Goal: Task Accomplishment & Management: Use online tool/utility

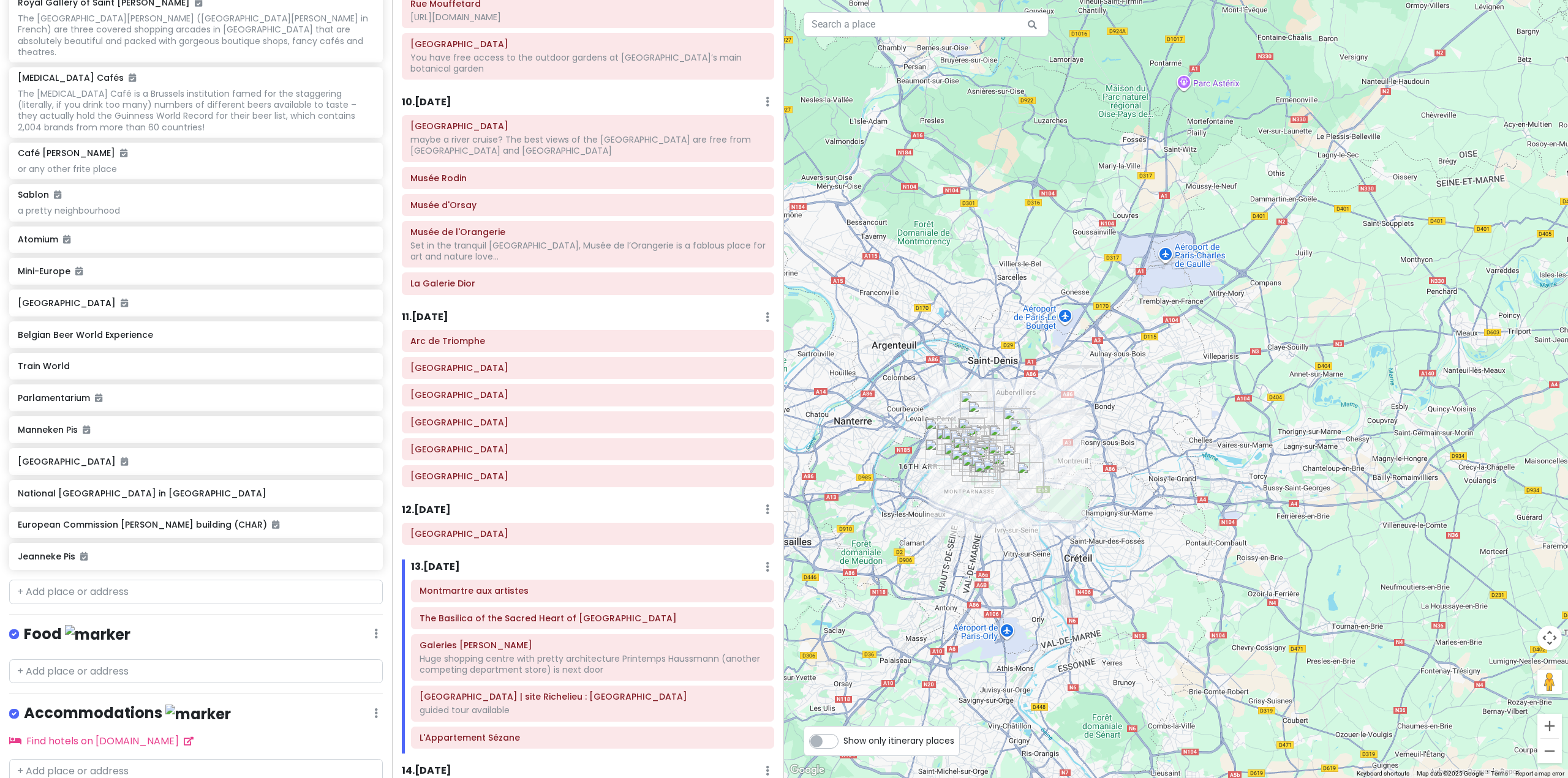
scroll to position [4511, 0]
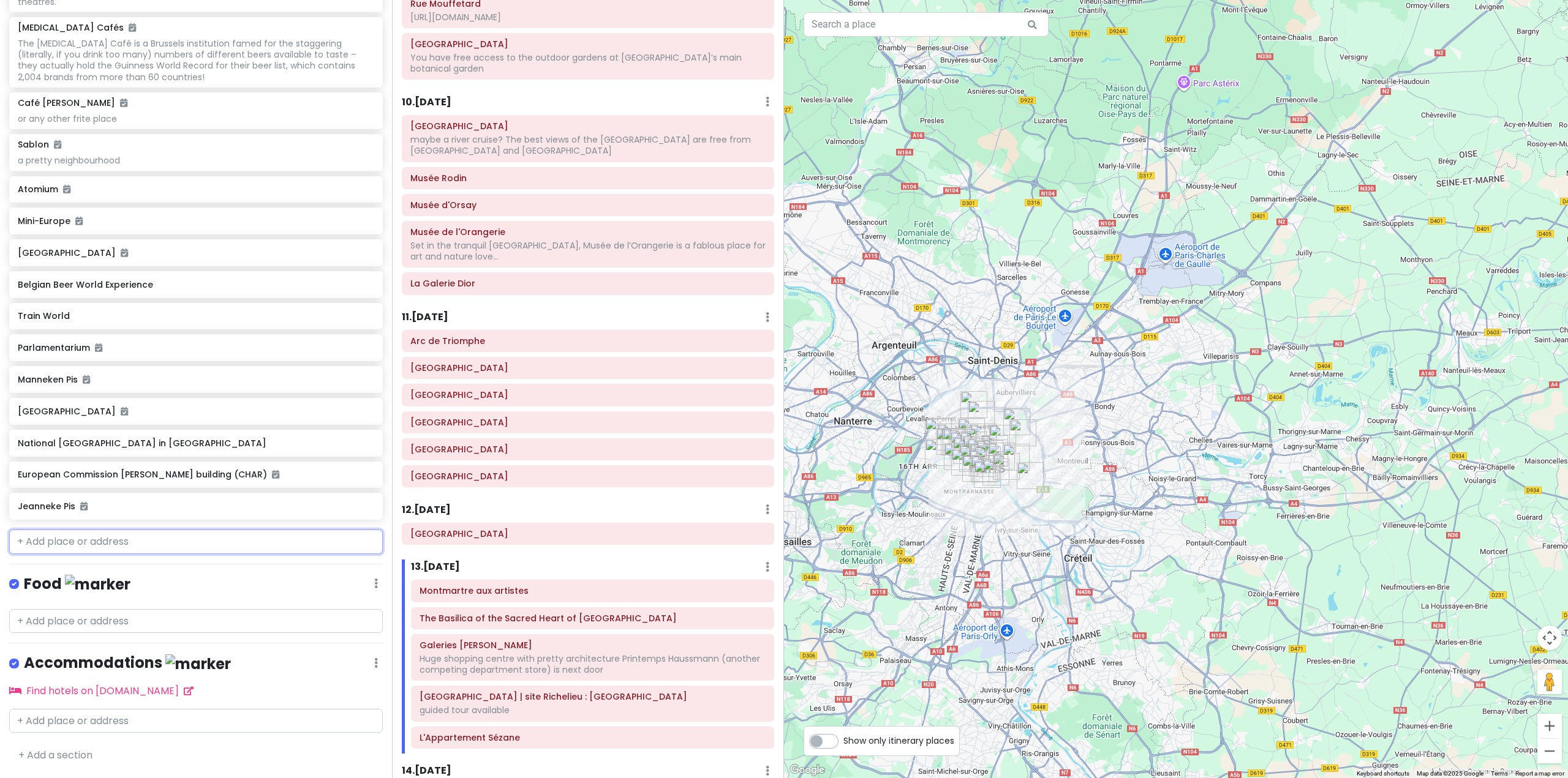
click at [169, 543] on input "text" at bounding box center [196, 542] width 373 height 25
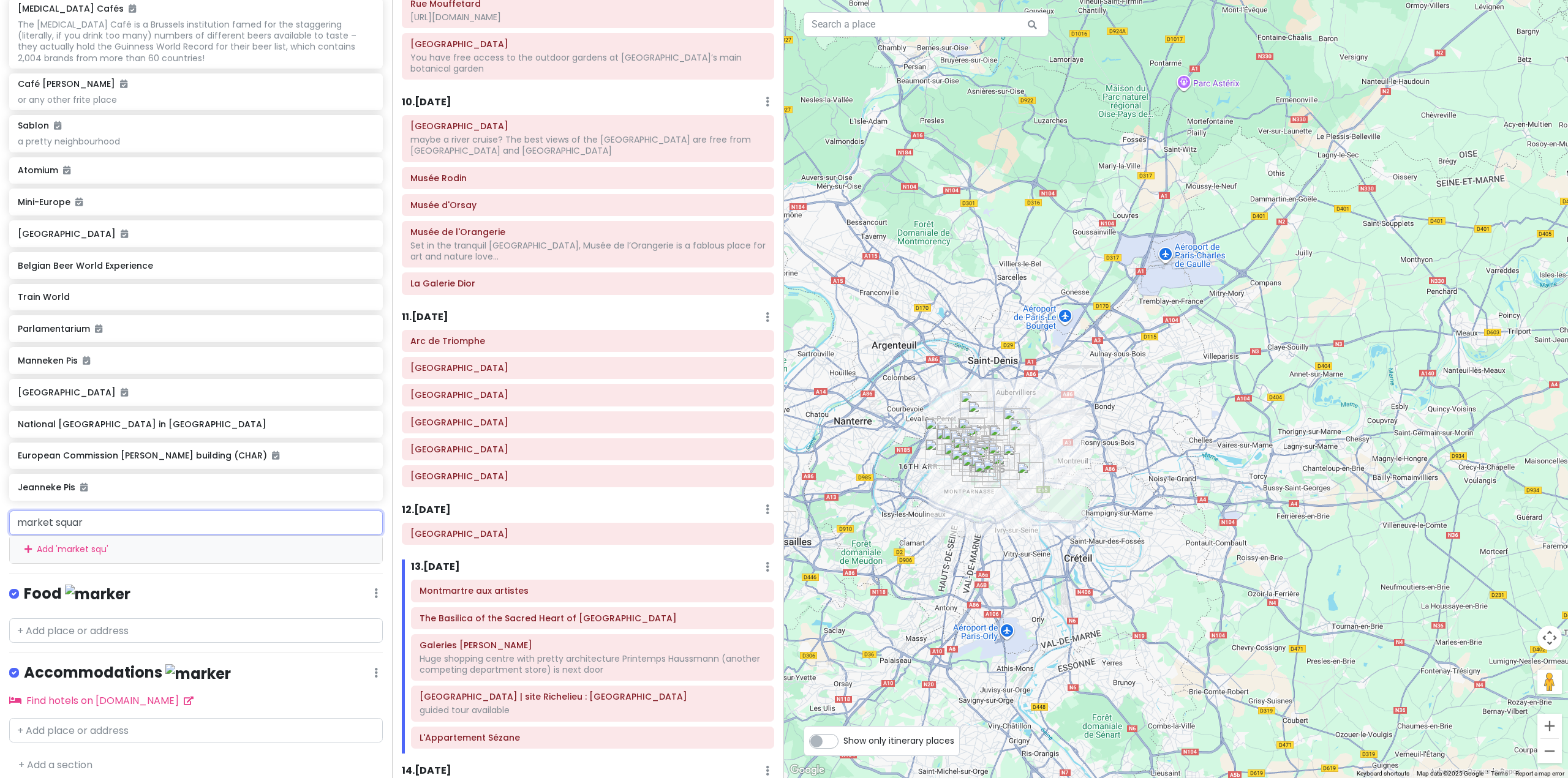
type input "market square"
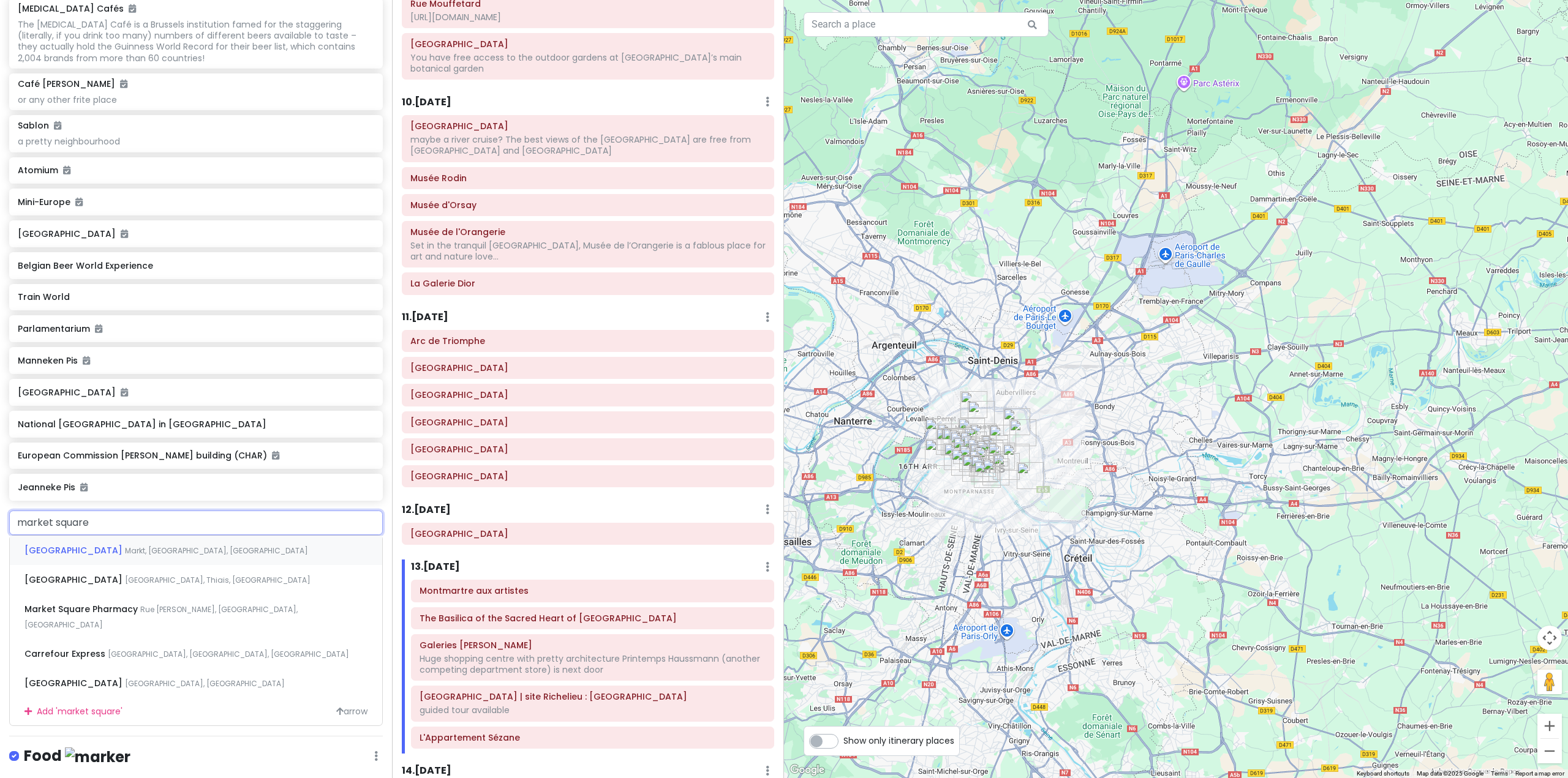
click at [142, 556] on span "Markt, [GEOGRAPHIC_DATA], [GEOGRAPHIC_DATA]" at bounding box center [216, 550] width 183 height 10
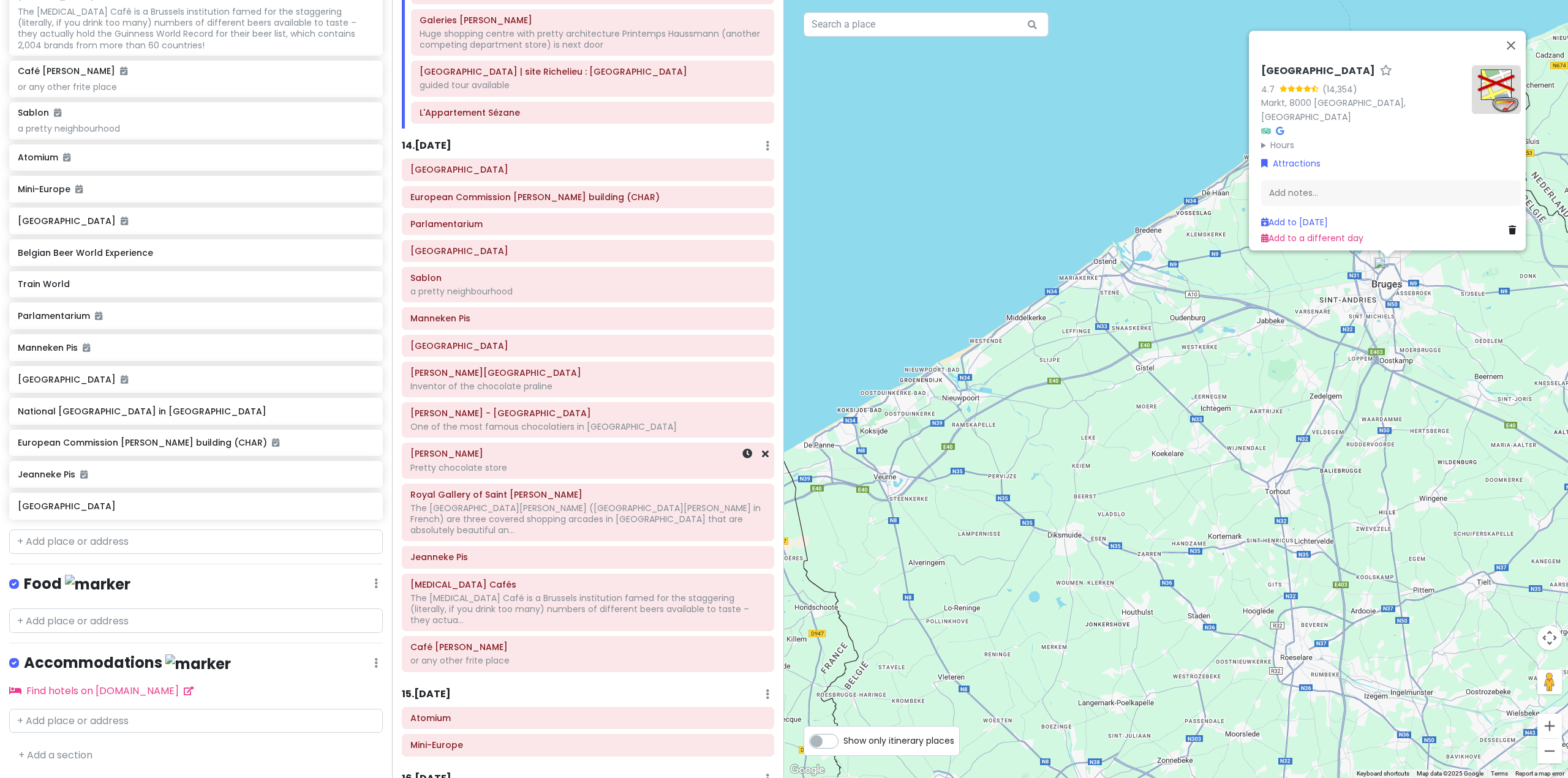
scroll to position [2089, 0]
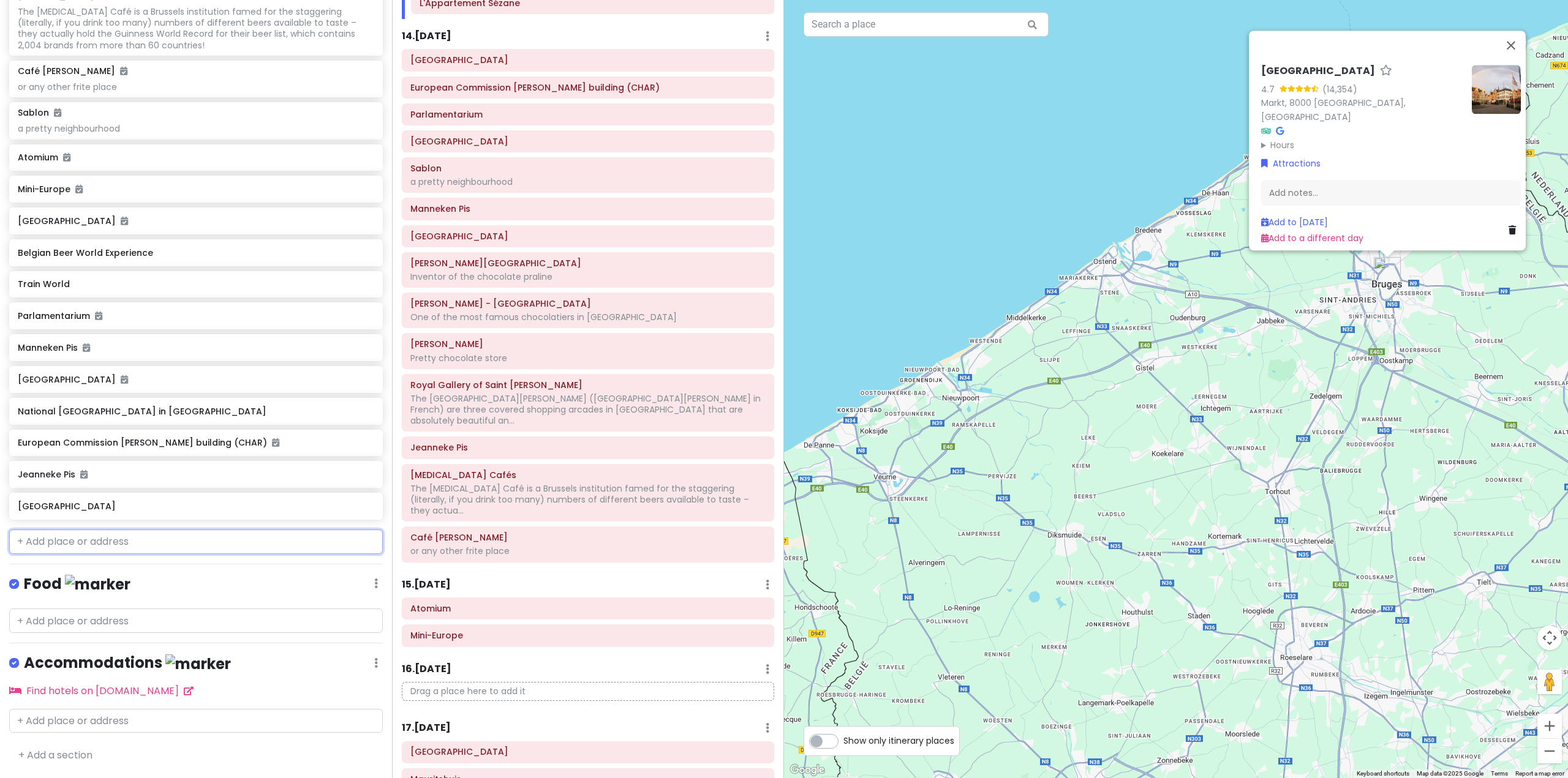
click at [203, 541] on input "text" at bounding box center [196, 542] width 373 height 25
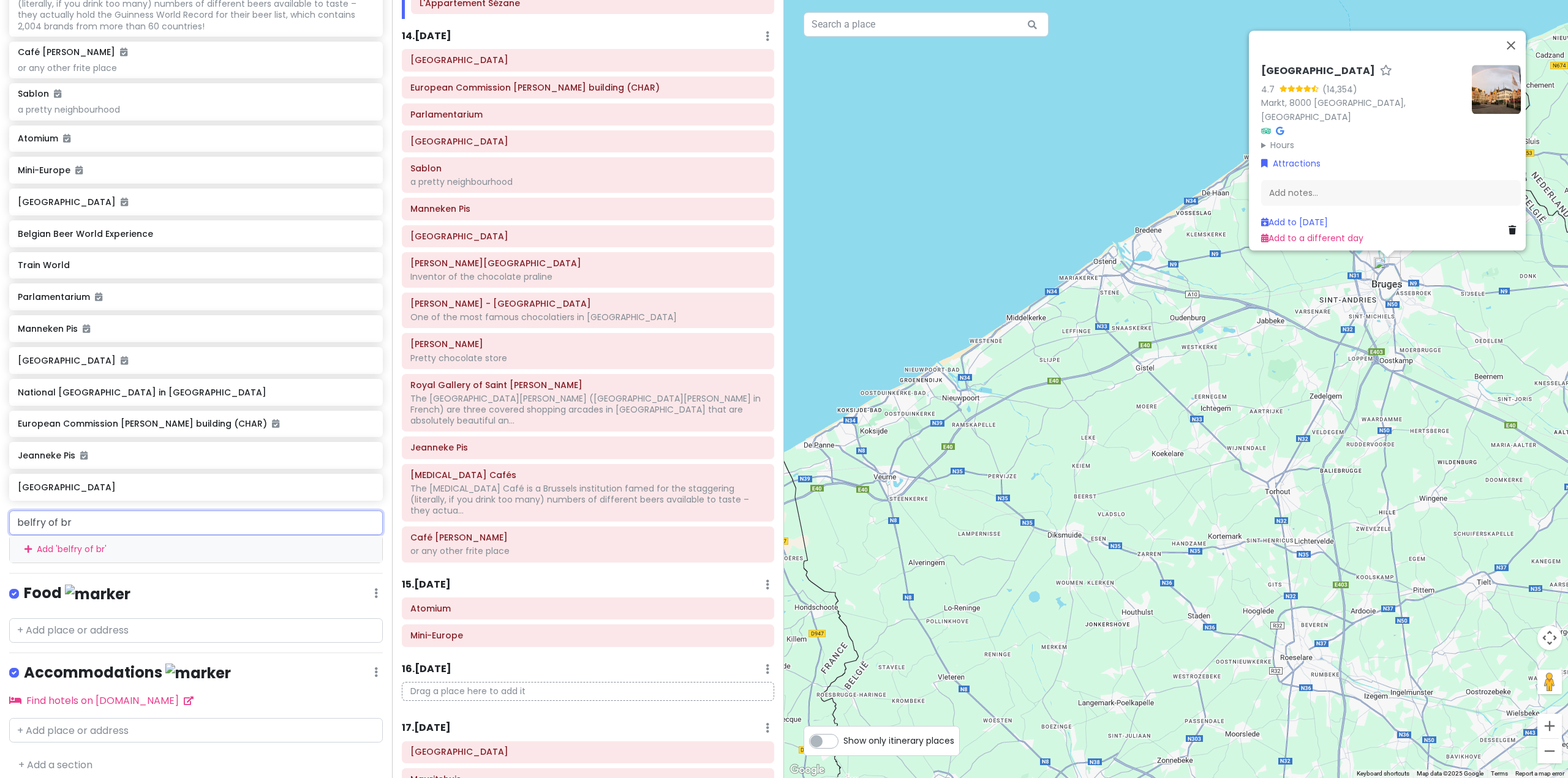
type input "belfry of bru"
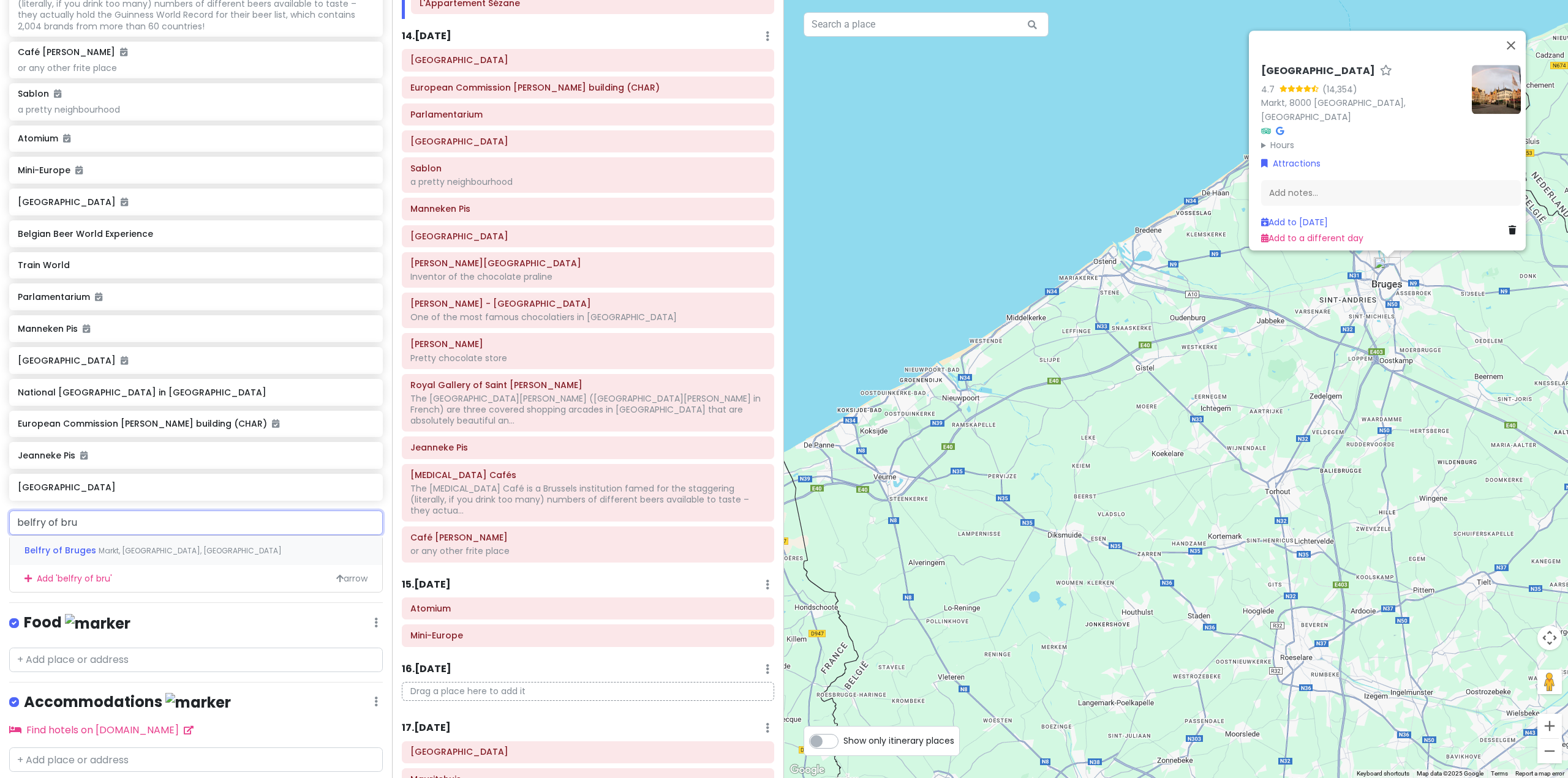
click at [193, 565] on div "Belfry of [GEOGRAPHIC_DATA], [GEOGRAPHIC_DATA], [GEOGRAPHIC_DATA]" at bounding box center [196, 550] width 372 height 30
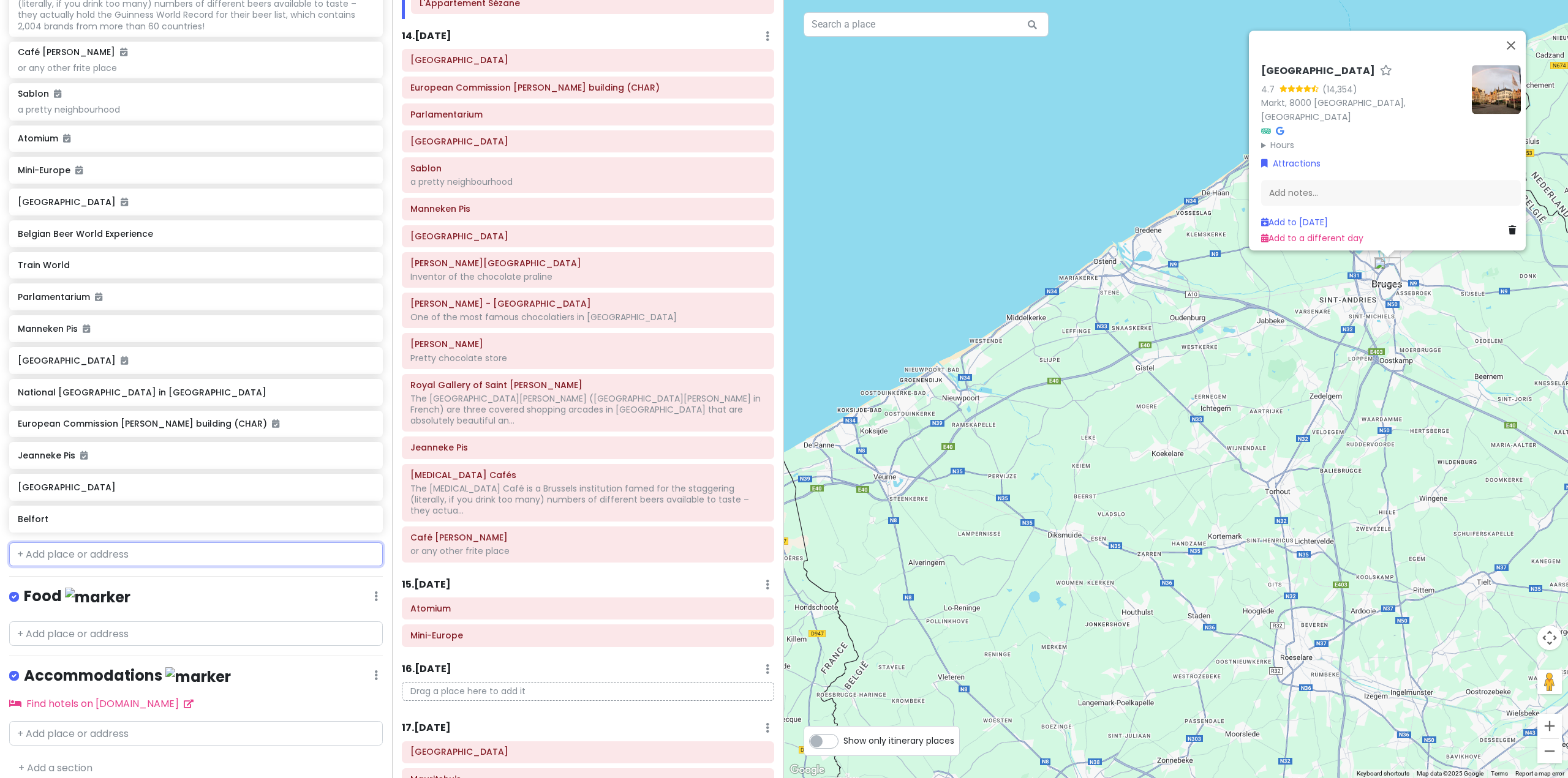
scroll to position [4574, 0]
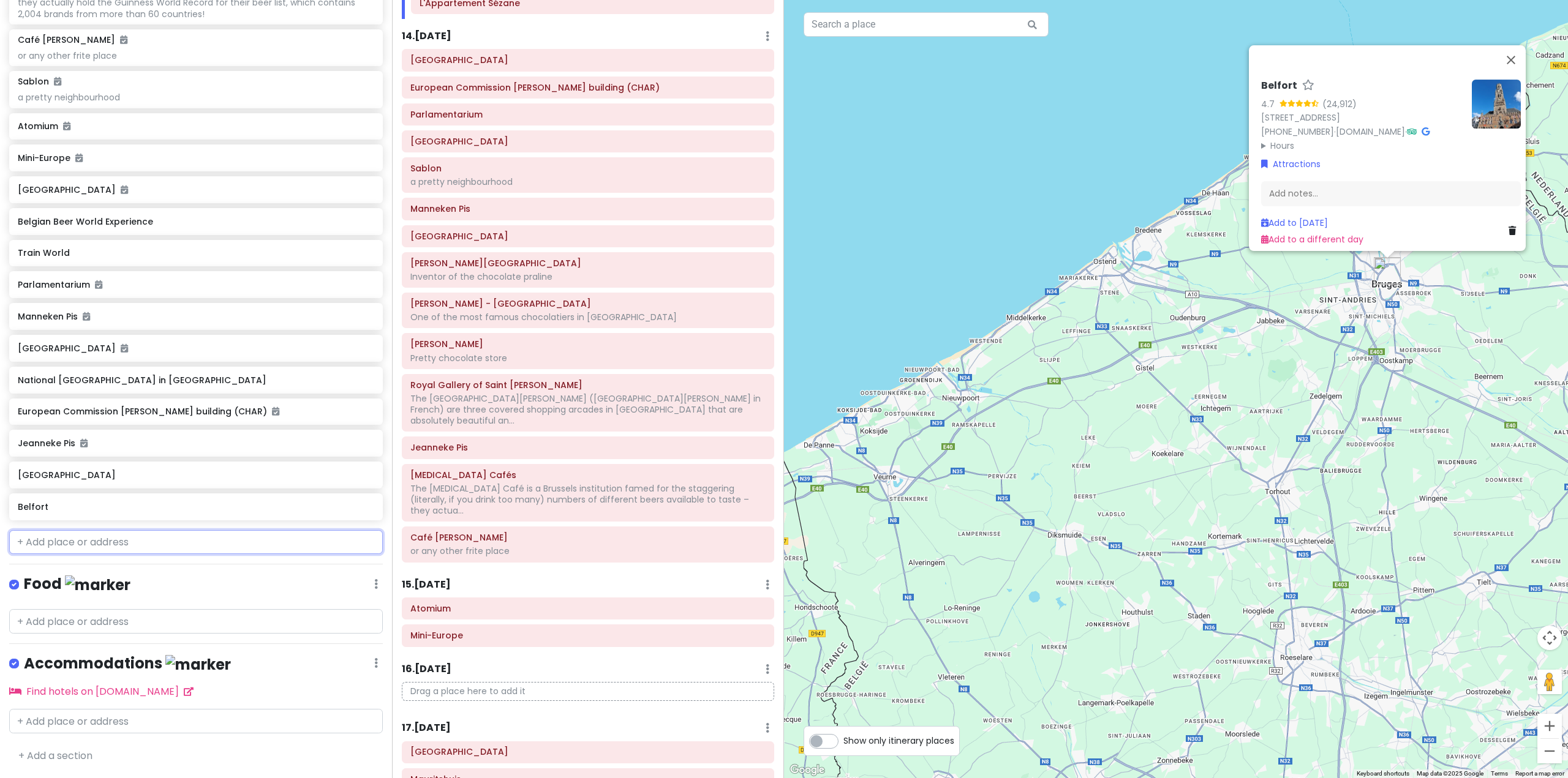
click at [194, 541] on input "text" at bounding box center [196, 542] width 373 height 25
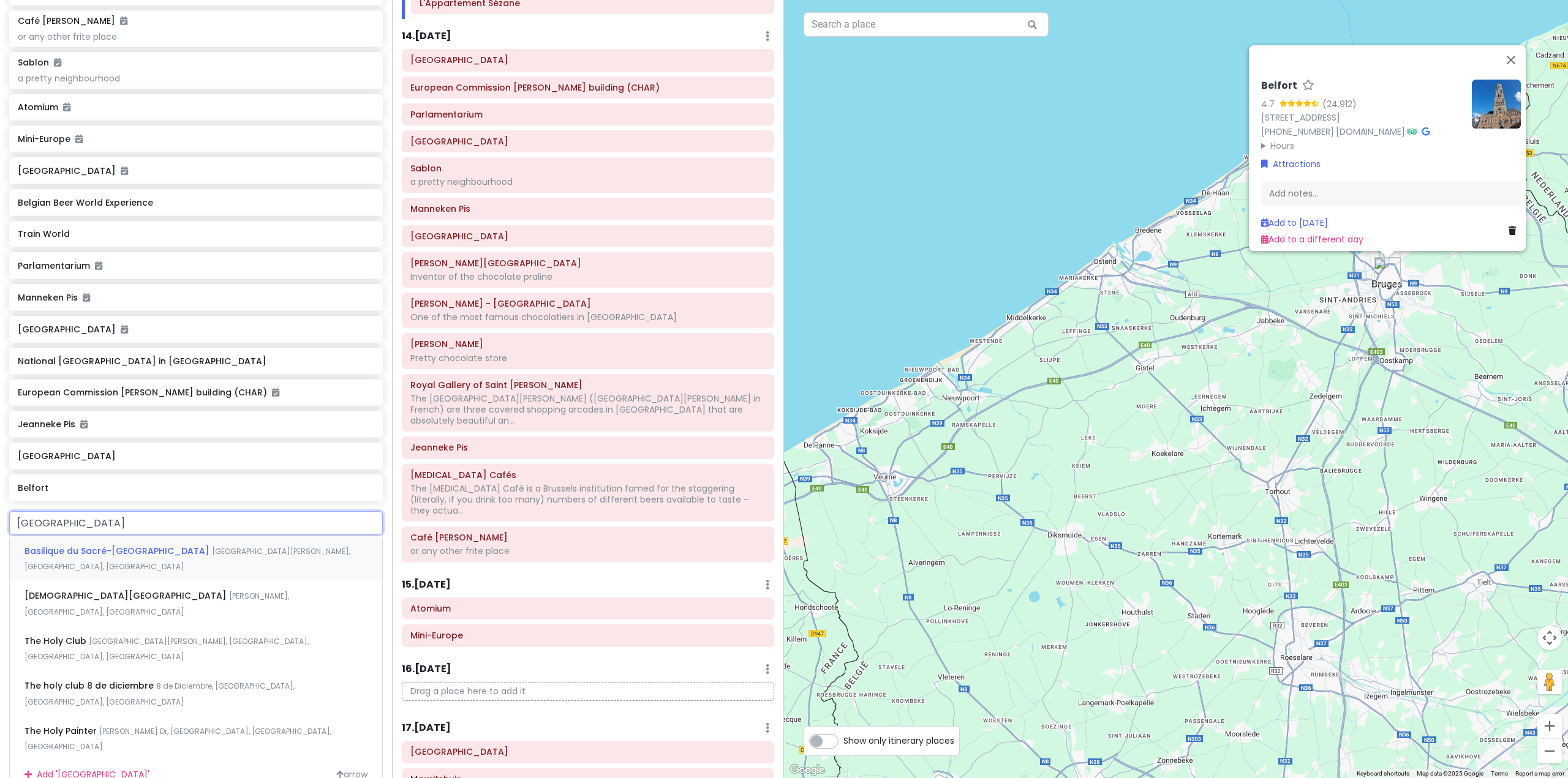
type input "[GEOGRAPHIC_DATA]"
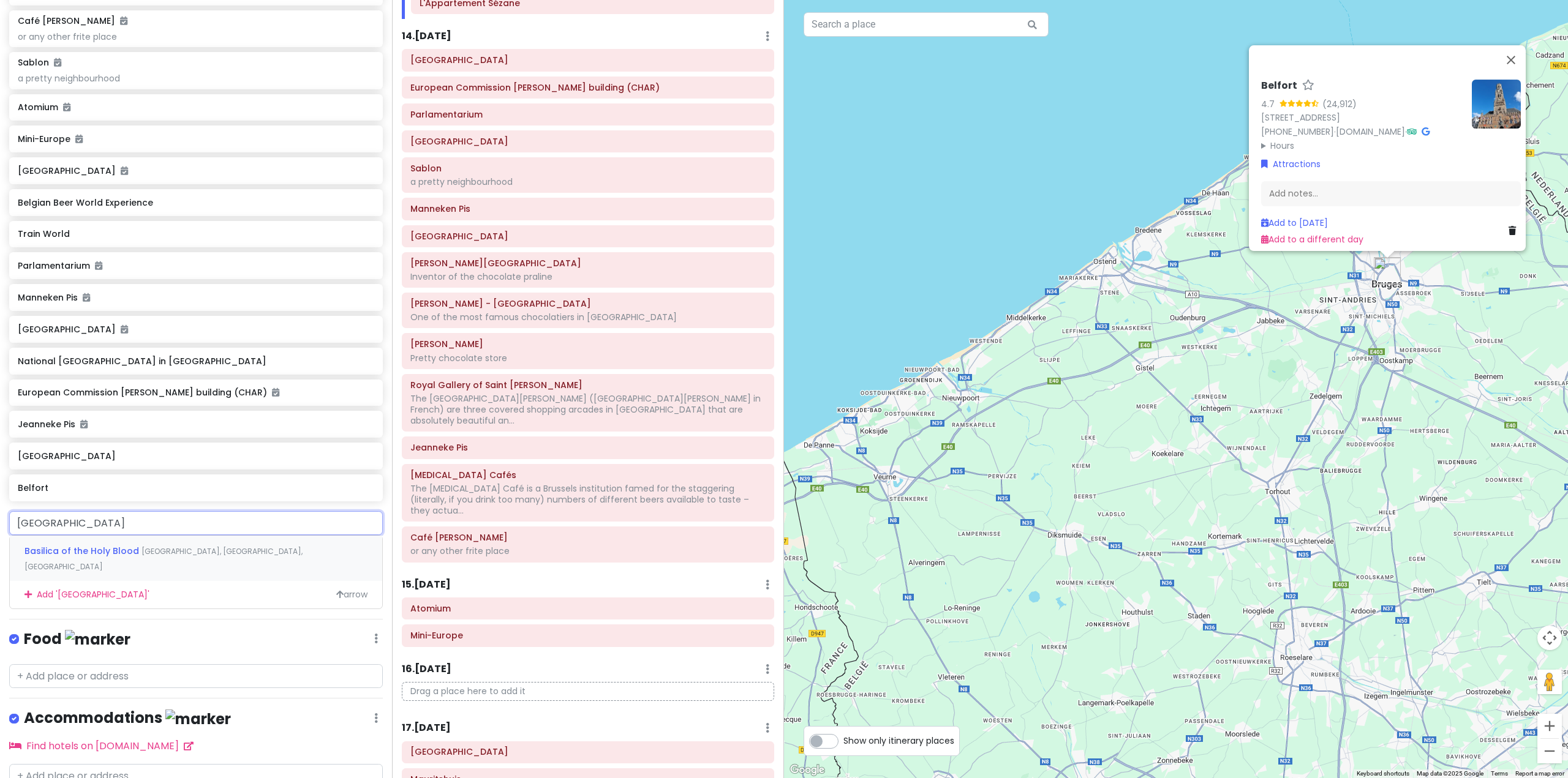
click at [207, 581] on div "[GEOGRAPHIC_DATA], [GEOGRAPHIC_DATA], [GEOGRAPHIC_DATA]" at bounding box center [196, 558] width 372 height 45
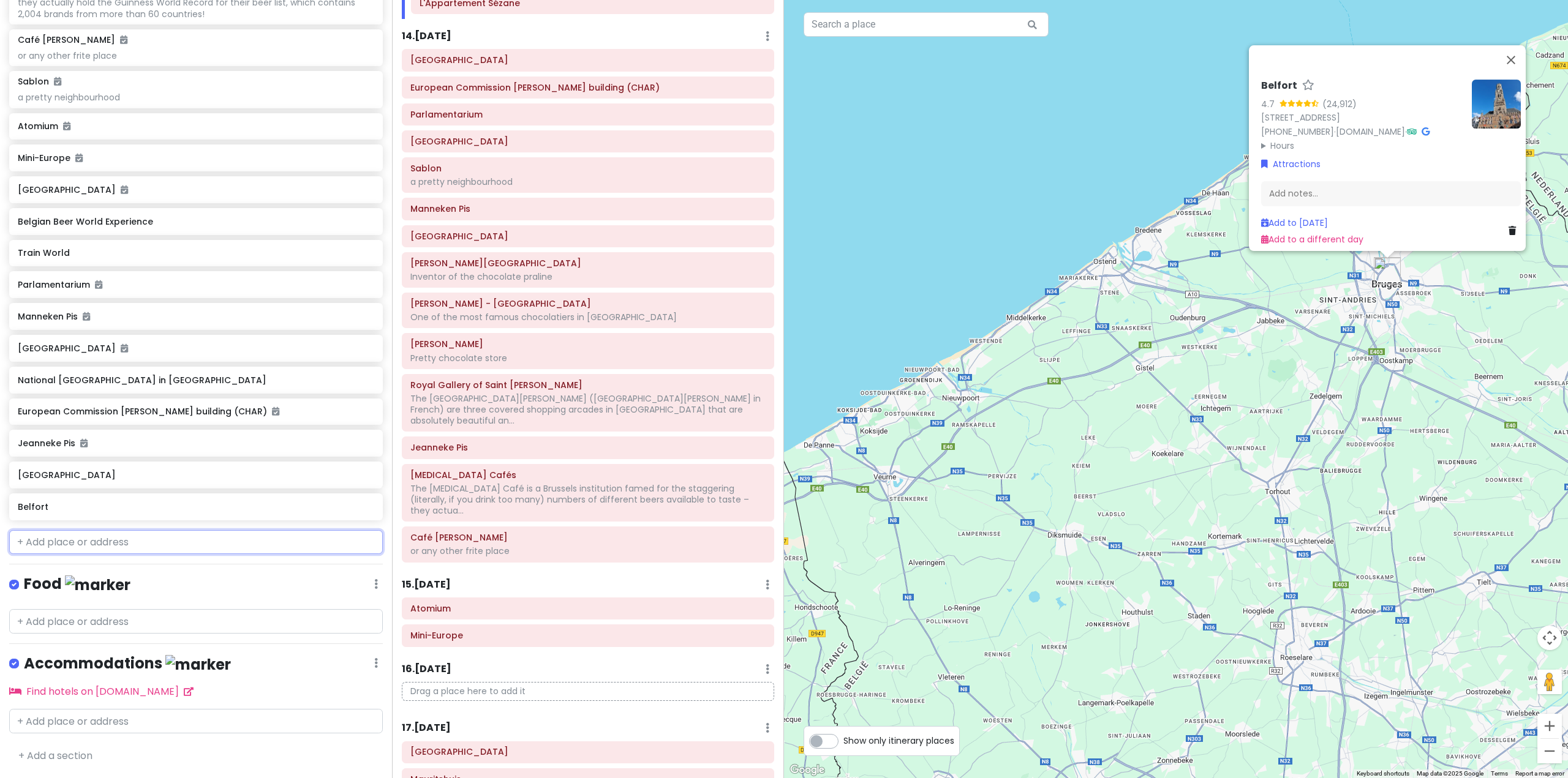
scroll to position [4606, 0]
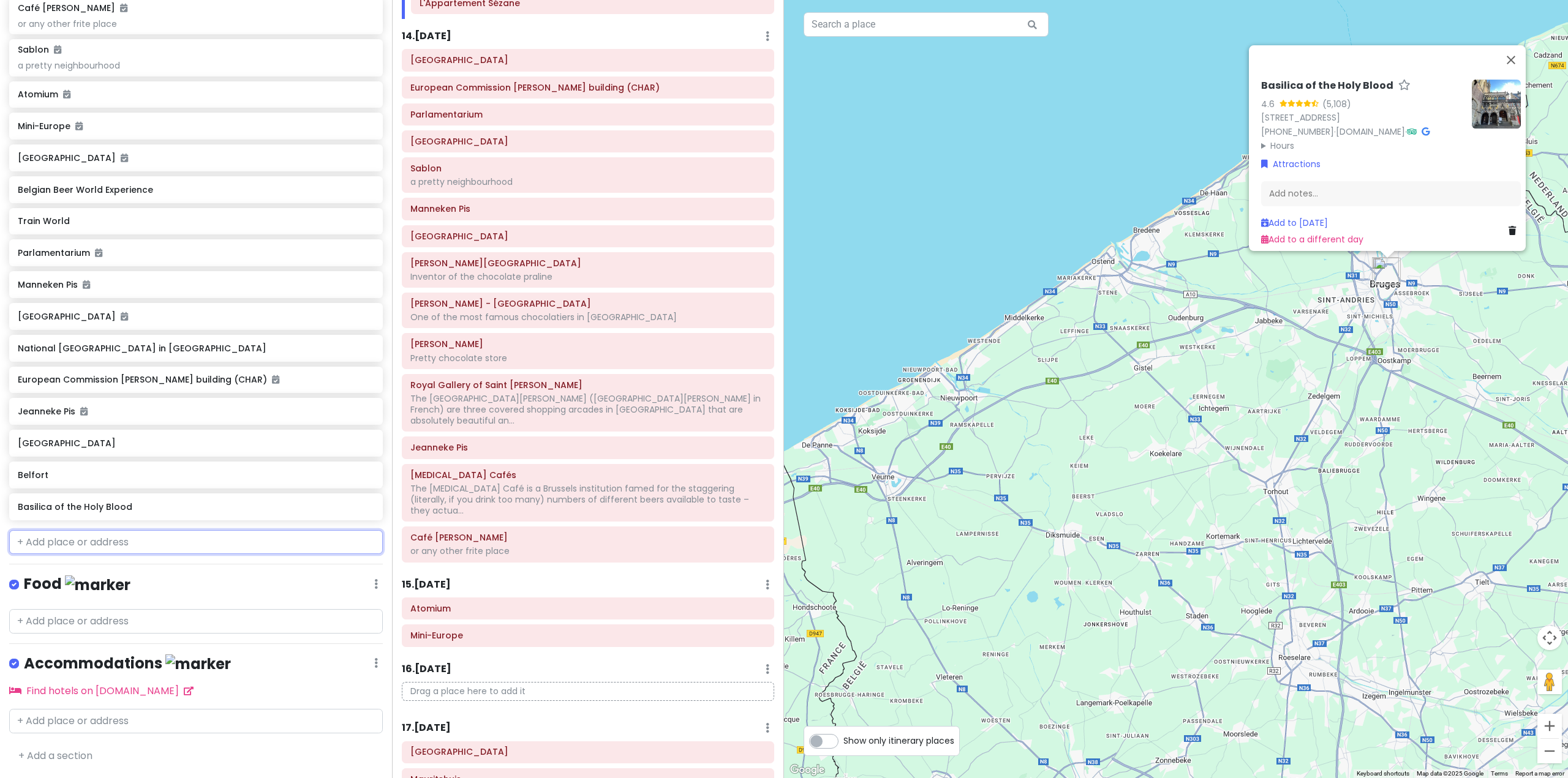
click at [88, 548] on input "text" at bounding box center [196, 542] width 373 height 25
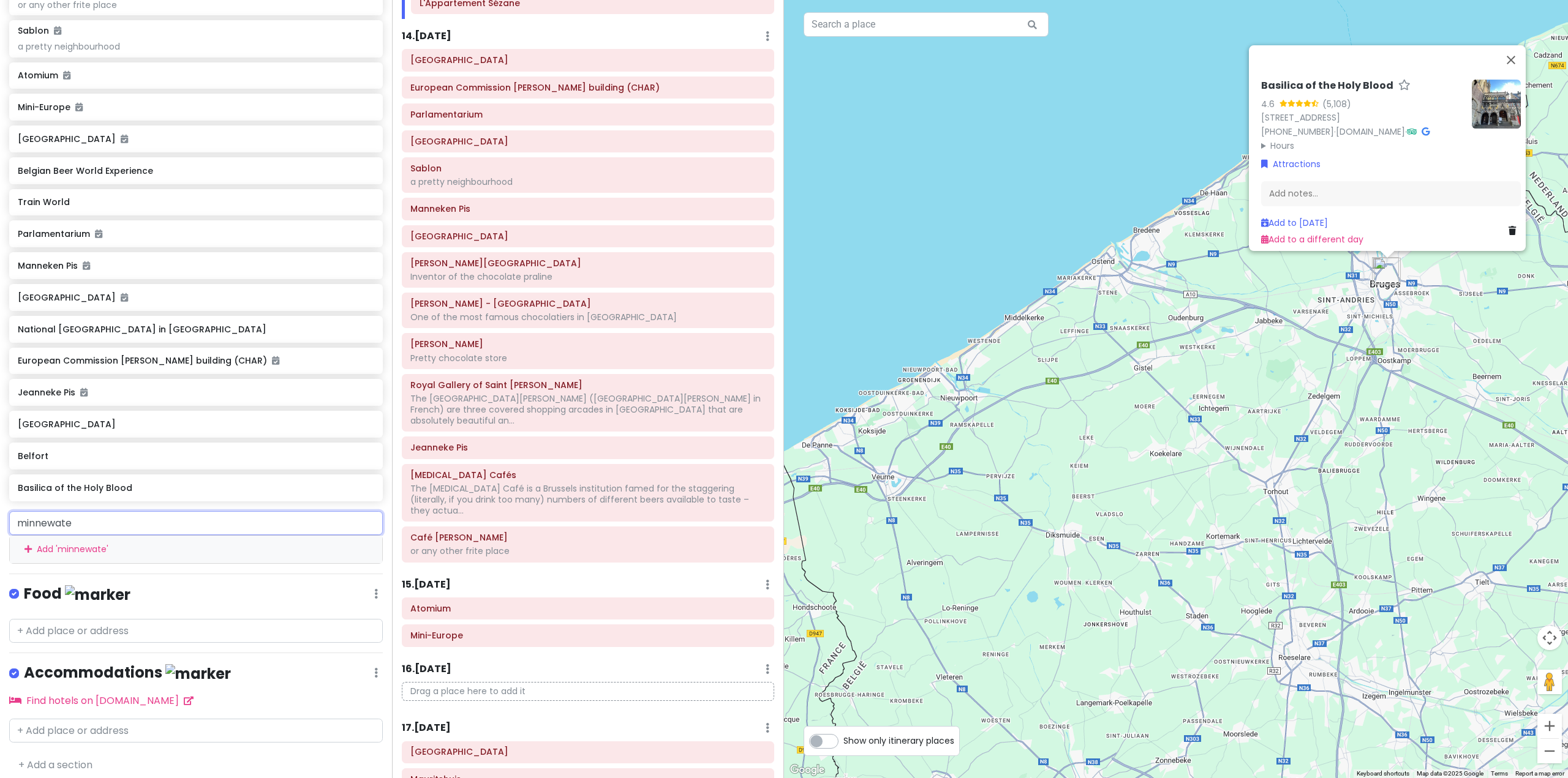
type input "minnewater"
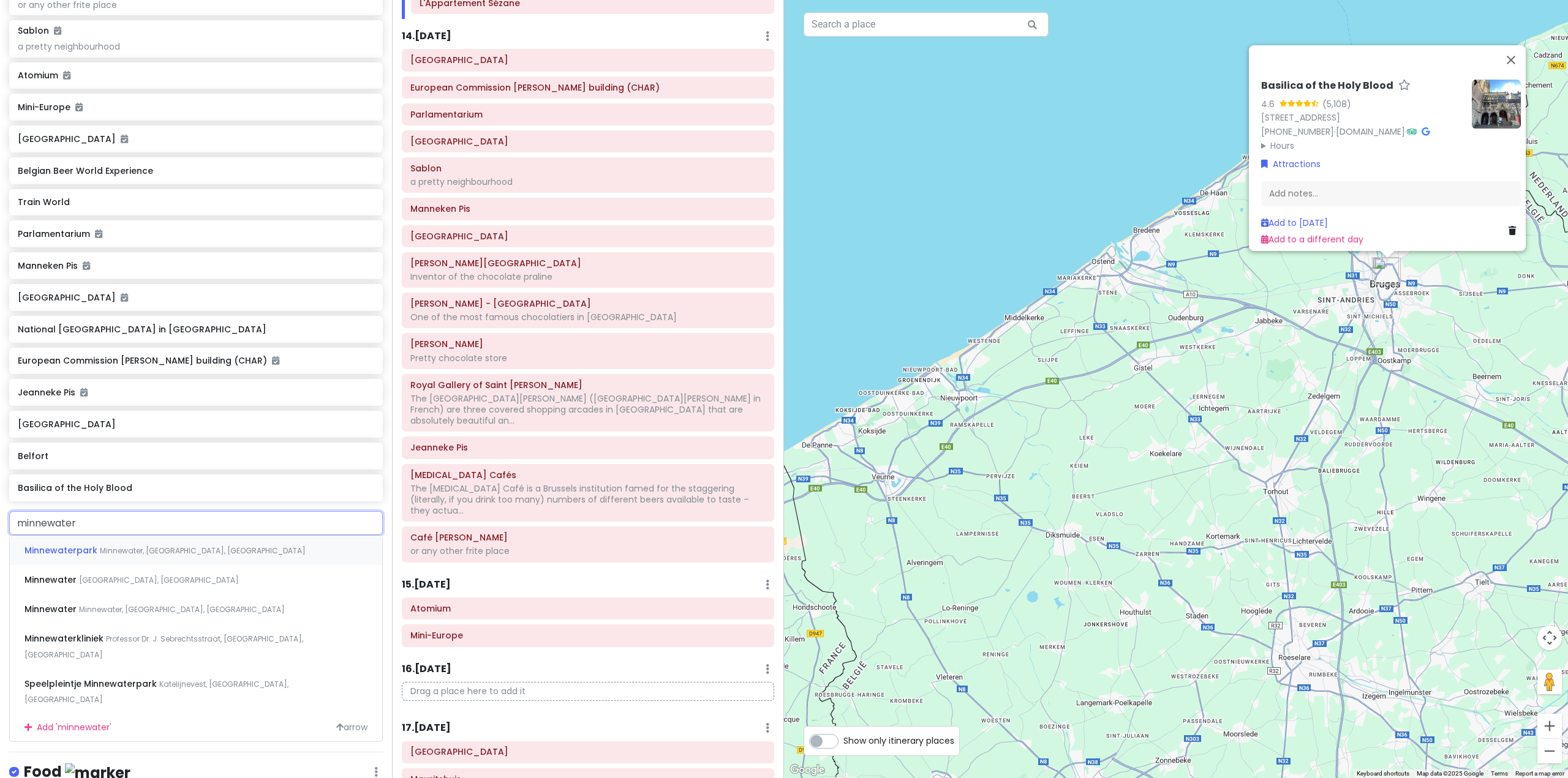
click at [95, 557] on span "Minnewaterpark" at bounding box center [62, 550] width 75 height 12
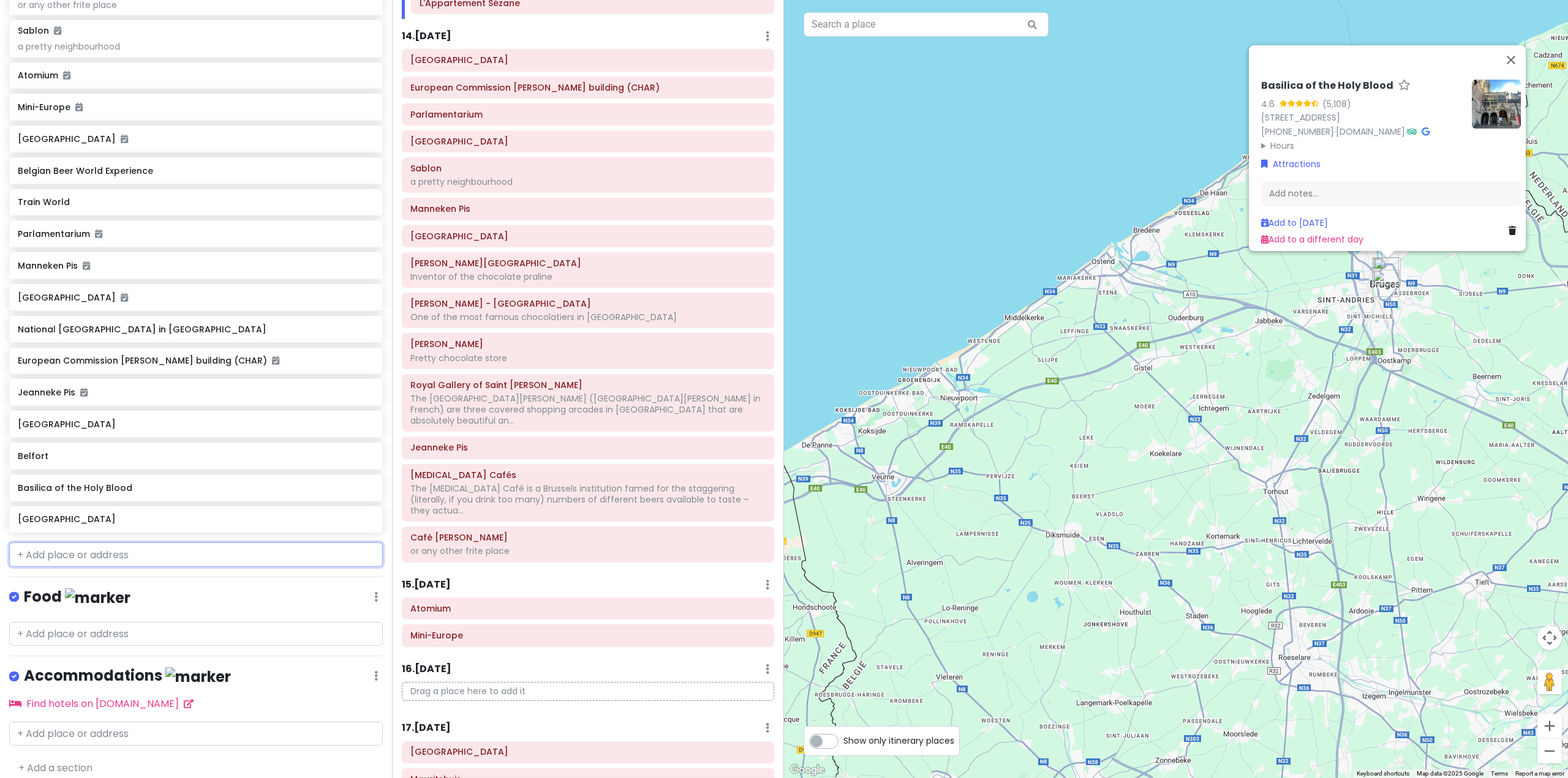
scroll to position [4638, 0]
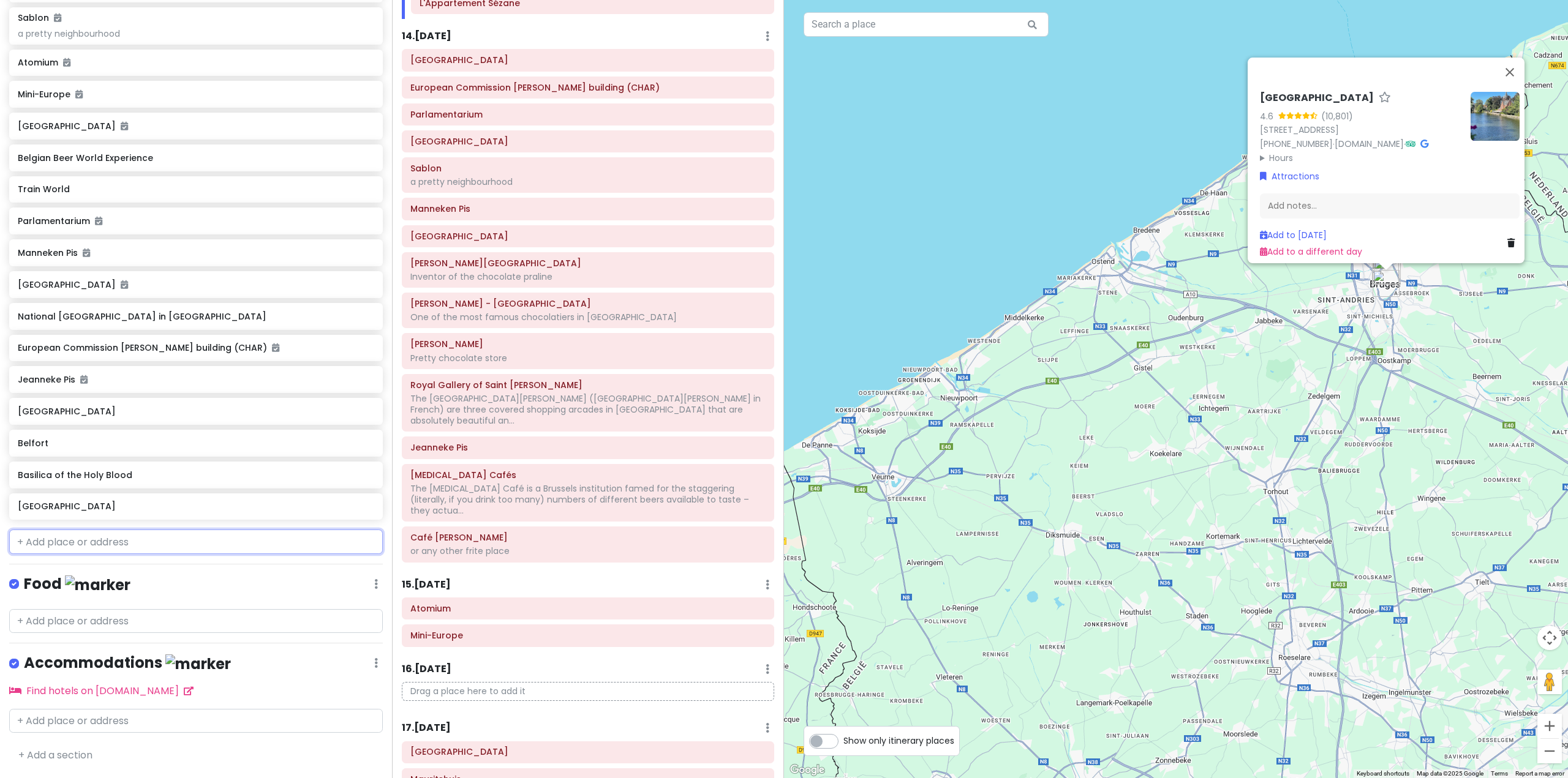
click at [99, 553] on input "text" at bounding box center [196, 542] width 373 height 25
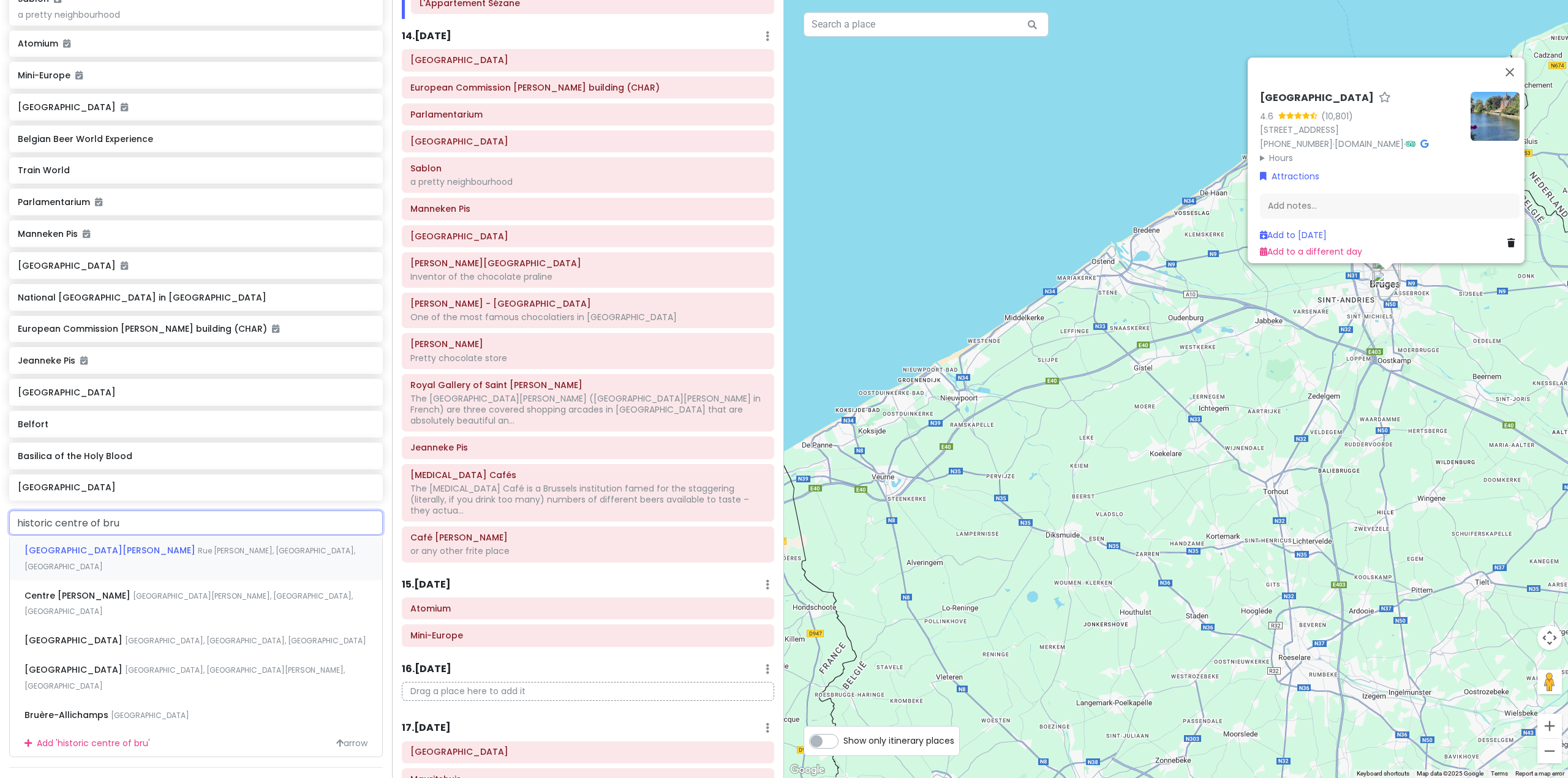
type input "historic centre of brug"
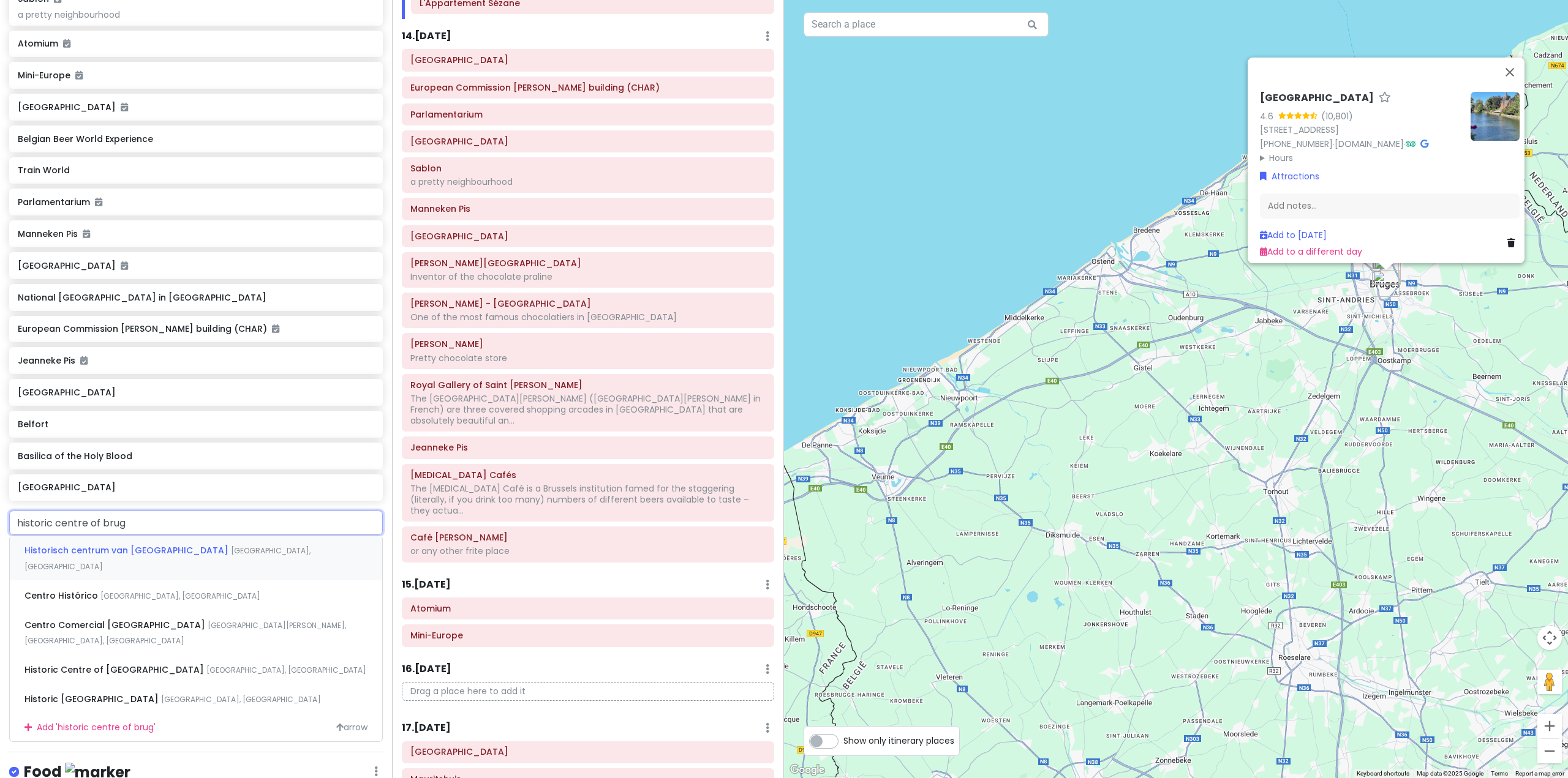
click at [119, 557] on span "Historisch centrum van [GEOGRAPHIC_DATA]" at bounding box center [128, 550] width 206 height 12
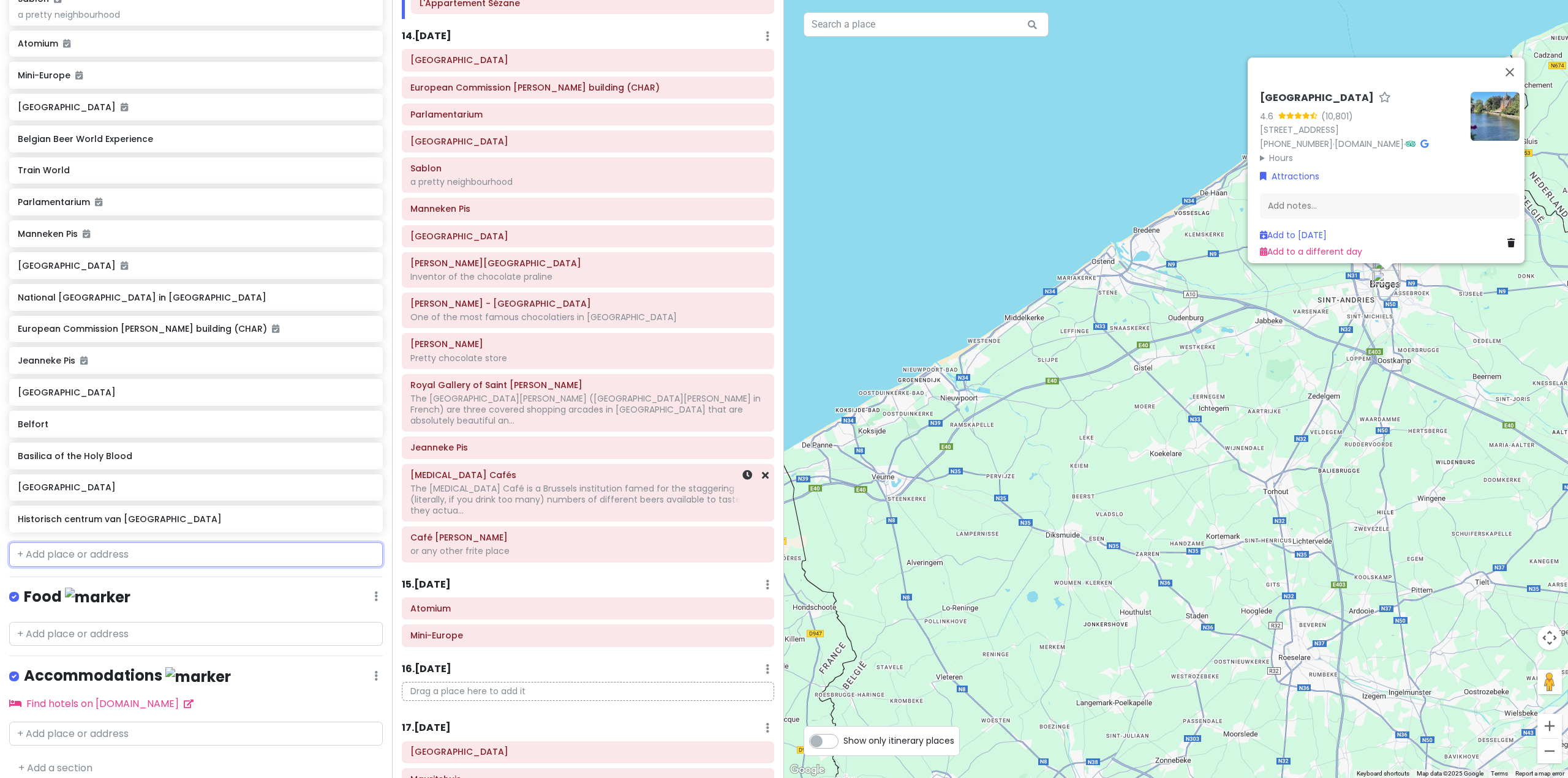
scroll to position [4670, 0]
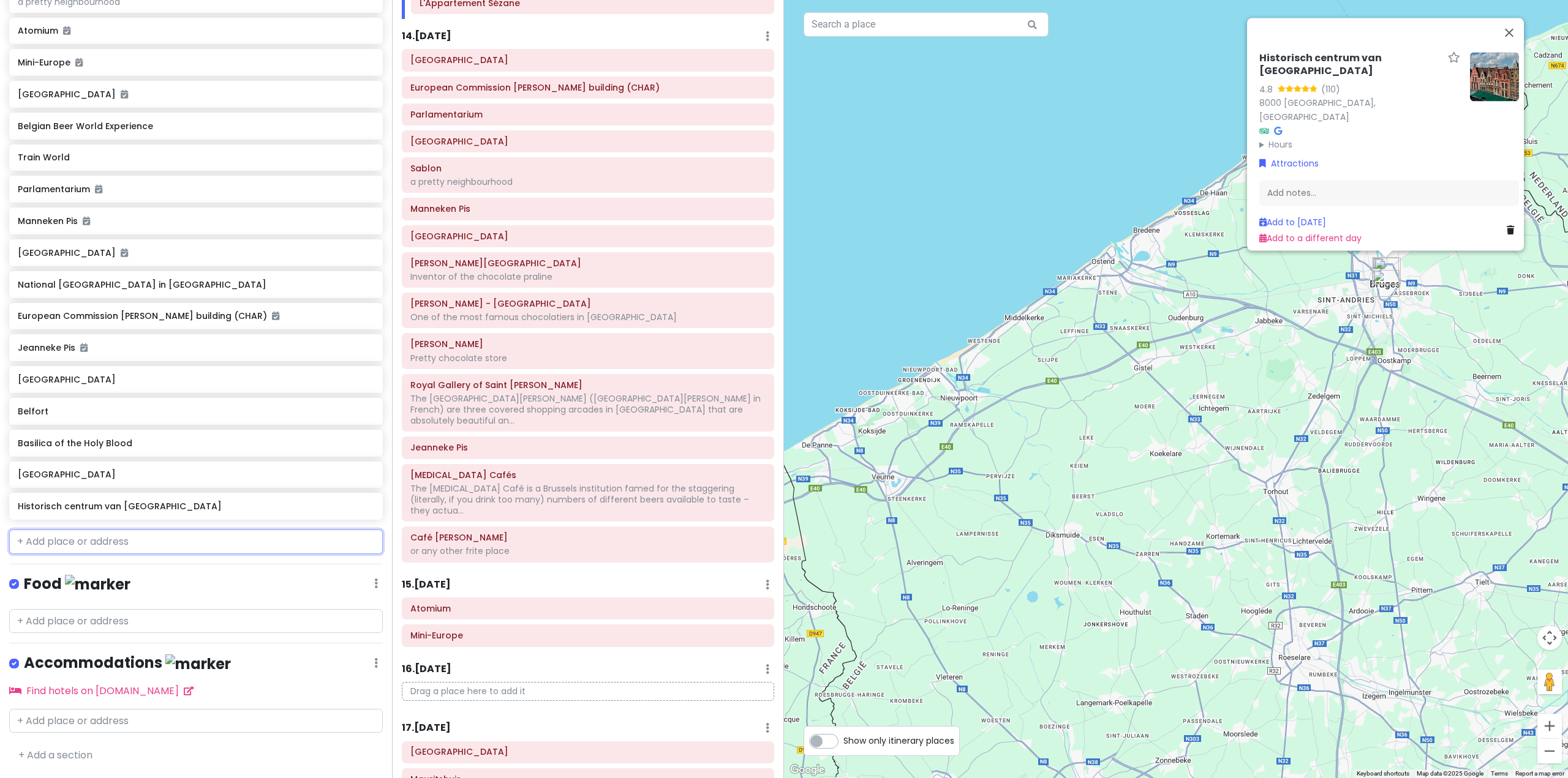
click at [135, 545] on input "text" at bounding box center [196, 542] width 373 height 25
paste input "The Princely Beguinage Ten Wijngaerde:"
type input "The Princely Beguinage Ten Wijngaerde:"
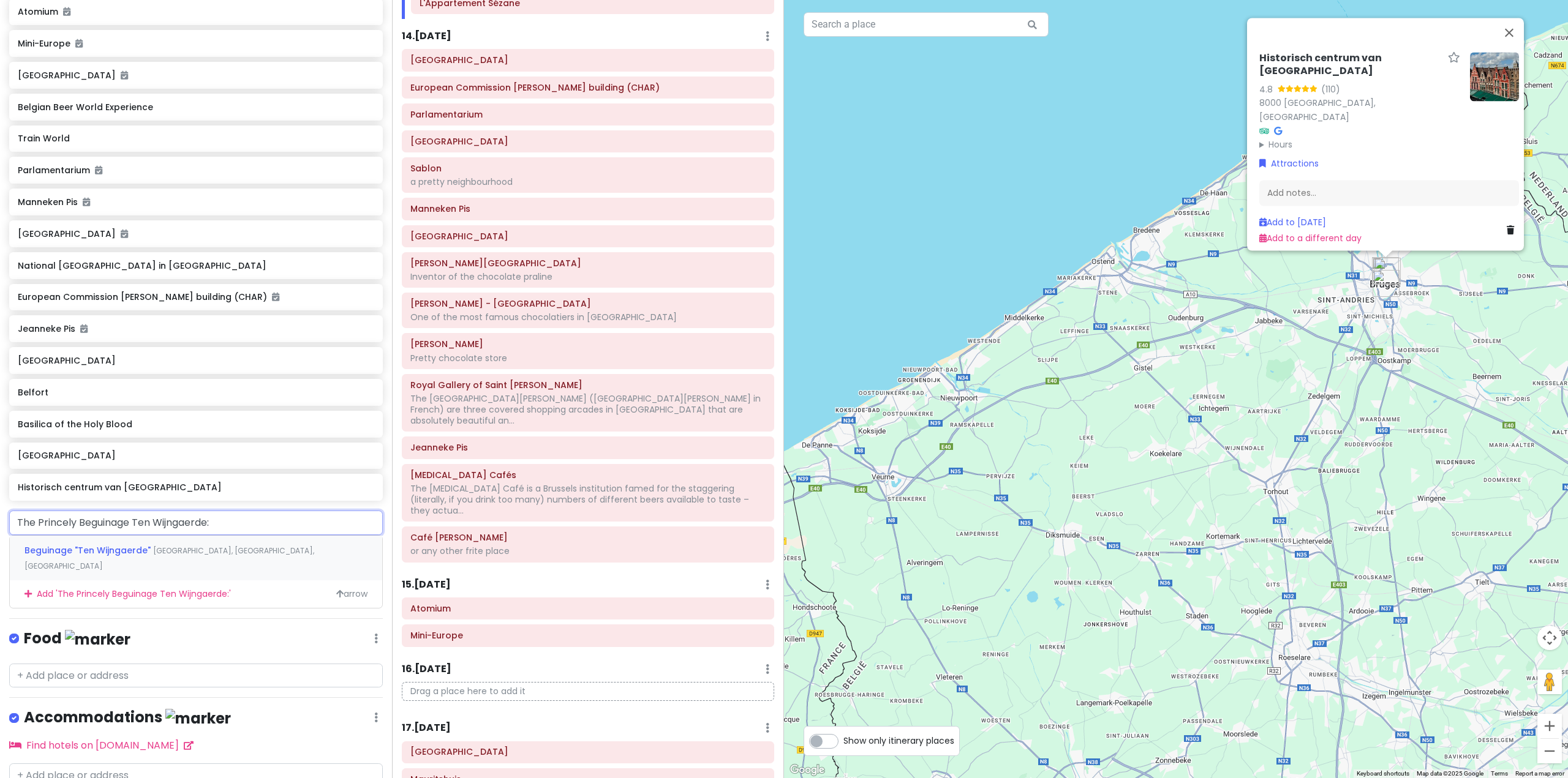
click at [233, 571] on span "[GEOGRAPHIC_DATA], [GEOGRAPHIC_DATA], [GEOGRAPHIC_DATA]" at bounding box center [169, 558] width 290 height 27
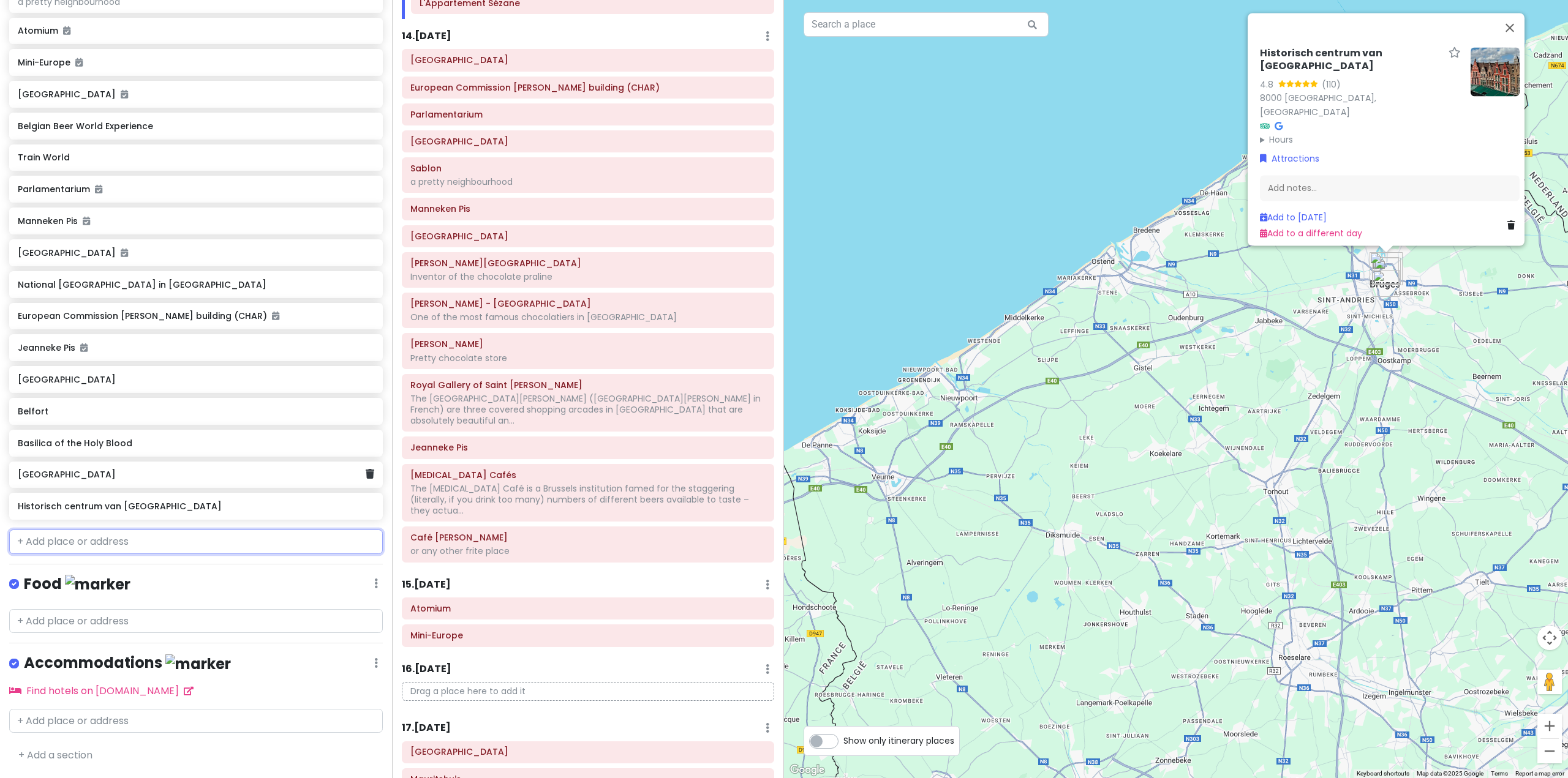
scroll to position [4701, 0]
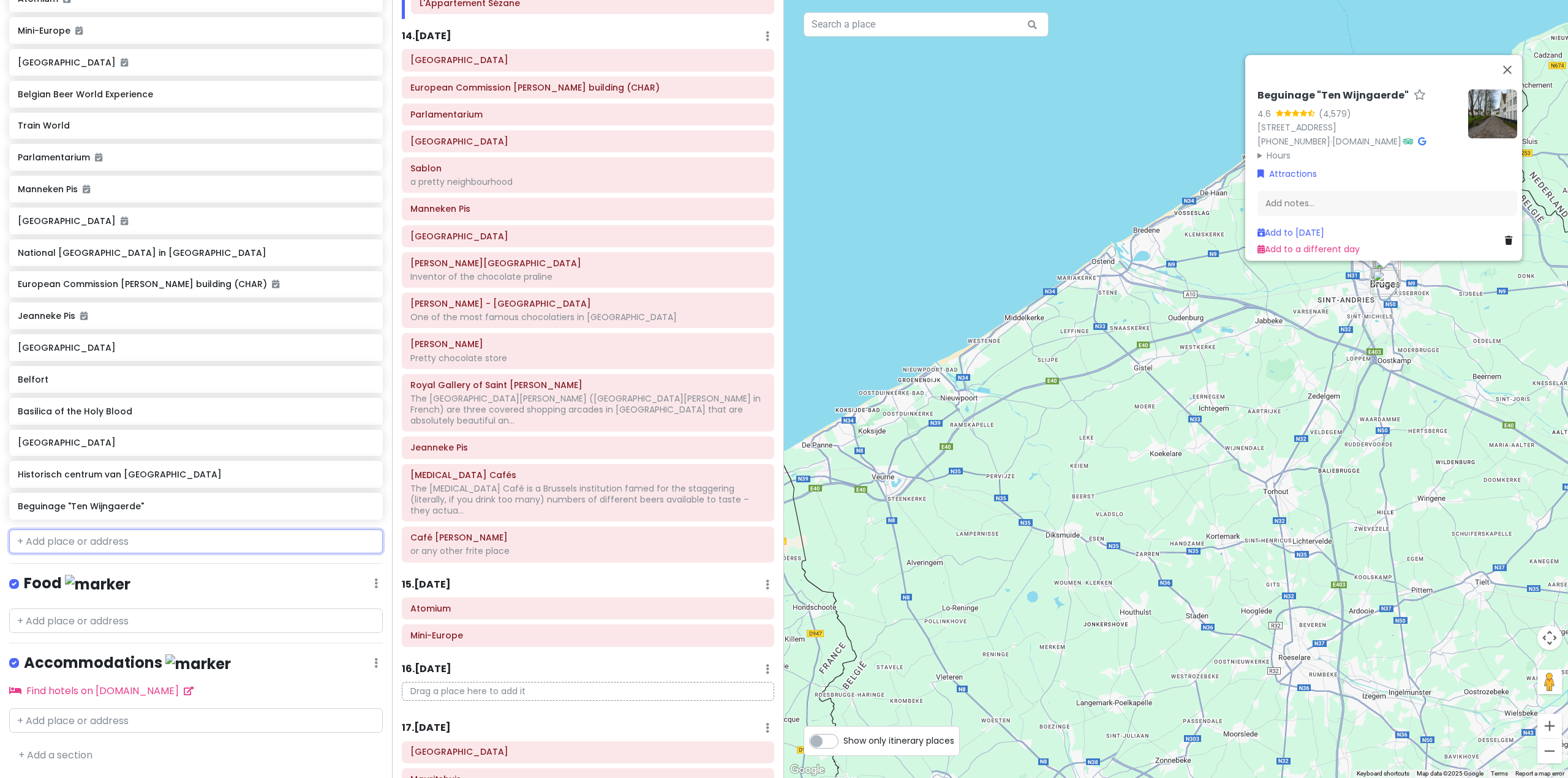
click at [225, 534] on input "text" at bounding box center [196, 542] width 373 height 25
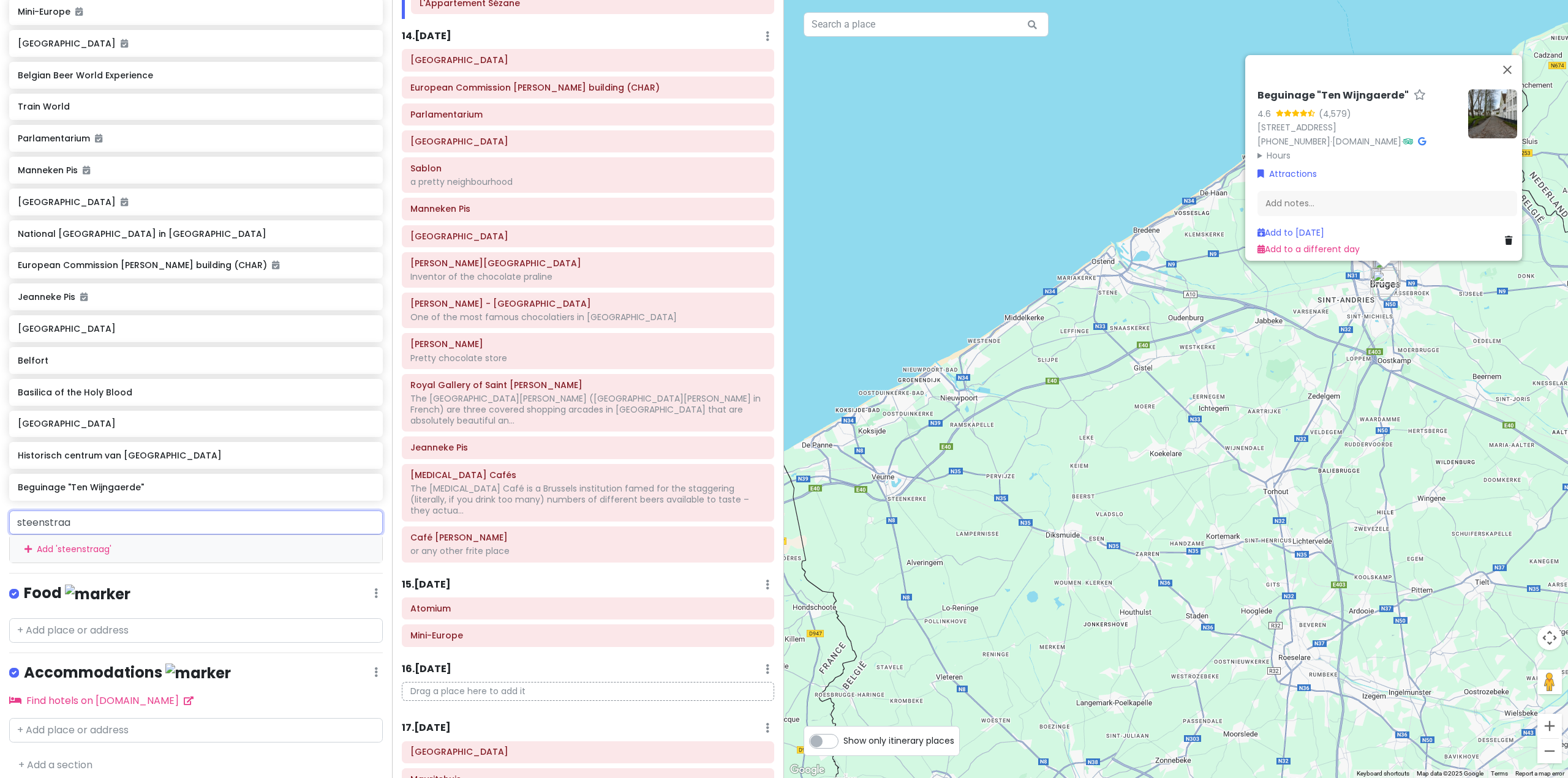
type input "steenstraat"
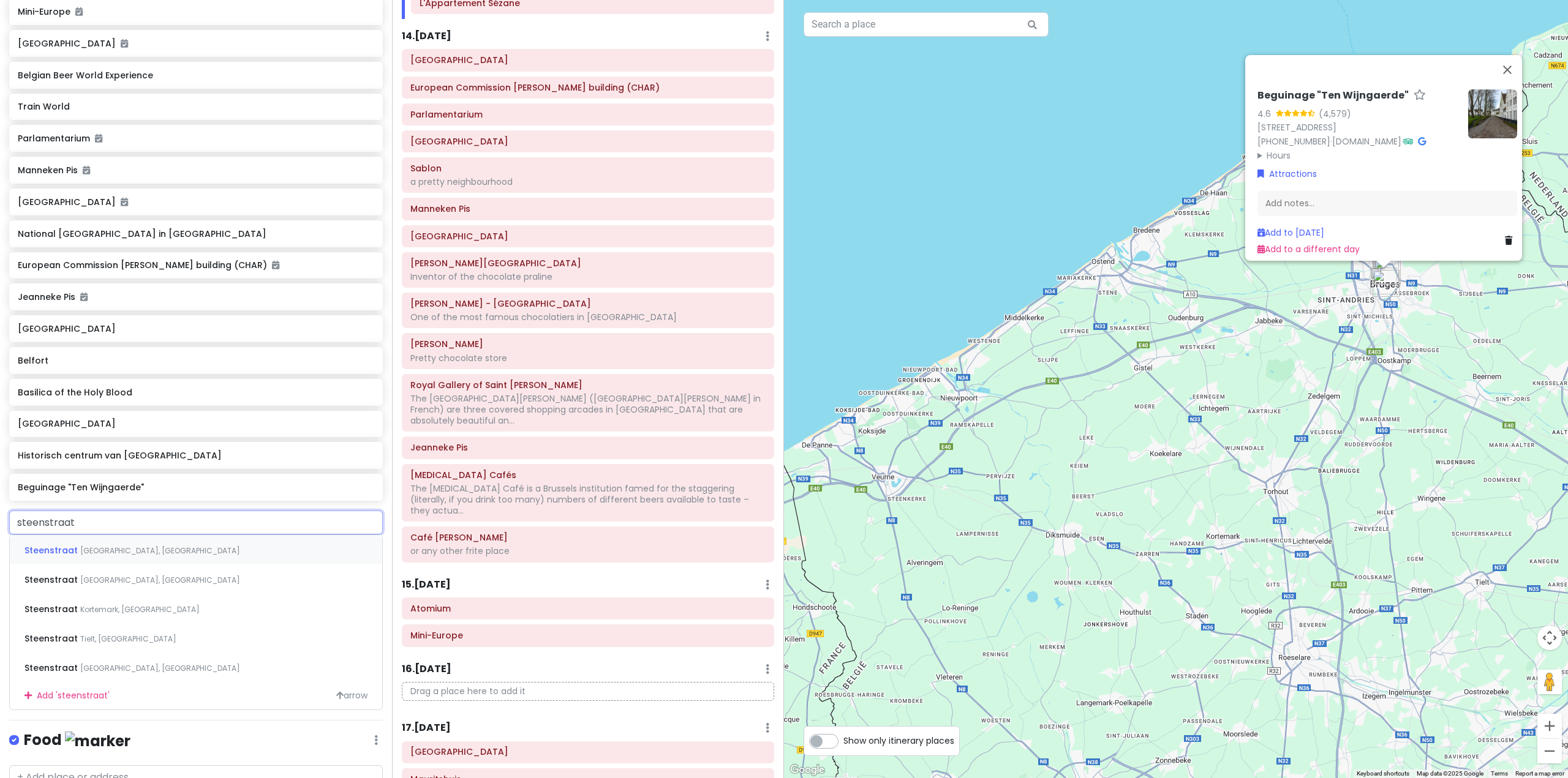
click at [181, 565] on div "[GEOGRAPHIC_DATA], [GEOGRAPHIC_DATA]" at bounding box center [196, 550] width 372 height 30
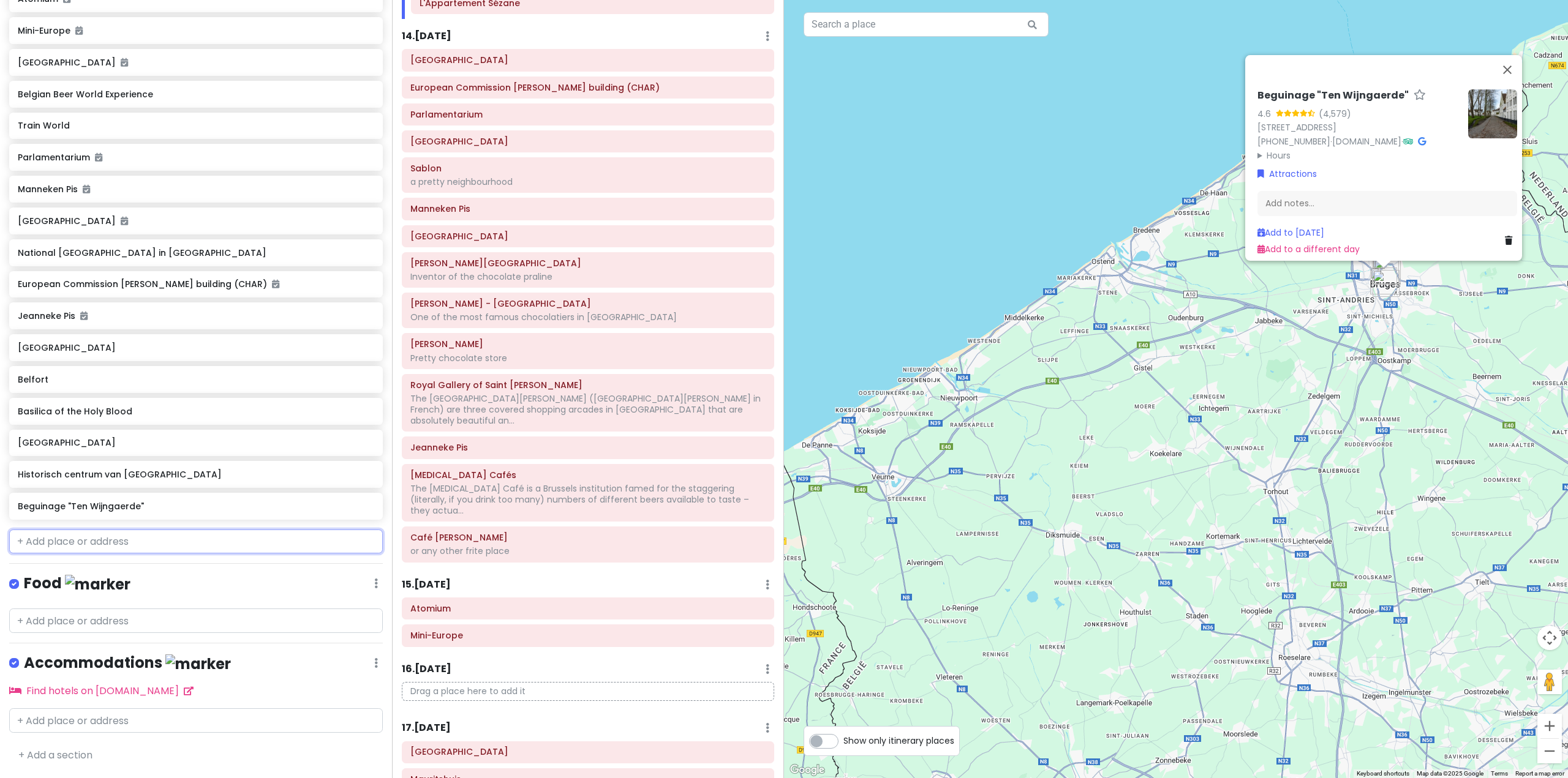
scroll to position [4733, 0]
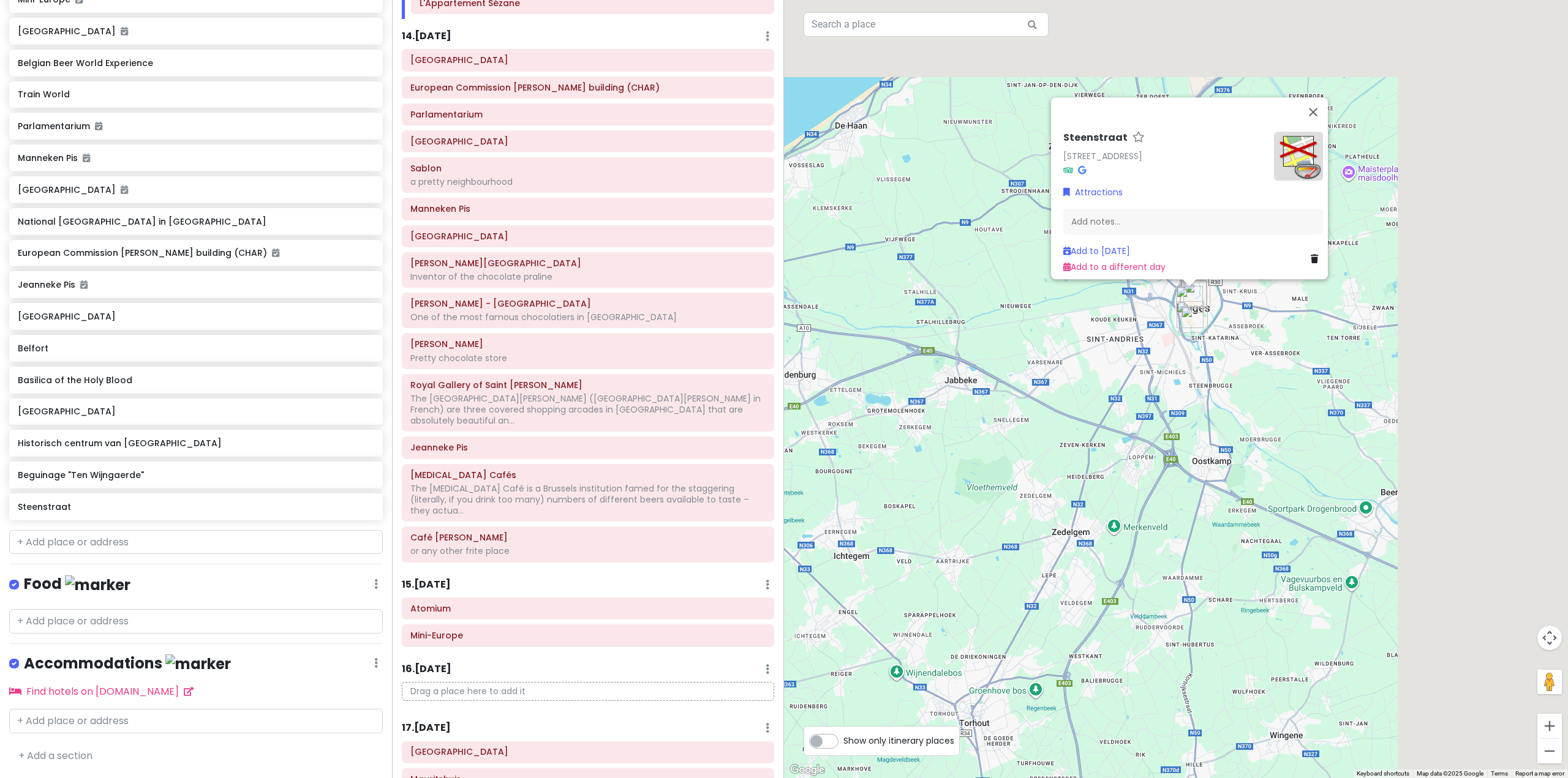
drag, startPoint x: 1303, startPoint y: 355, endPoint x: 834, endPoint y: 571, distance: 516.3
click at [799, 601] on div "[STREET_ADDRESS] Attractions Add notes... Add to [DATE] Add to a different day" at bounding box center [1176, 389] width 784 height 778
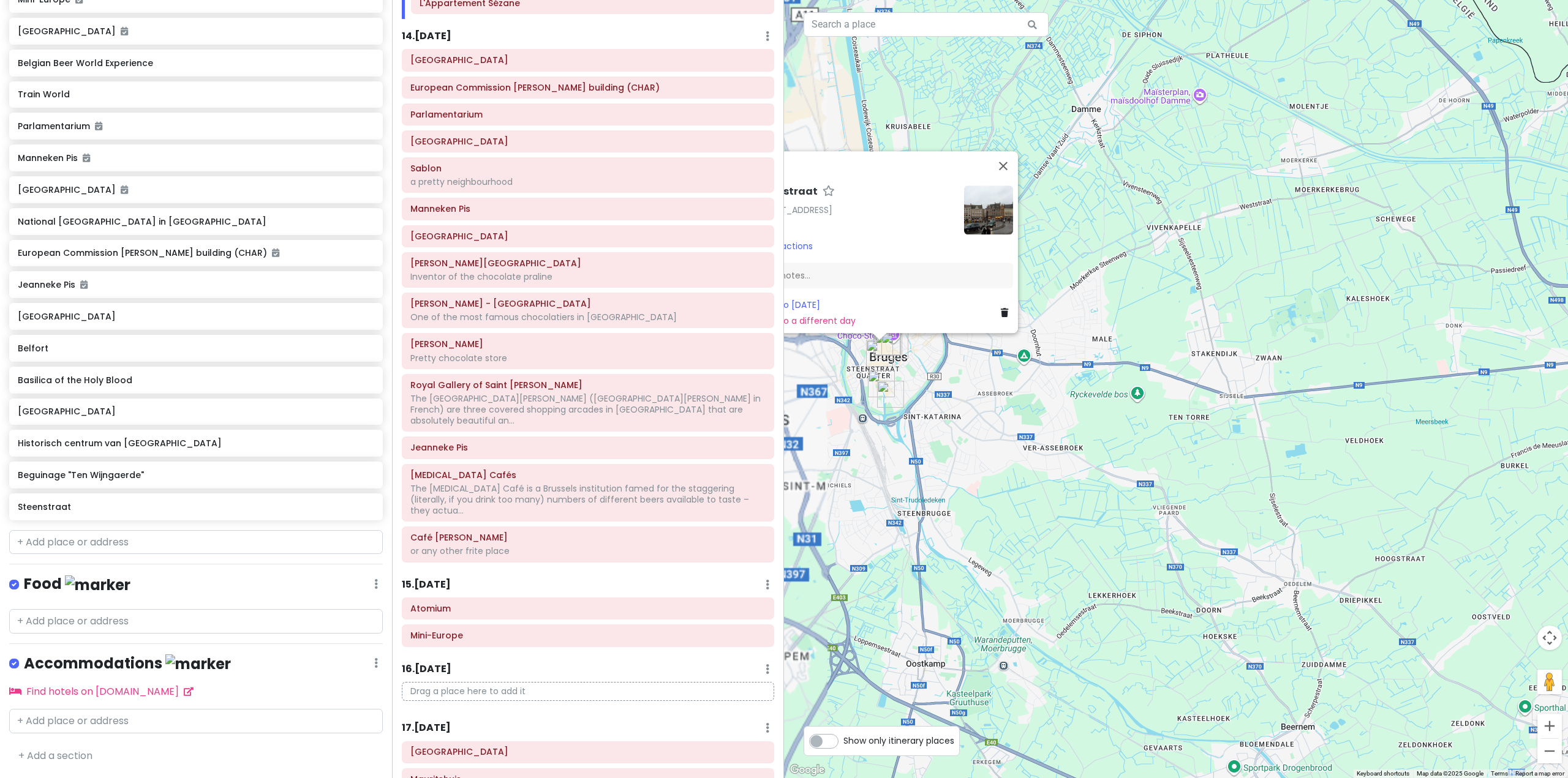
drag, startPoint x: 906, startPoint y: 418, endPoint x: 1012, endPoint y: 483, distance: 124.3
click at [1014, 481] on div "[STREET_ADDRESS] Attractions Add notes... Add to [DATE] Add to a different day" at bounding box center [1176, 389] width 784 height 778
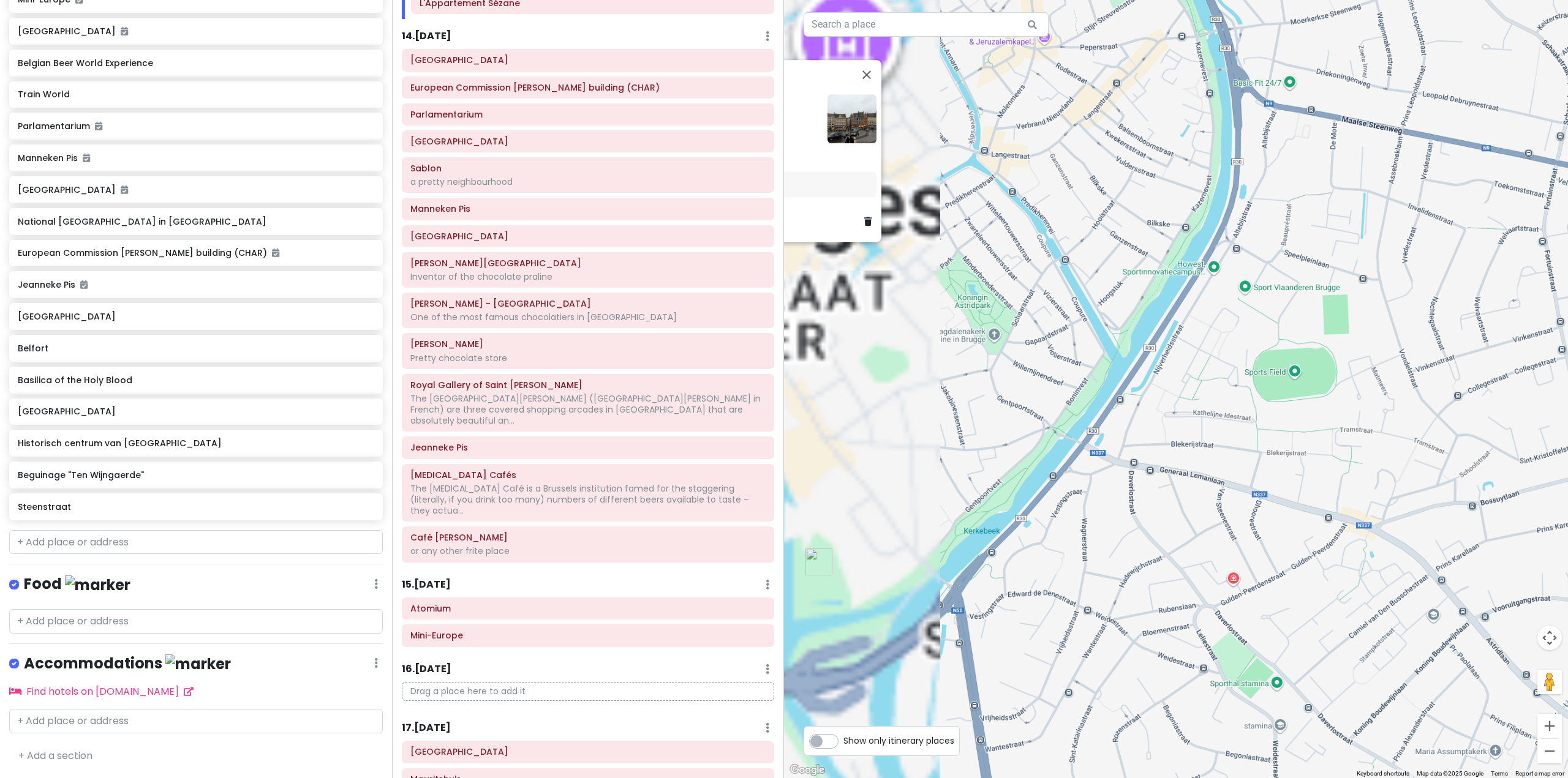
drag, startPoint x: 1112, startPoint y: 400, endPoint x: 1285, endPoint y: 431, distance: 175.8
click at [1285, 431] on div "[STREET_ADDRESS] Attractions Add notes... Add to [DATE] Add to a different day" at bounding box center [1176, 389] width 784 height 778
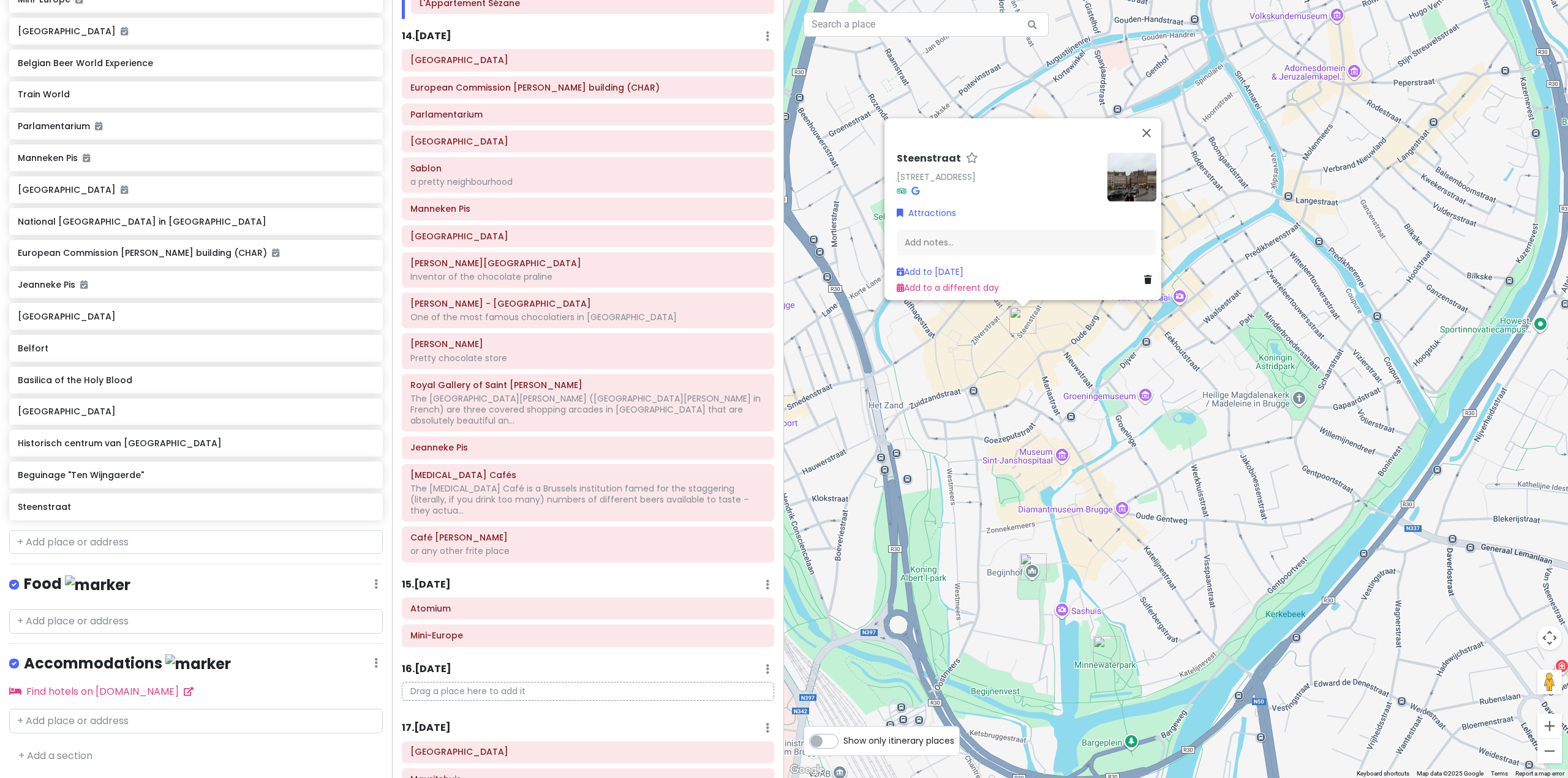
drag, startPoint x: 1185, startPoint y: 413, endPoint x: 1304, endPoint y: 444, distance: 123.0
click at [1304, 444] on div "[STREET_ADDRESS] Attractions Add notes... Add to [DATE] Add to a different day" at bounding box center [1176, 389] width 784 height 778
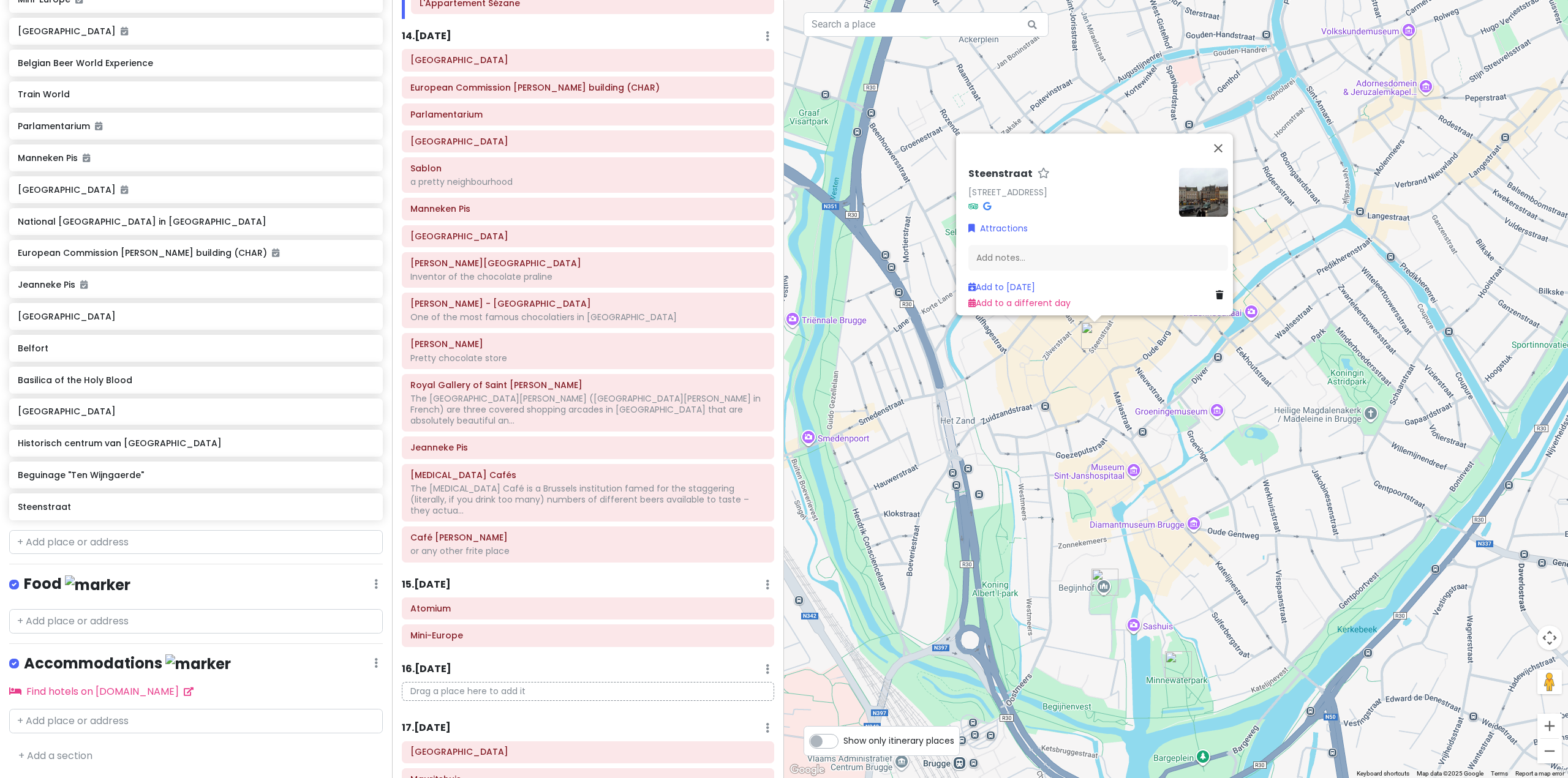
click at [1222, 448] on div "[STREET_ADDRESS] Attractions Add notes... Add to [DATE] Add to a different day" at bounding box center [1176, 389] width 784 height 778
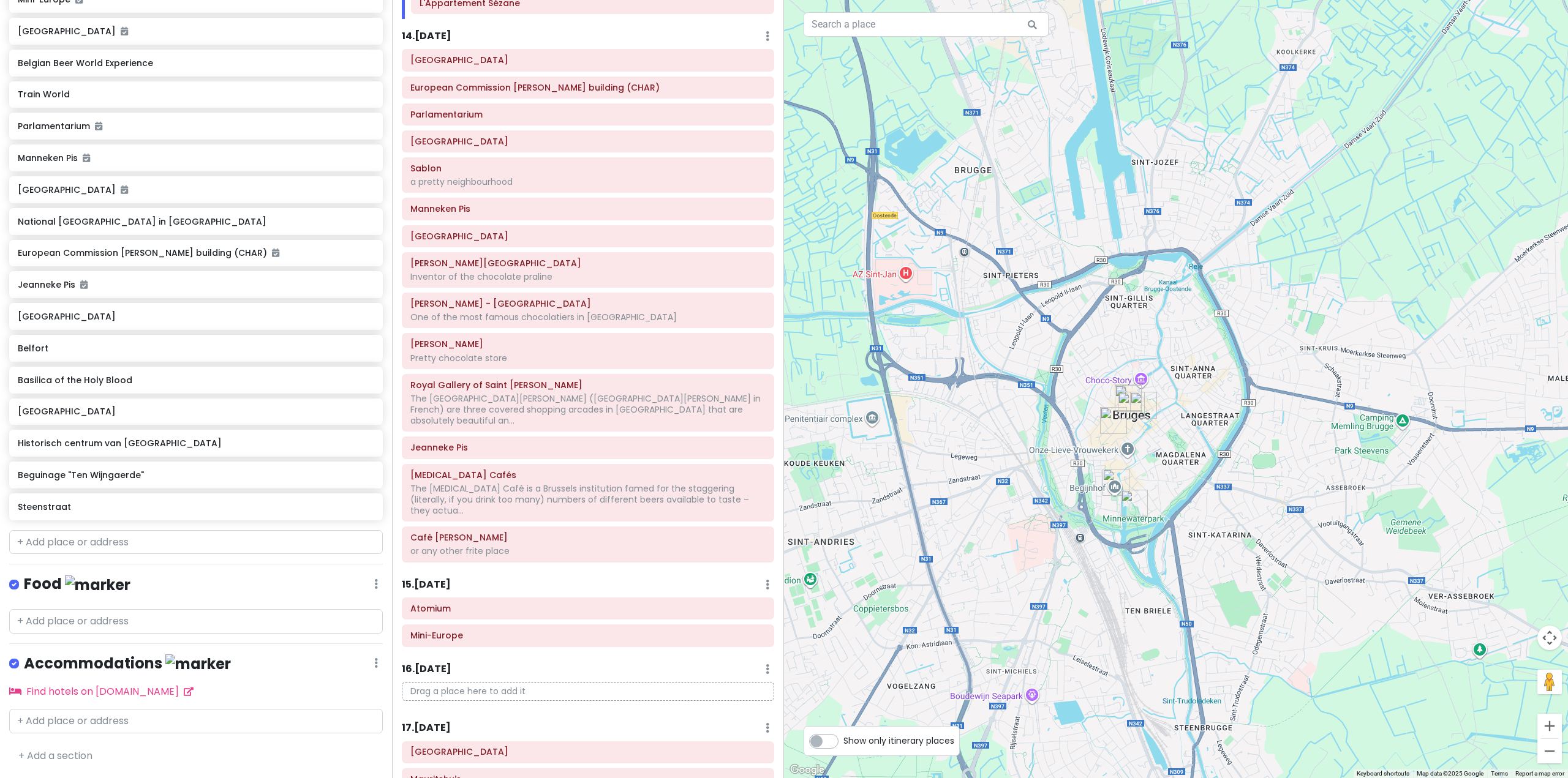
drag, startPoint x: 1067, startPoint y: 274, endPoint x: 1134, endPoint y: 345, distance: 97.6
click at [1134, 345] on div at bounding box center [1176, 389] width 784 height 778
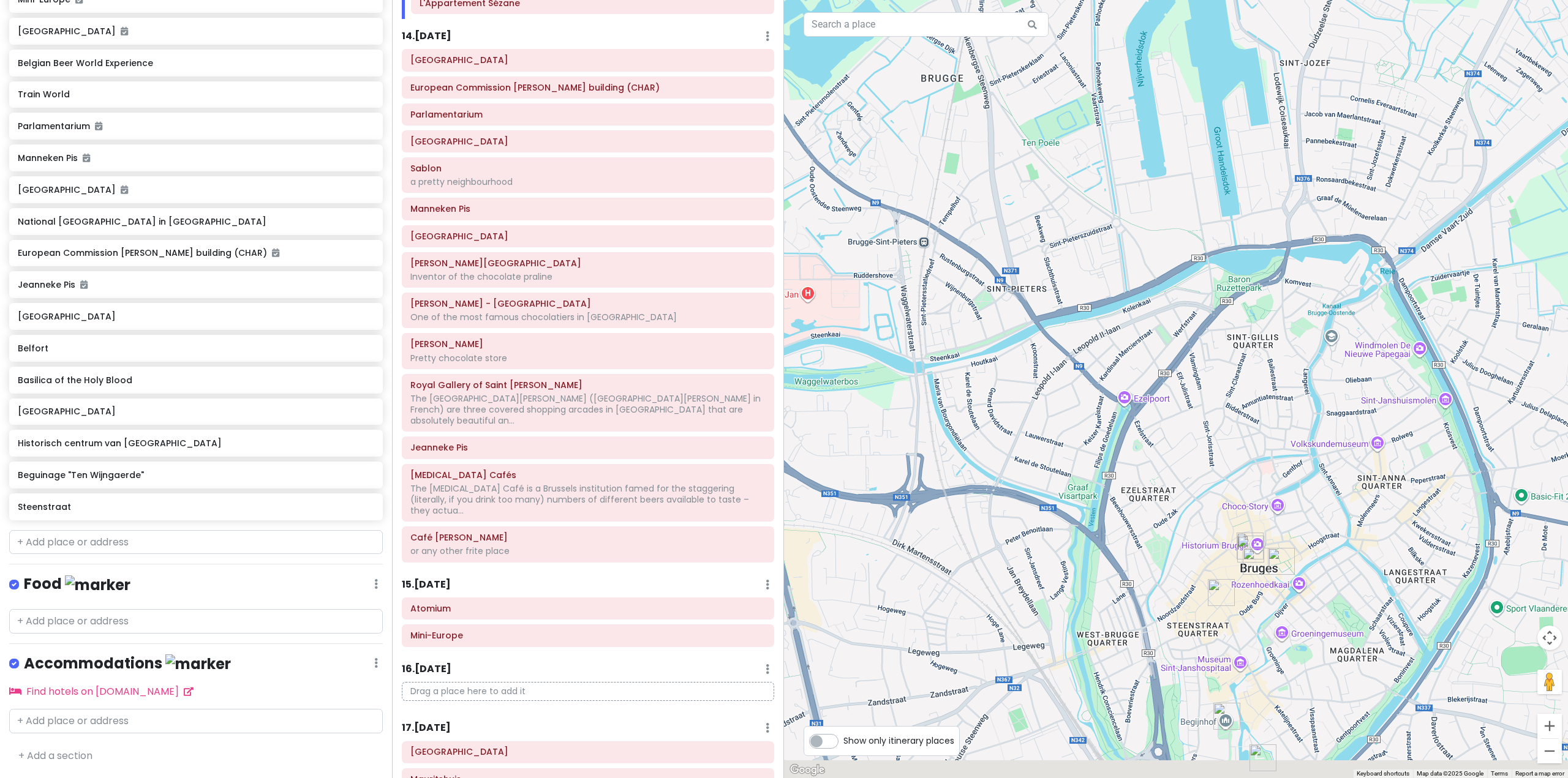
drag, startPoint x: 1244, startPoint y: 441, endPoint x: 1157, endPoint y: 319, distance: 149.8
click at [1157, 319] on div at bounding box center [1176, 389] width 784 height 778
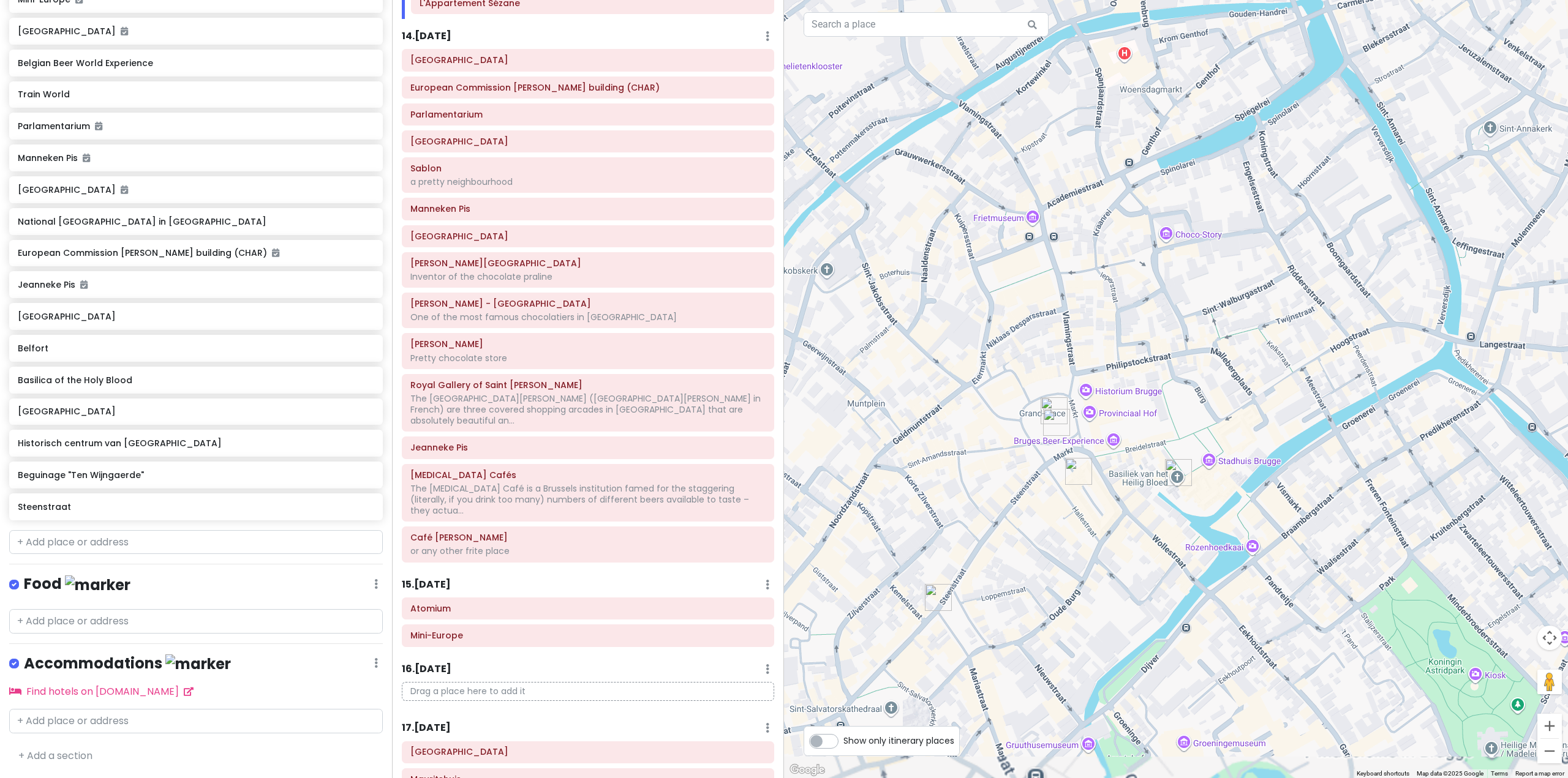
drag, startPoint x: 1128, startPoint y: 460, endPoint x: 1153, endPoint y: 259, distance: 202.5
click at [1153, 259] on div at bounding box center [1176, 389] width 784 height 778
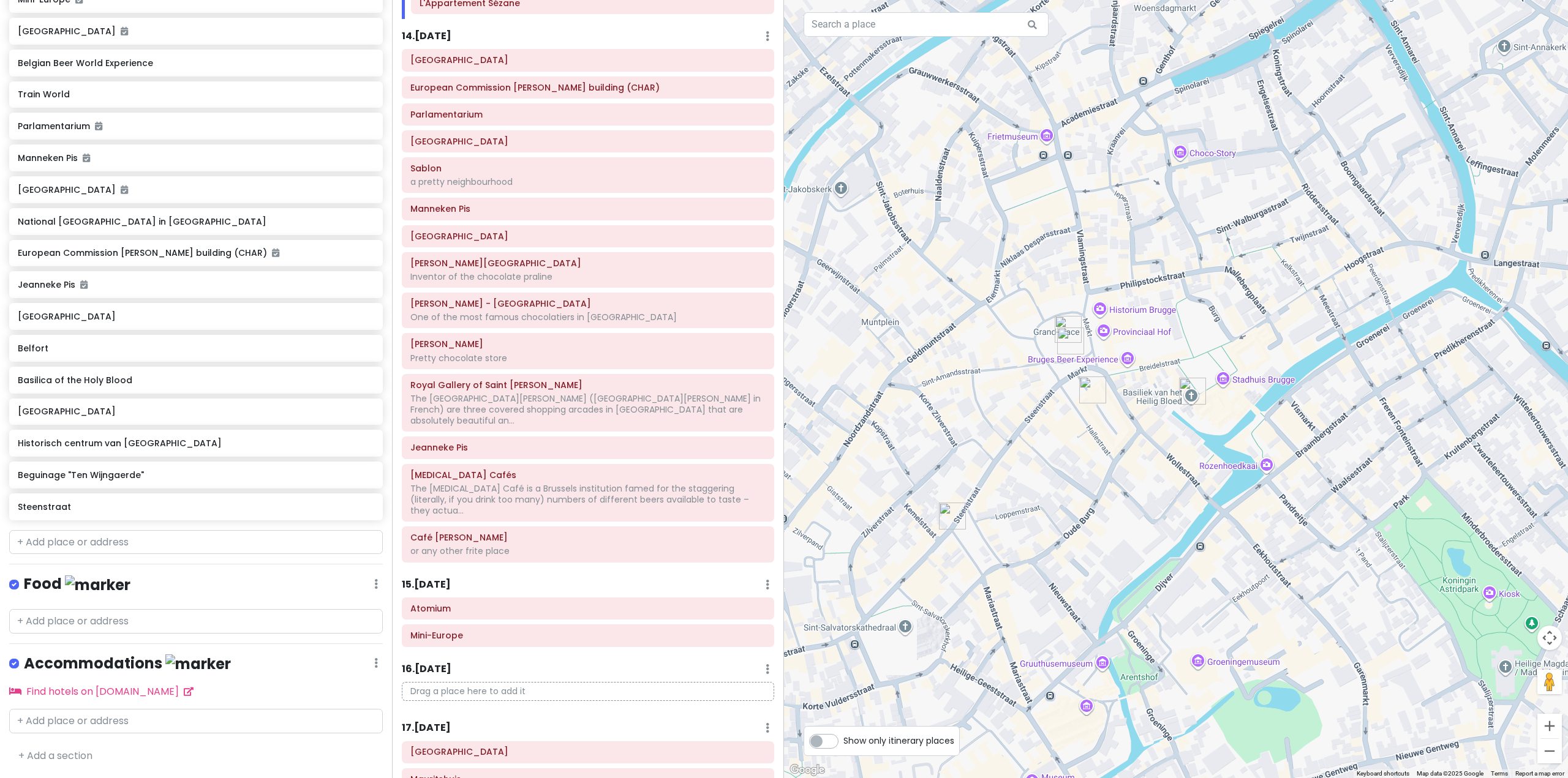
click at [1068, 324] on img "Historisch centrum van Brugge" at bounding box center [1069, 329] width 27 height 27
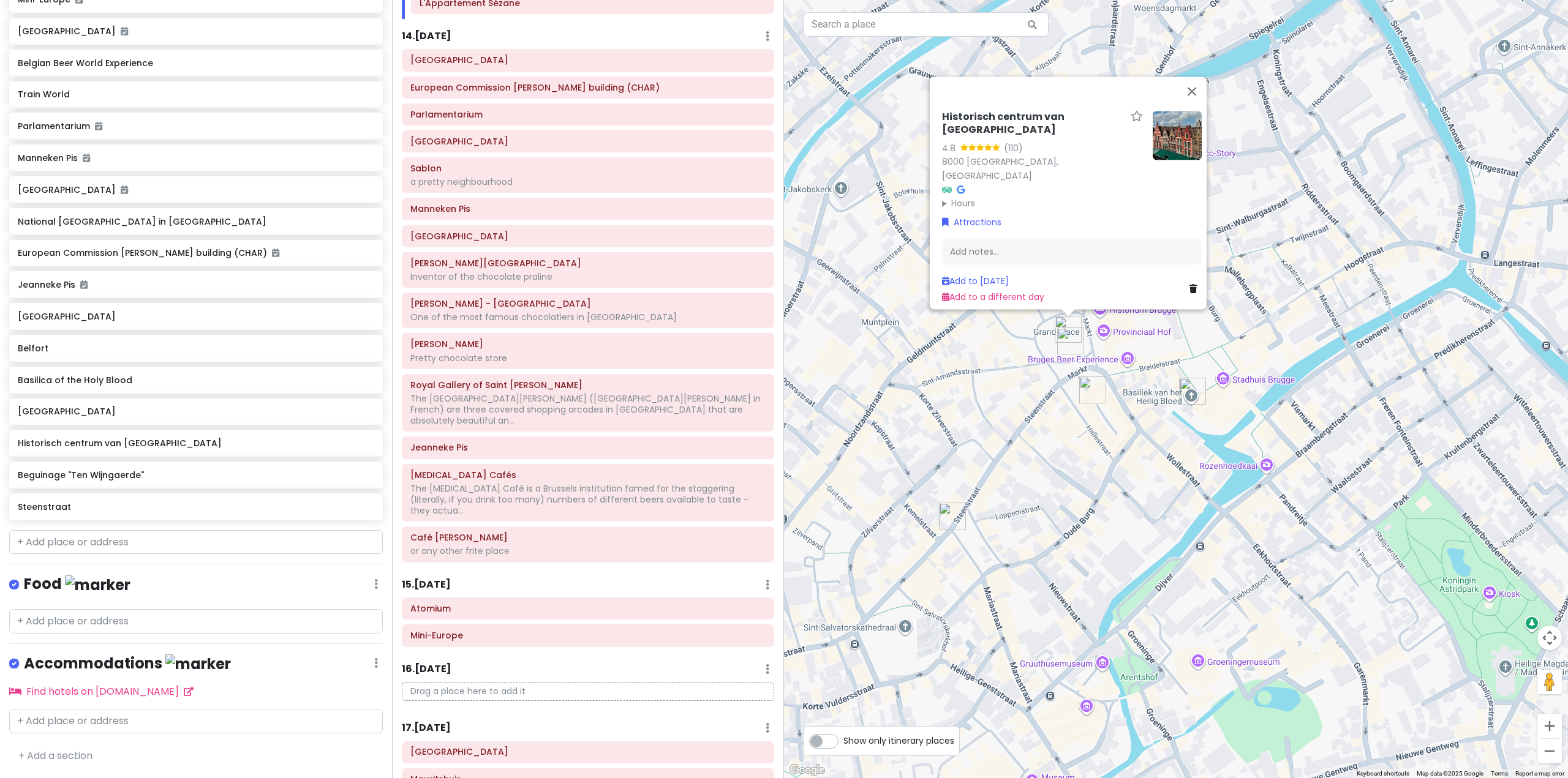
click at [1062, 346] on img "Market Square" at bounding box center [1071, 341] width 27 height 27
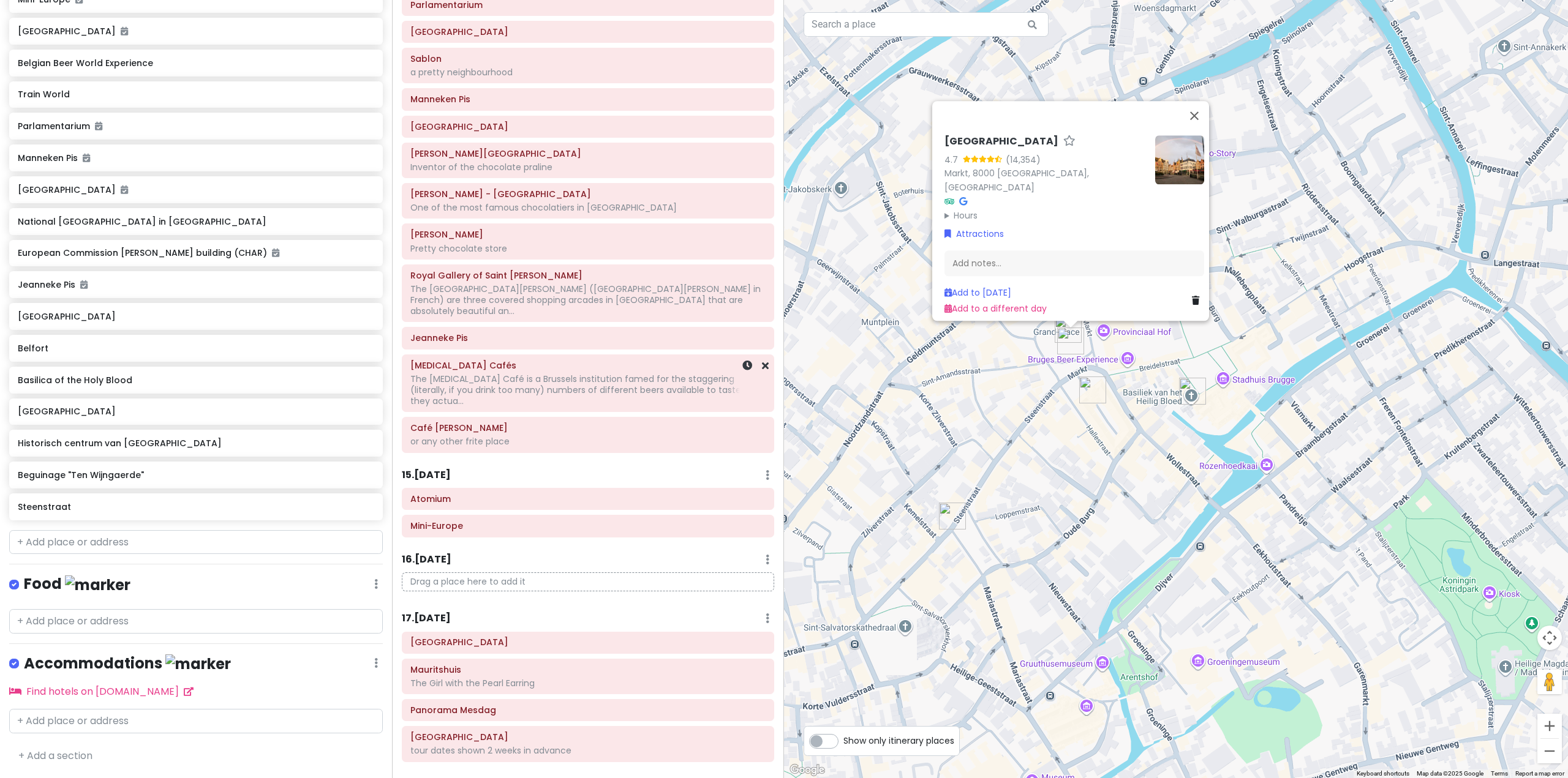
scroll to position [2211, 0]
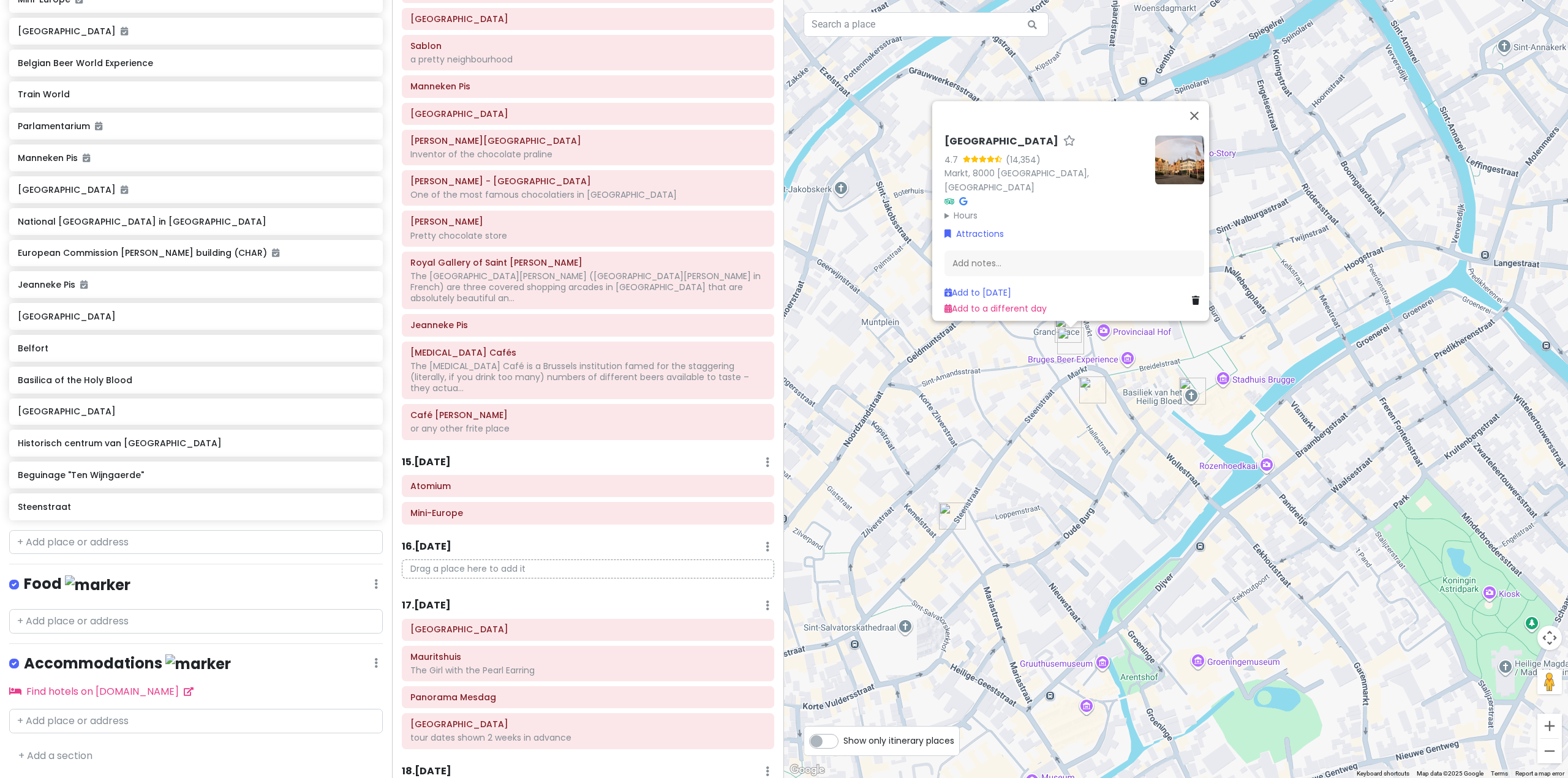
click at [1003, 409] on div "[GEOGRAPHIC_DATA] 4.7 (14,354) [GEOGRAPHIC_DATA] Hours [DATE] Open 24 hours [DA…" at bounding box center [1176, 389] width 784 height 778
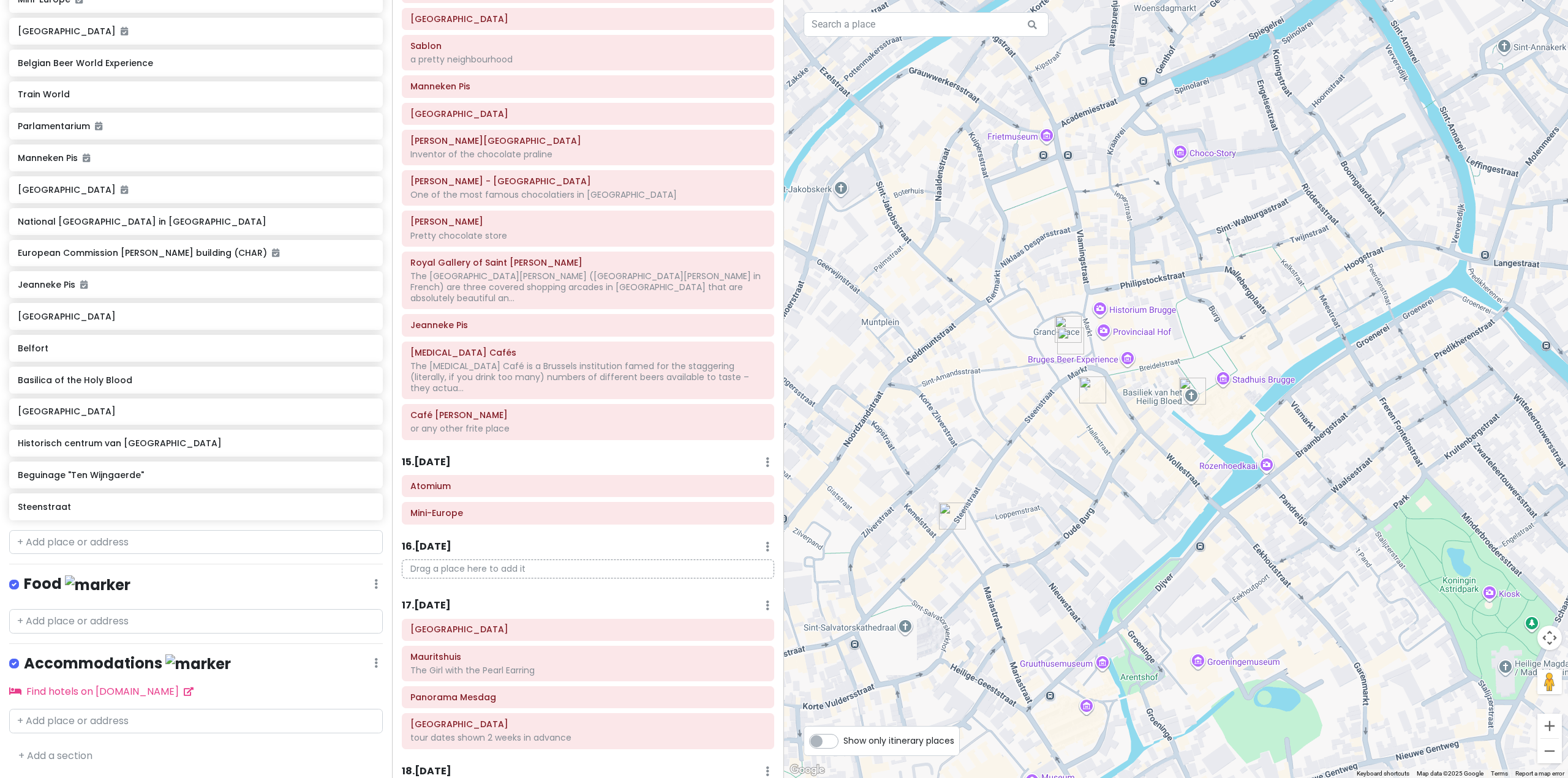
click at [1070, 320] on img "Historisch centrum van Brugge" at bounding box center [1069, 329] width 27 height 27
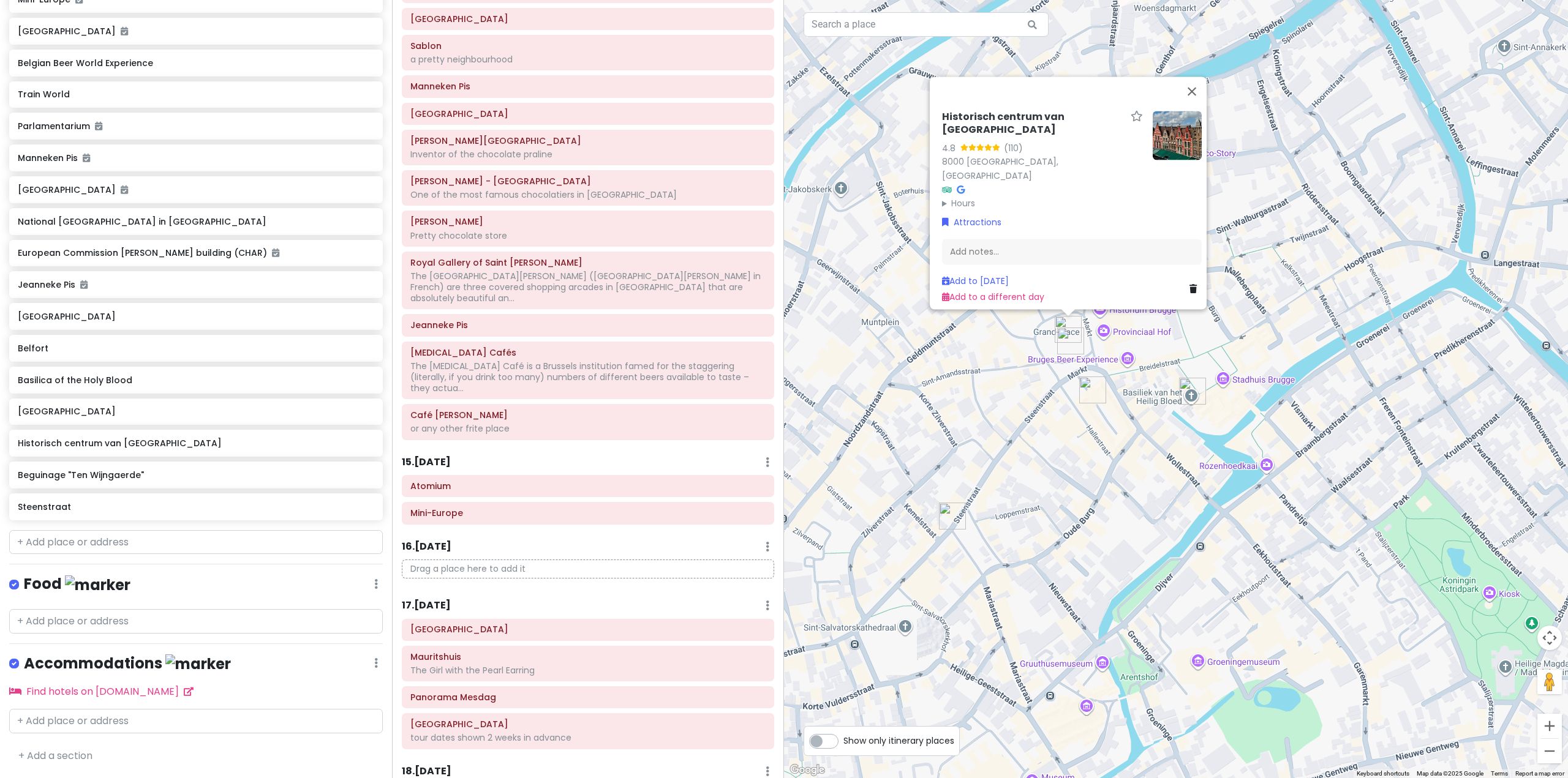
click at [1194, 286] on link at bounding box center [1196, 289] width 12 height 14
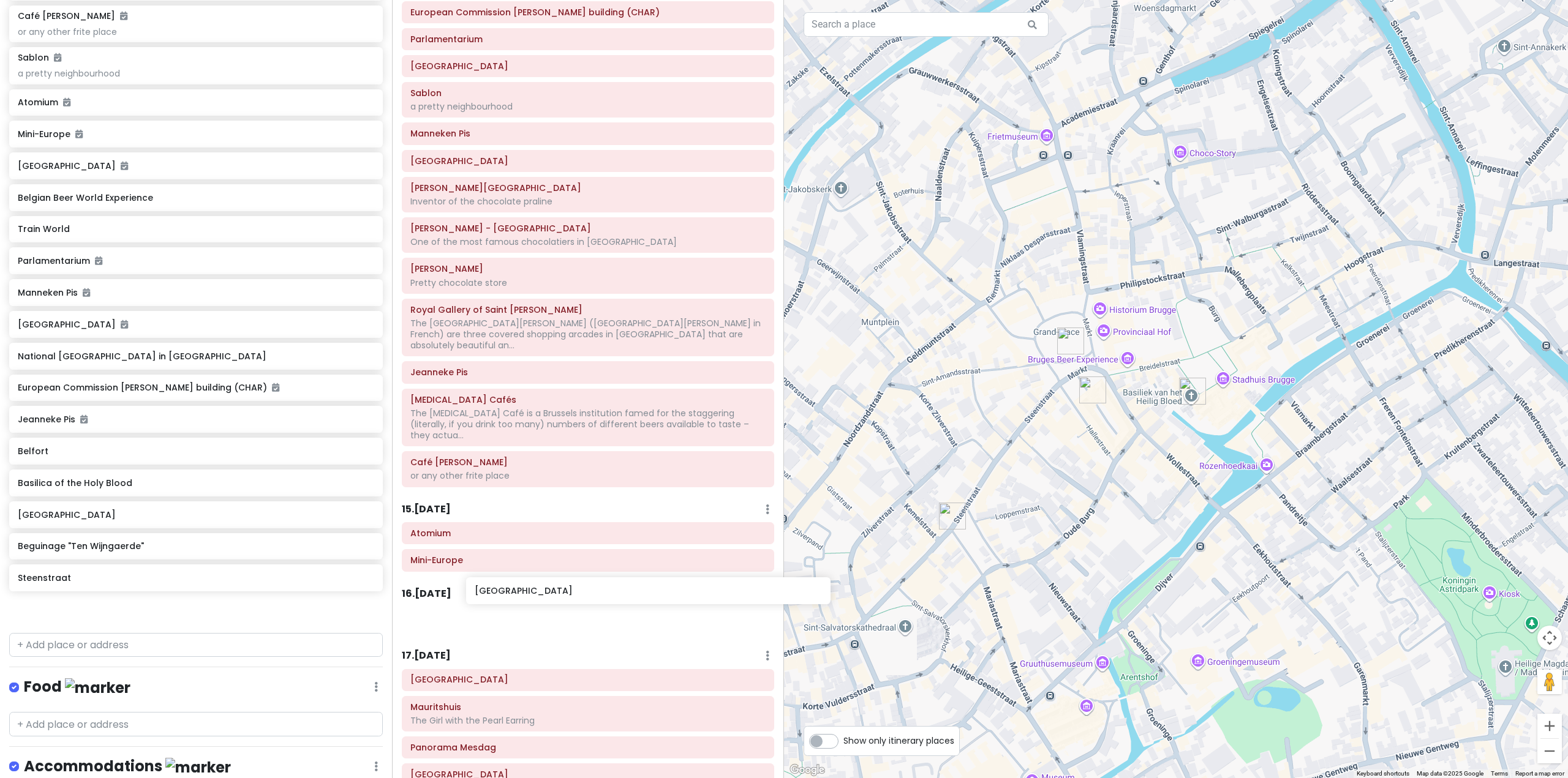
scroll to position [2166, 0]
drag, startPoint x: 111, startPoint y: 479, endPoint x: 535, endPoint y: 582, distance: 436.3
click at [535, 582] on div "Europe 25 Private Change Dates Make a Copy Delete Trip Go Pro ⚡️ Give Feedback …" at bounding box center [784, 389] width 1568 height 778
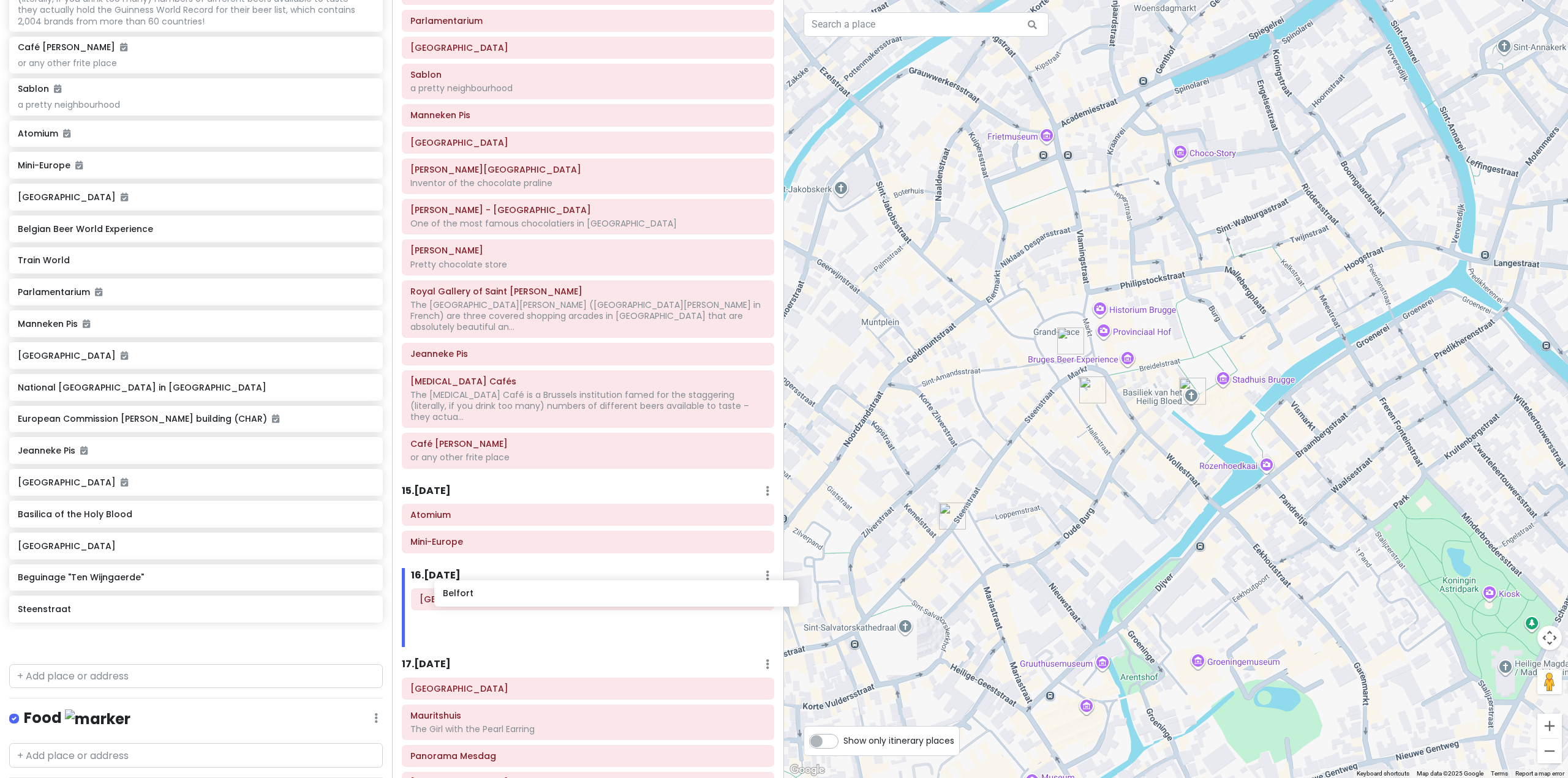
scroll to position [2192, 0]
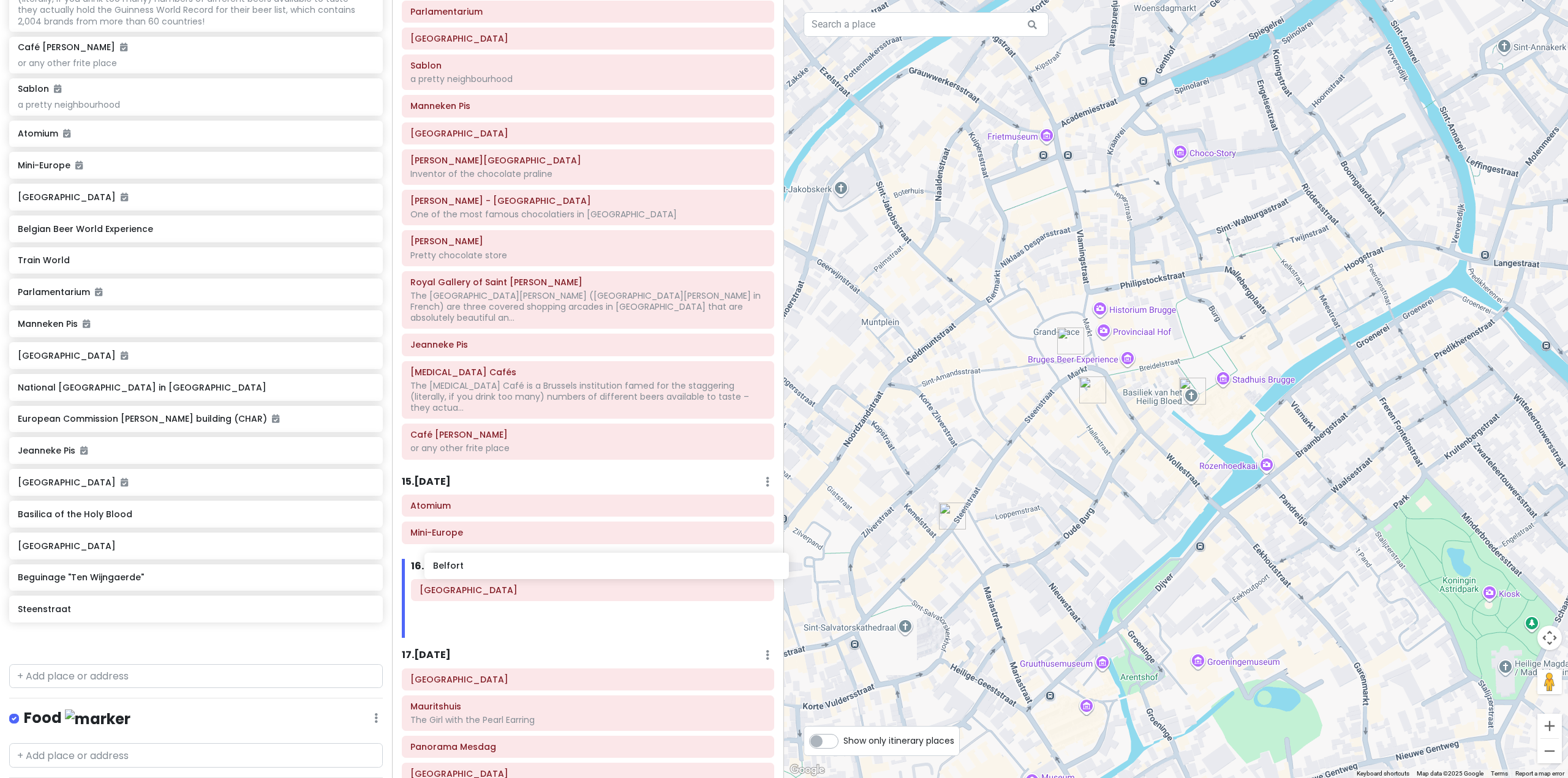
drag, startPoint x: 301, startPoint y: 569, endPoint x: 578, endPoint y: 574, distance: 277.0
click at [578, 574] on div "Europe 25 Private Change Dates Make a Copy Delete Trip Go Pro ⚡️ Give Feedback …" at bounding box center [784, 389] width 1568 height 778
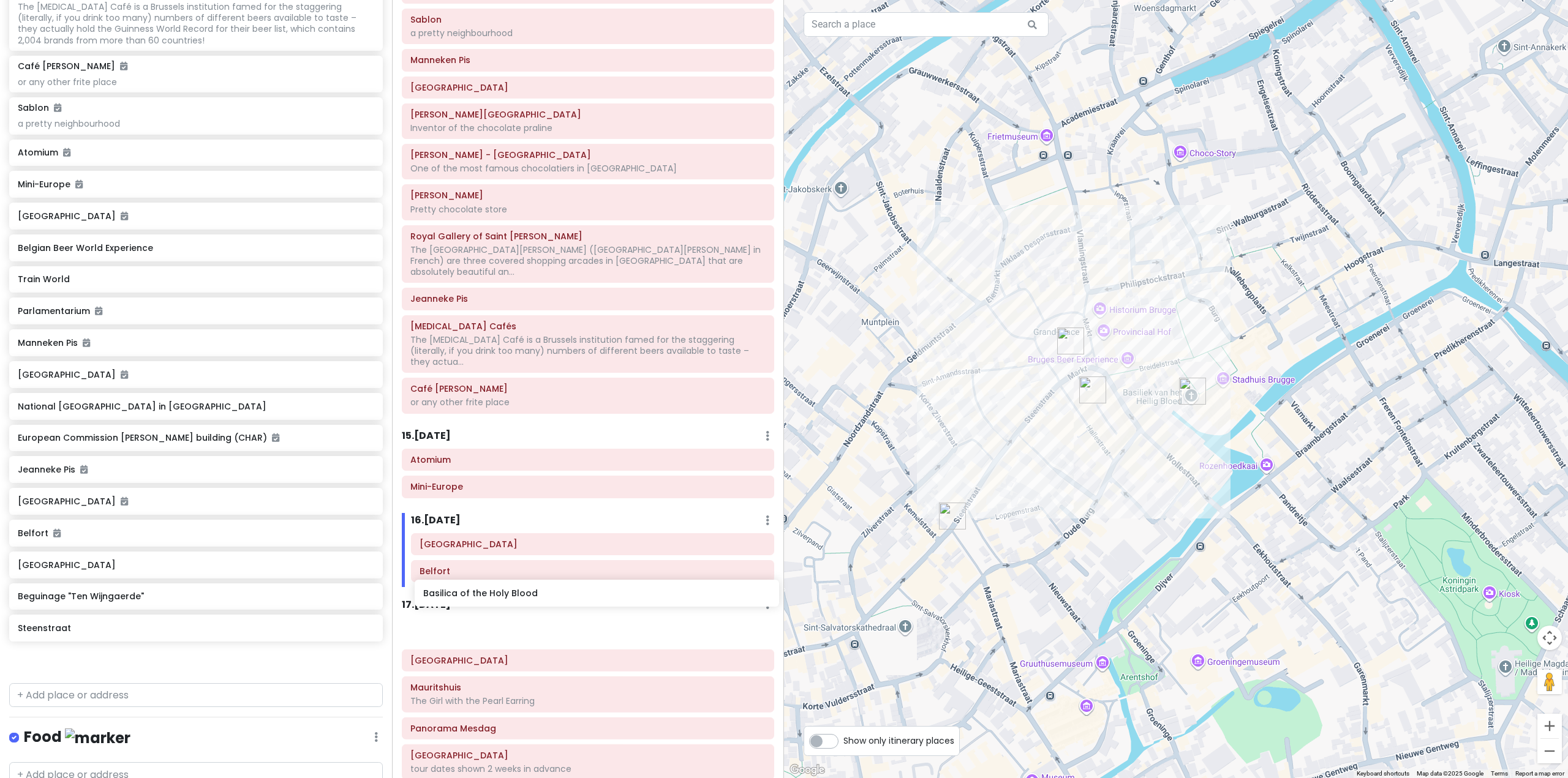
scroll to position [2241, 0]
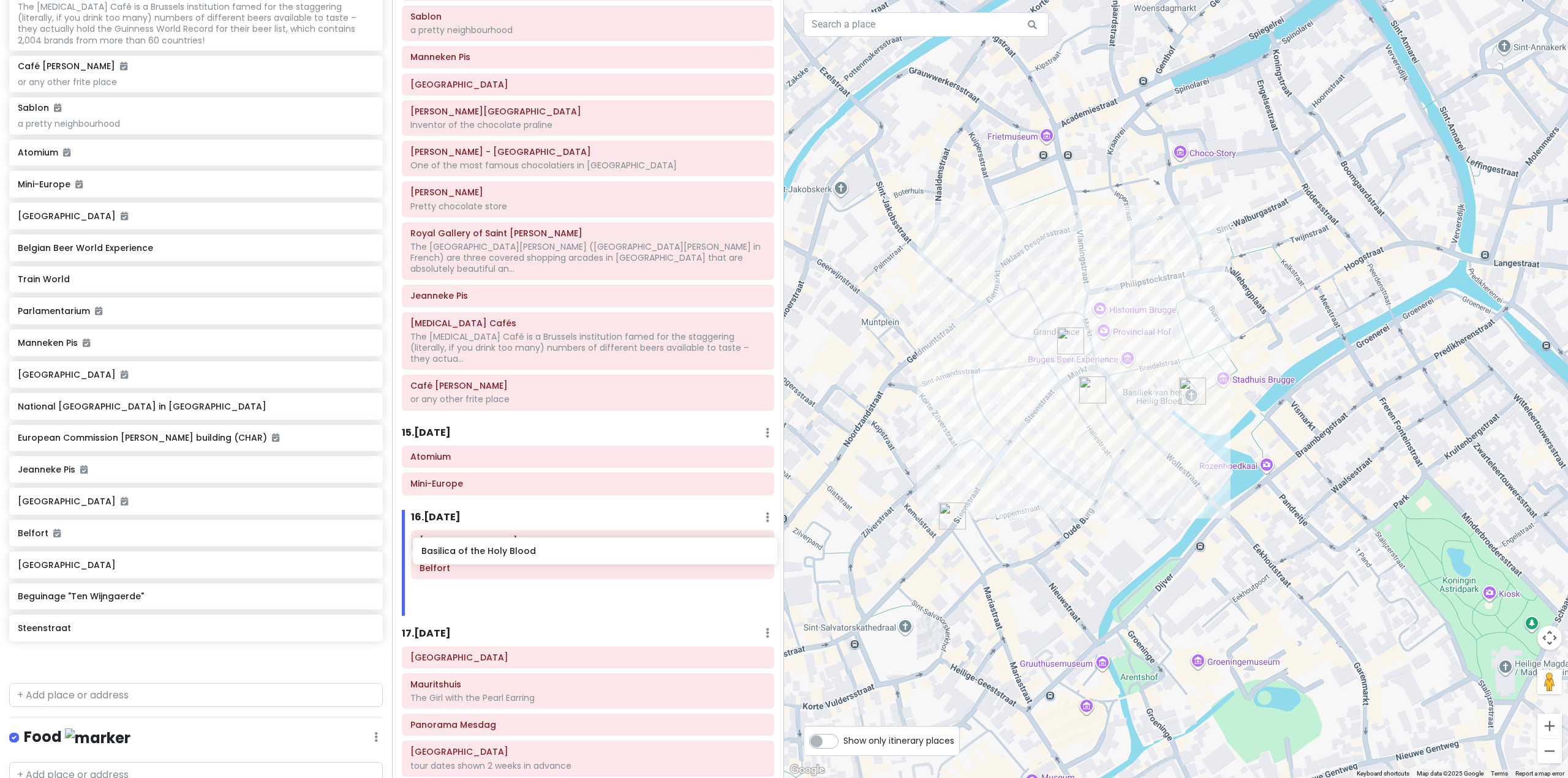
drag, startPoint x: 159, startPoint y: 598, endPoint x: 547, endPoint y: 548, distance: 391.2
click at [547, 548] on div "Europe 25 Private Change Dates Make a Copy Delete Trip Go Pro ⚡️ Give Feedback …" at bounding box center [784, 389] width 1568 height 778
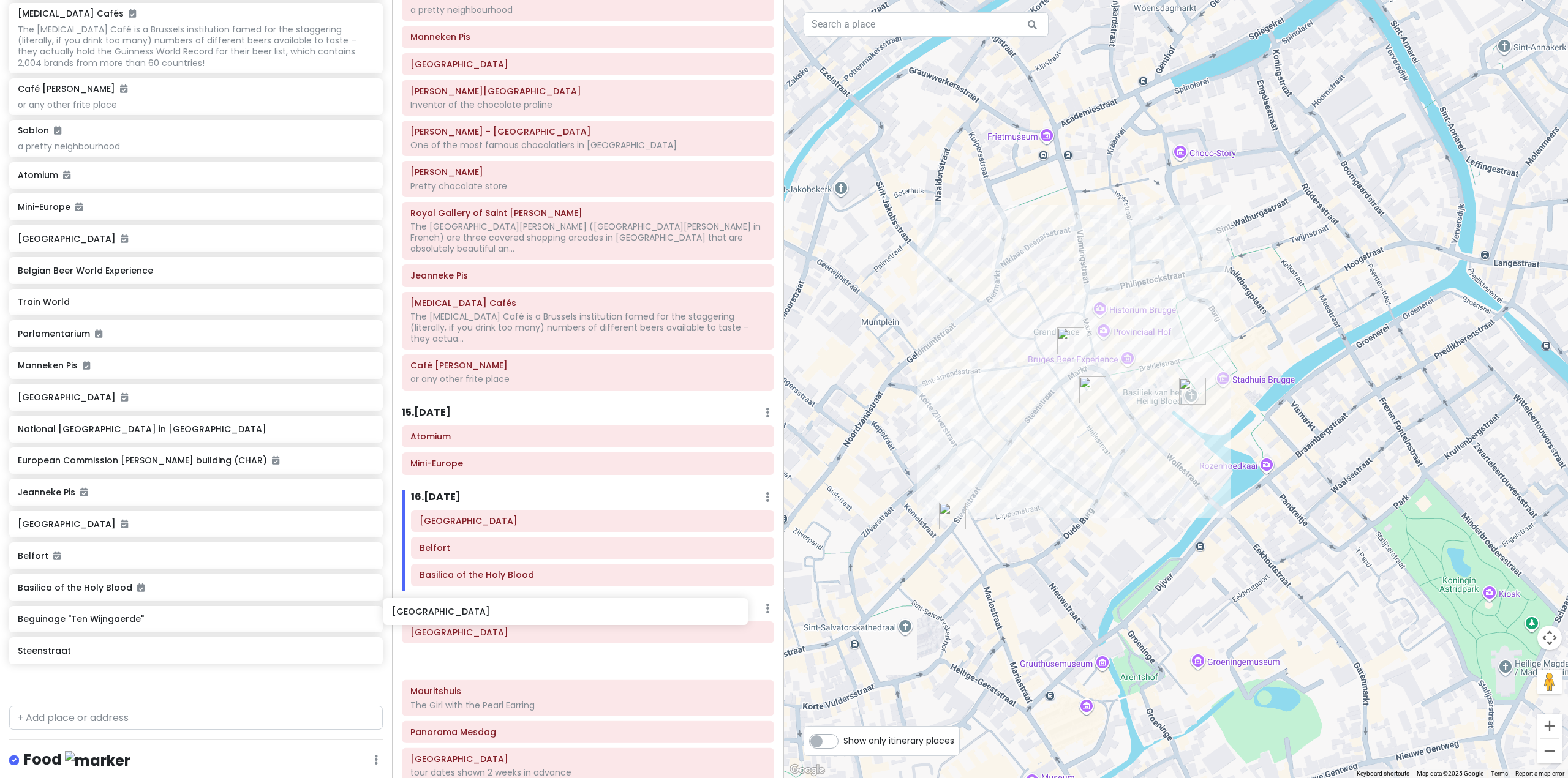
scroll to position [2266, 0]
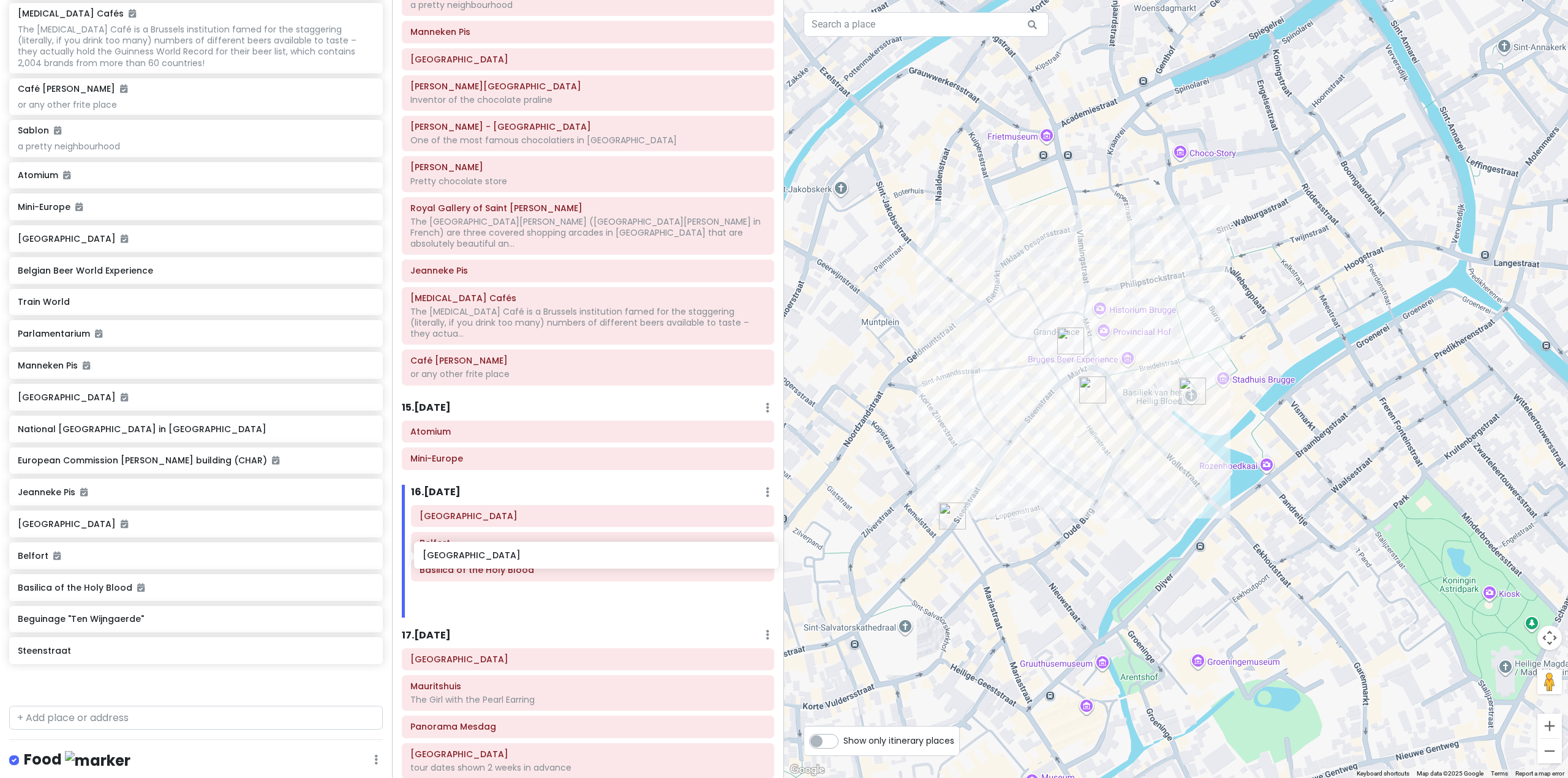
drag, startPoint x: 161, startPoint y: 653, endPoint x: 537, endPoint y: 555, distance: 388.6
click at [537, 555] on div "Europe 25 Private Change Dates Make a Copy Delete Trip Go Pro ⚡️ Give Feedback …" at bounding box center [784, 389] width 1568 height 778
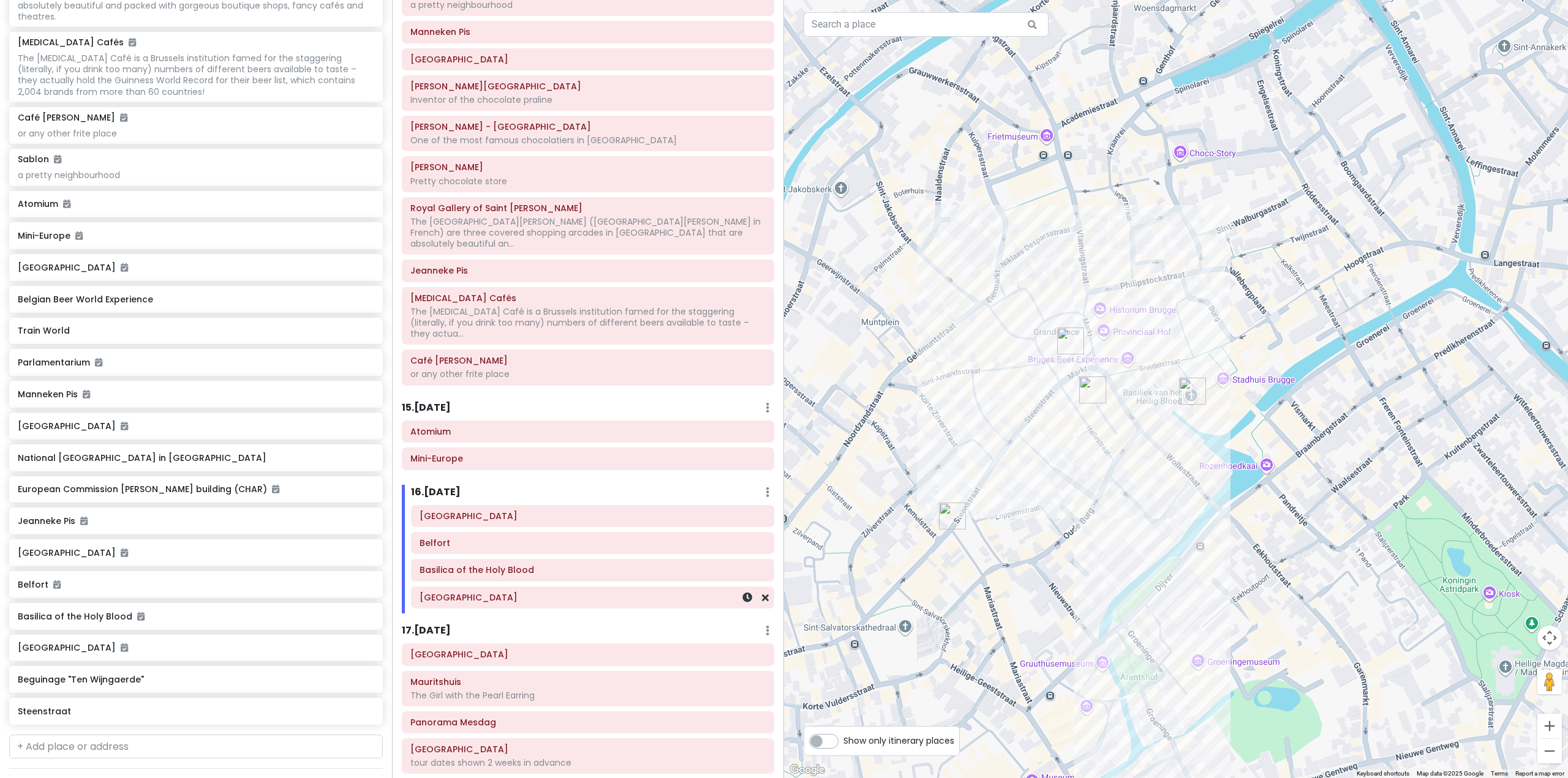
scroll to position [4474, 0]
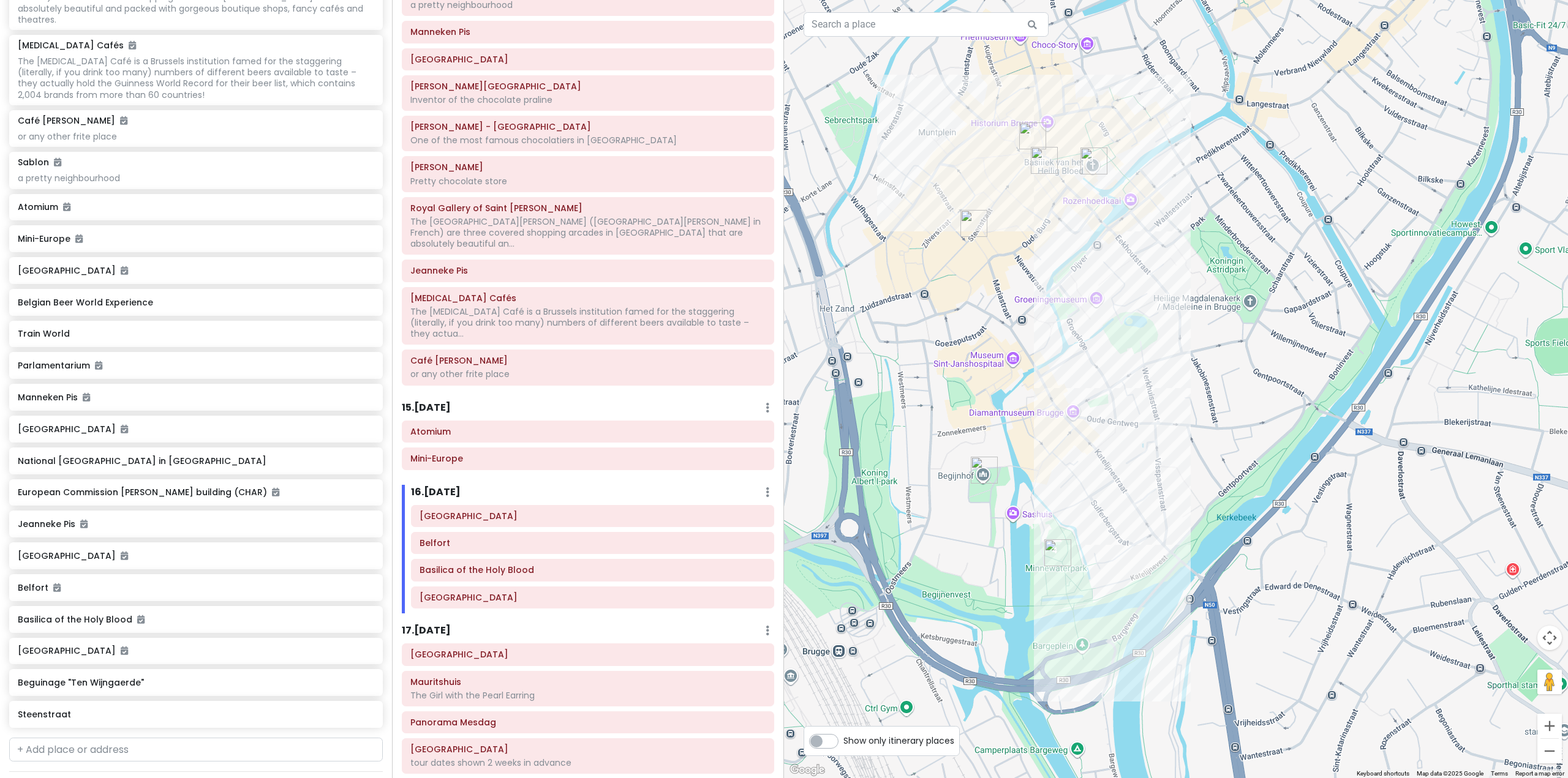
drag, startPoint x: 1044, startPoint y: 579, endPoint x: 1032, endPoint y: 291, distance: 288.2
click at [1032, 291] on div at bounding box center [1176, 389] width 784 height 778
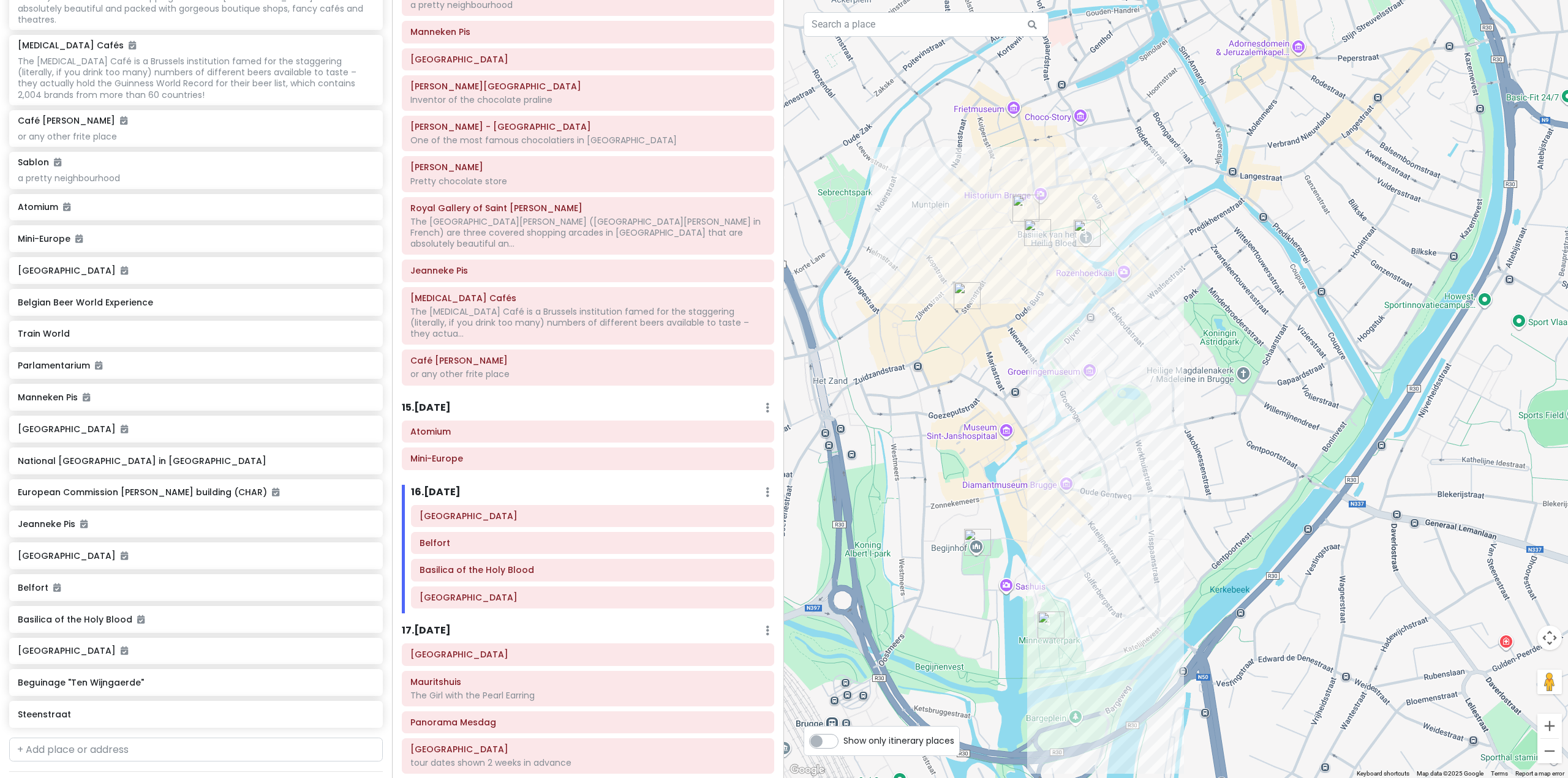
drag, startPoint x: 992, startPoint y: 373, endPoint x: 991, endPoint y: 494, distance: 121.0
click at [991, 494] on div at bounding box center [1176, 389] width 784 height 778
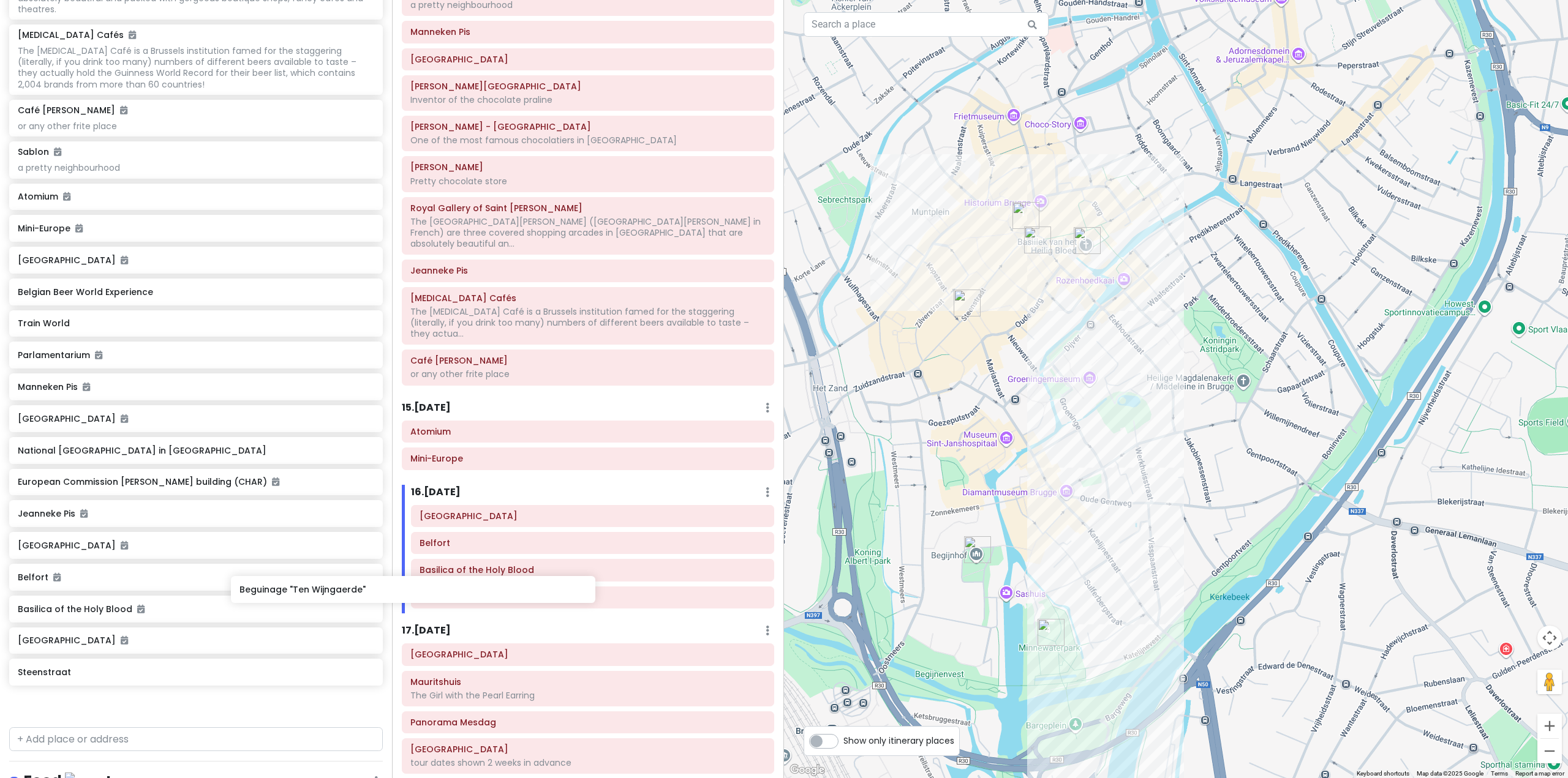
scroll to position [2268, 0]
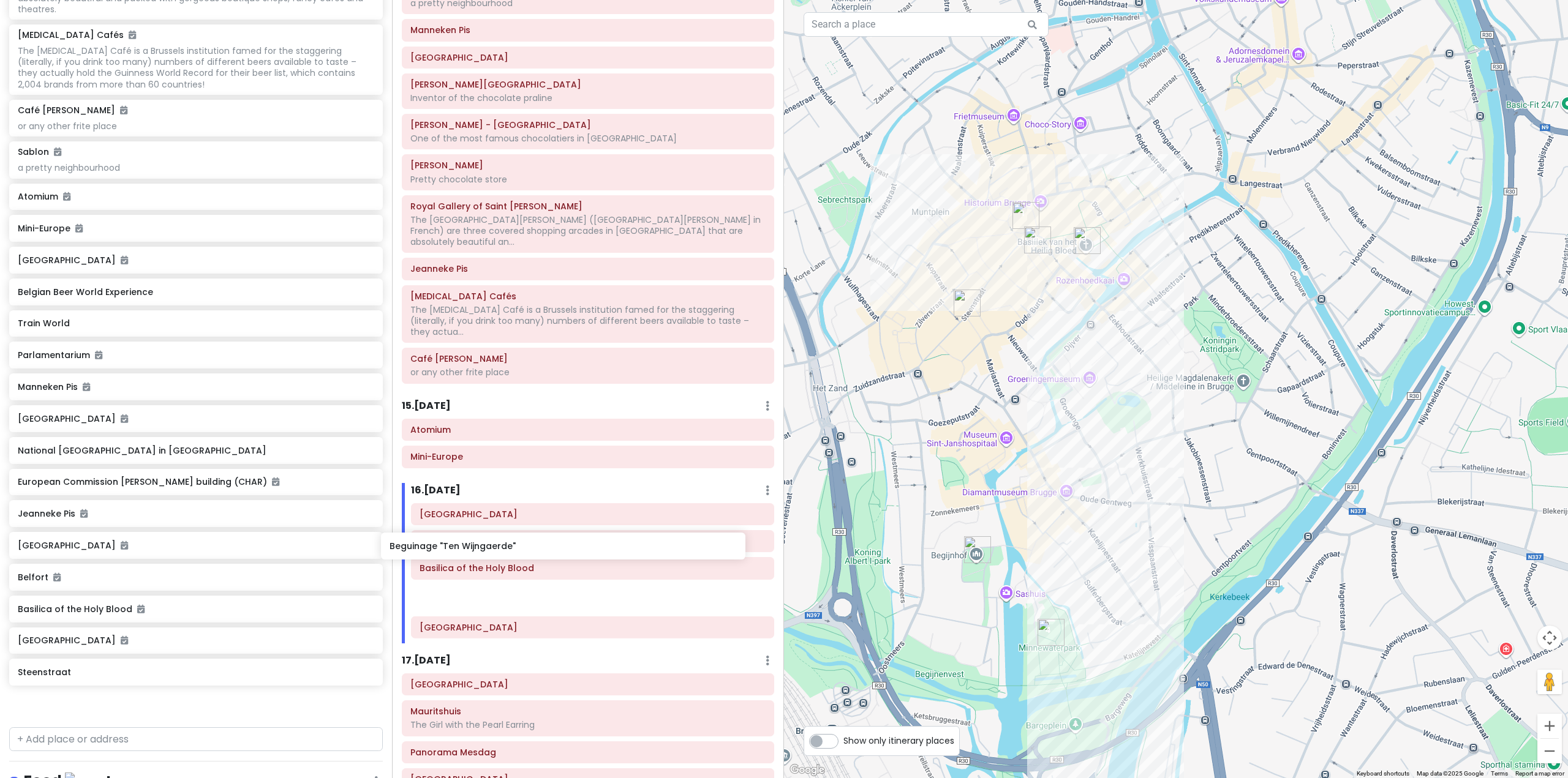
drag, startPoint x: 217, startPoint y: 663, endPoint x: 544, endPoint y: 566, distance: 341.1
click at [544, 566] on div "Europe 25 Private Change Dates Make a Copy Delete Trip Go Pro ⚡️ Give Feedback …" at bounding box center [784, 389] width 1568 height 778
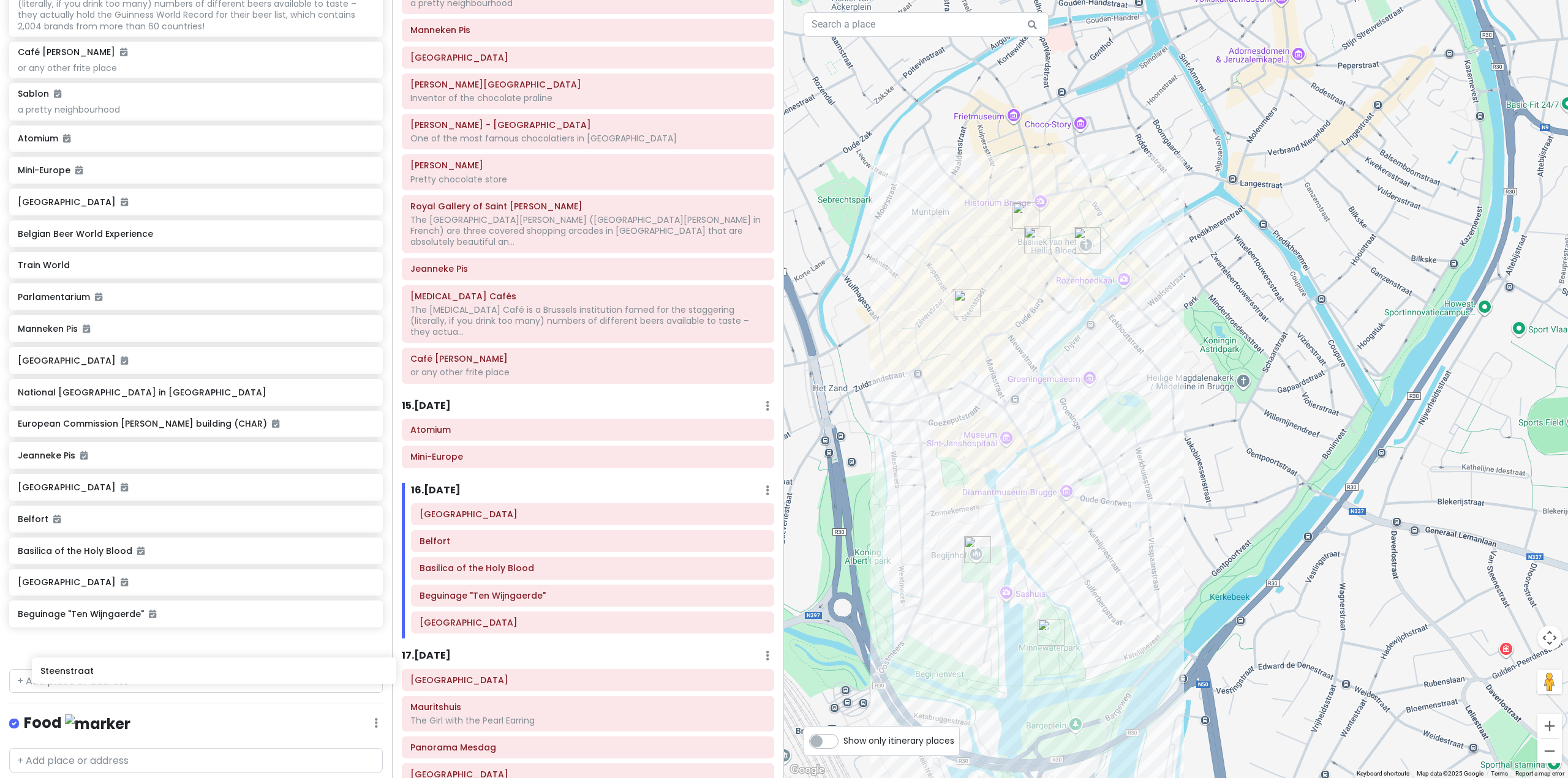
scroll to position [2269, 0]
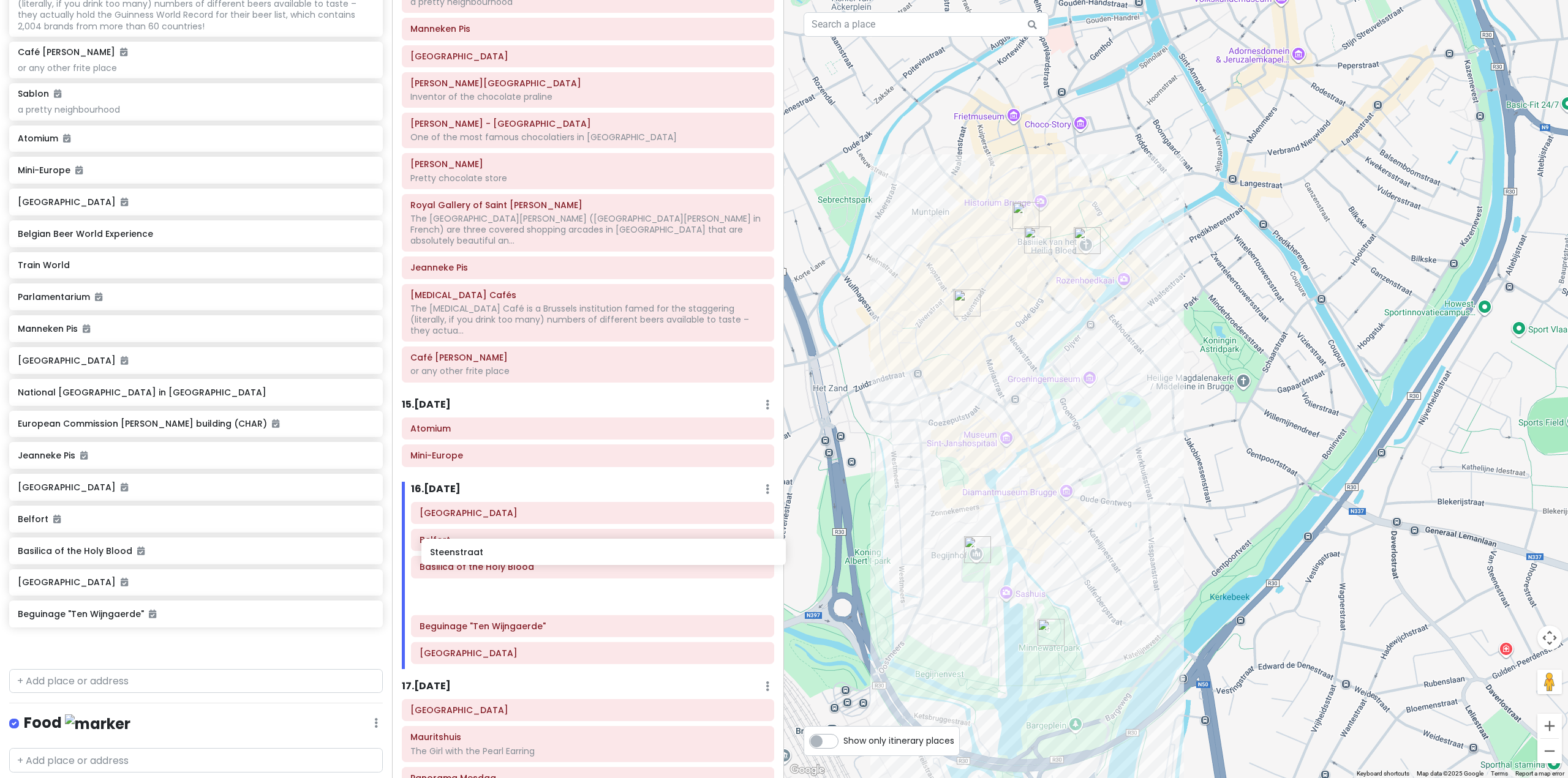
drag, startPoint x: 180, startPoint y: 684, endPoint x: 593, endPoint y: 552, distance: 433.6
click at [593, 552] on div "Europe 25 Private Change Dates Make a Copy Delete Trip Go Pro ⚡️ Give Feedback …" at bounding box center [784, 389] width 1568 height 778
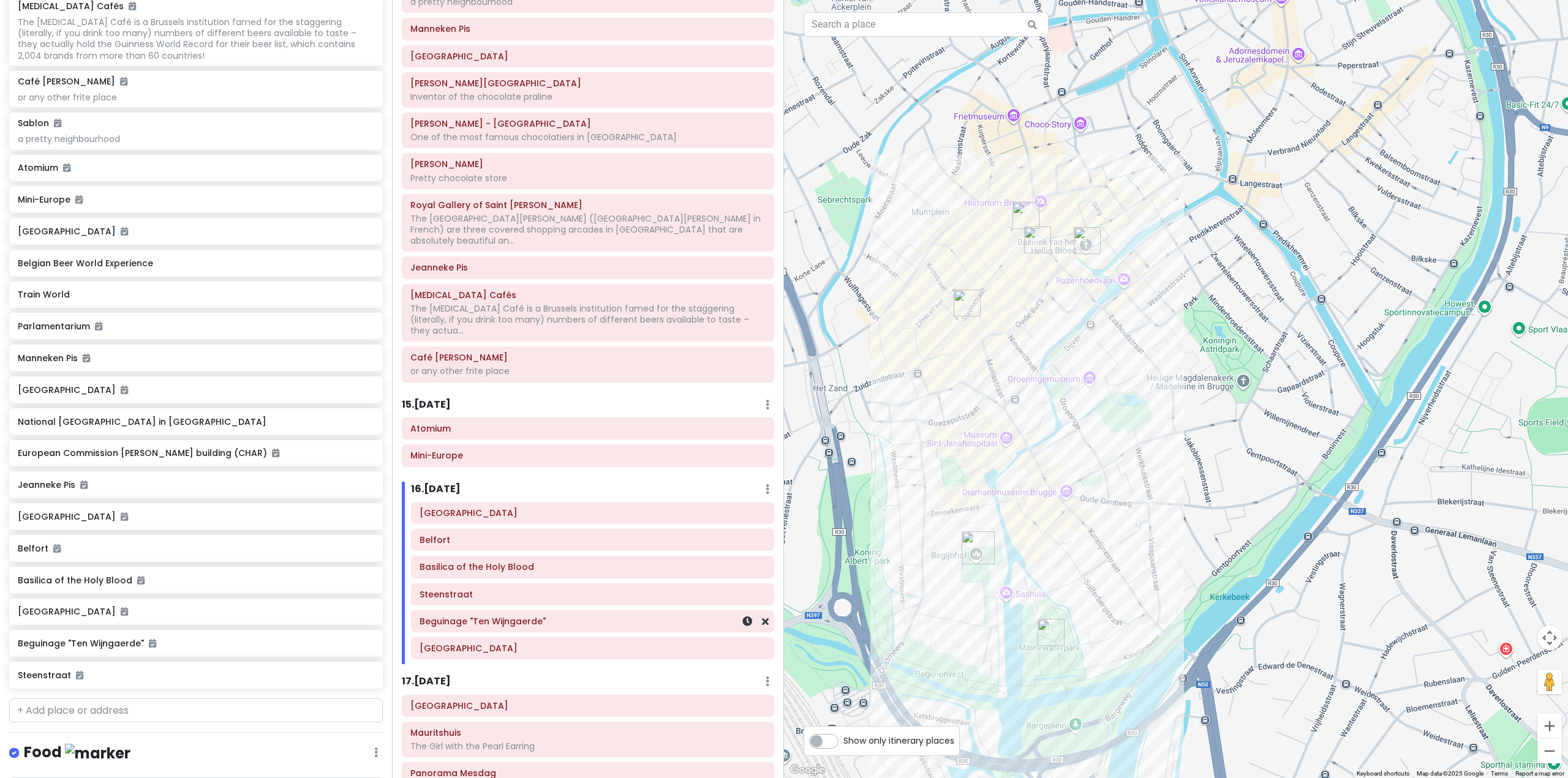
scroll to position [4512, 0]
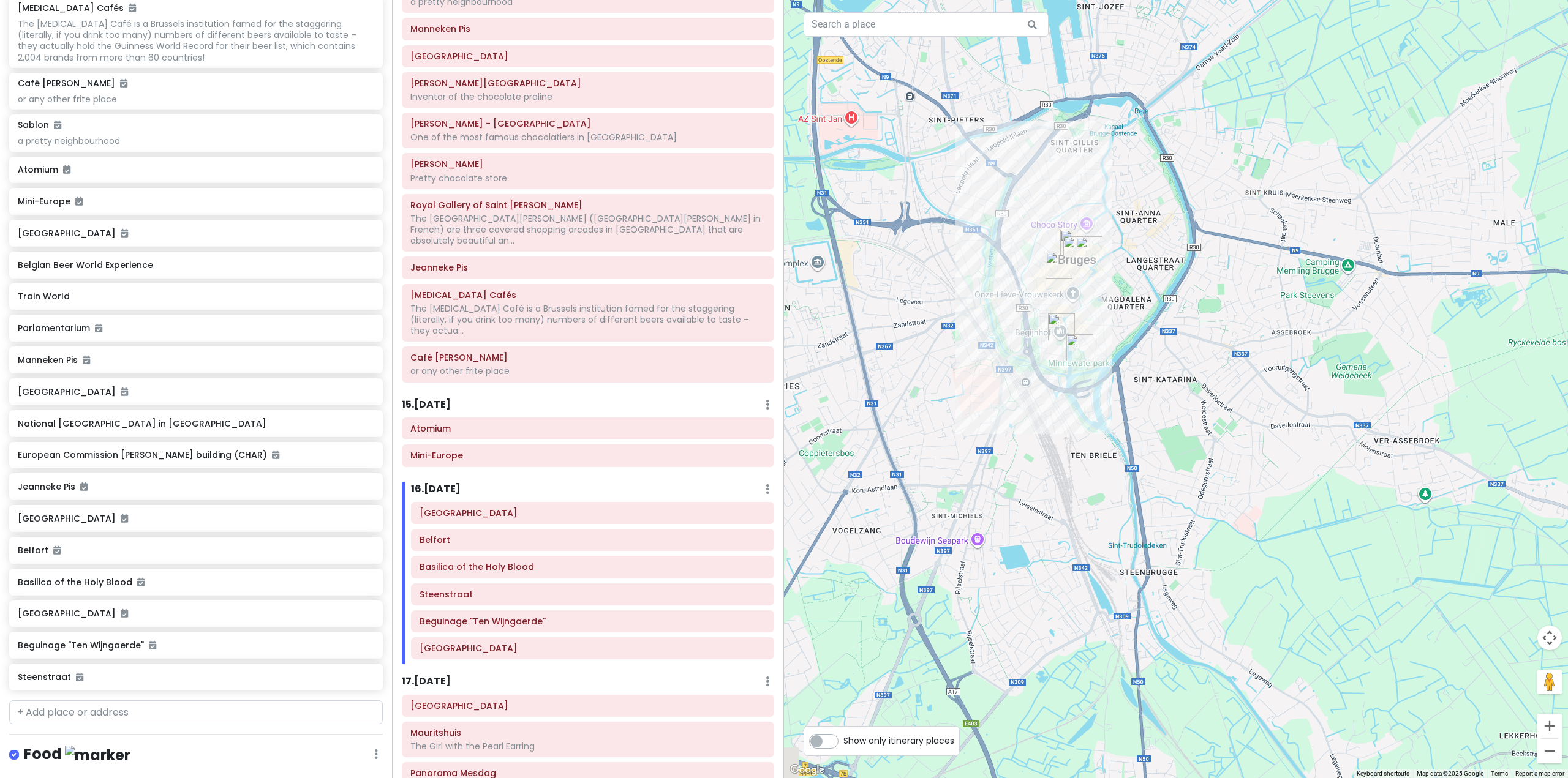
drag, startPoint x: 1185, startPoint y: 502, endPoint x: 1162, endPoint y: 443, distance: 63.3
click at [1162, 443] on div at bounding box center [1176, 389] width 784 height 778
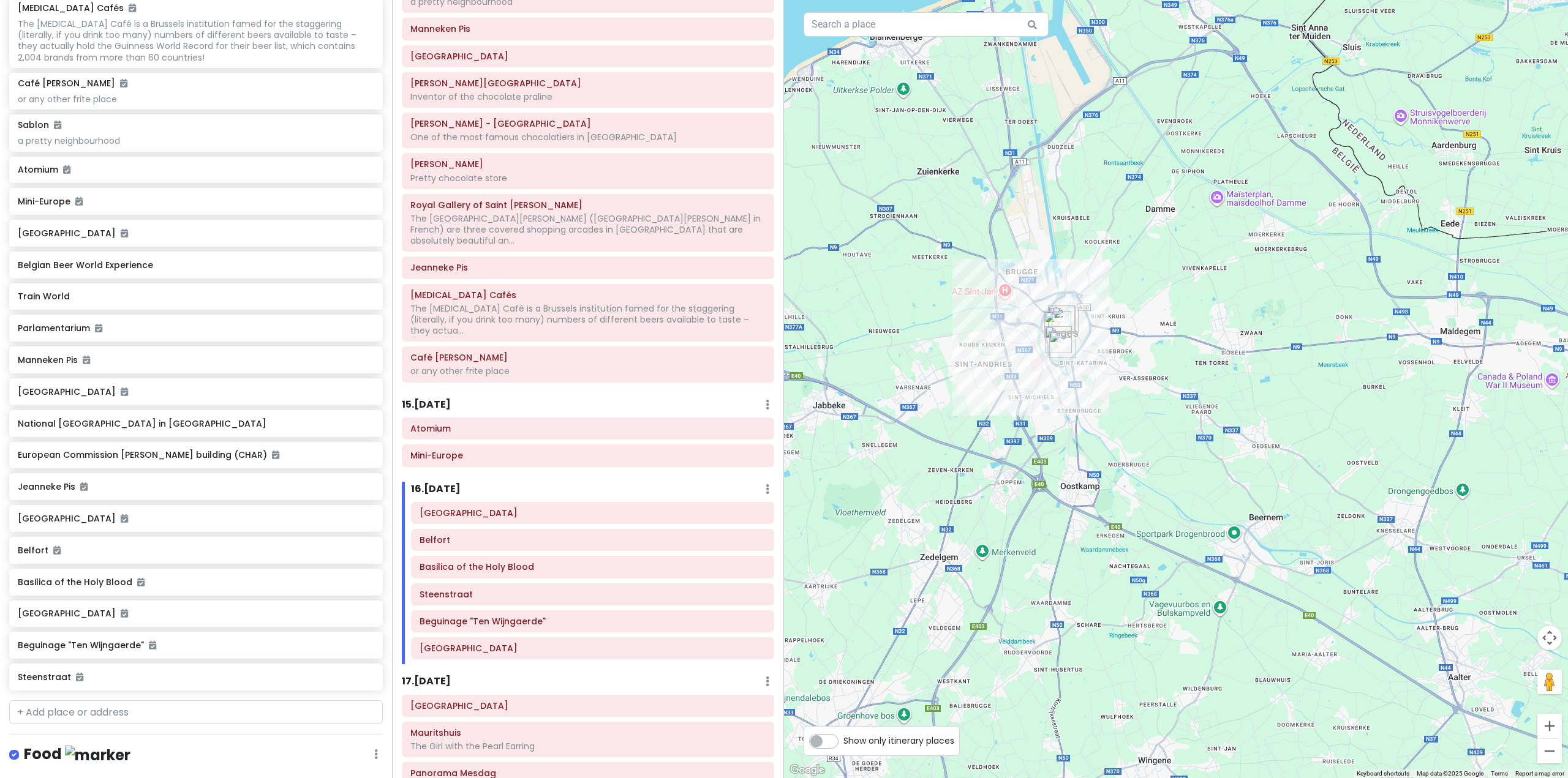
drag, startPoint x: 1345, startPoint y: 476, endPoint x: 1232, endPoint y: 391, distance: 141.4
click at [1232, 391] on div at bounding box center [1176, 389] width 784 height 778
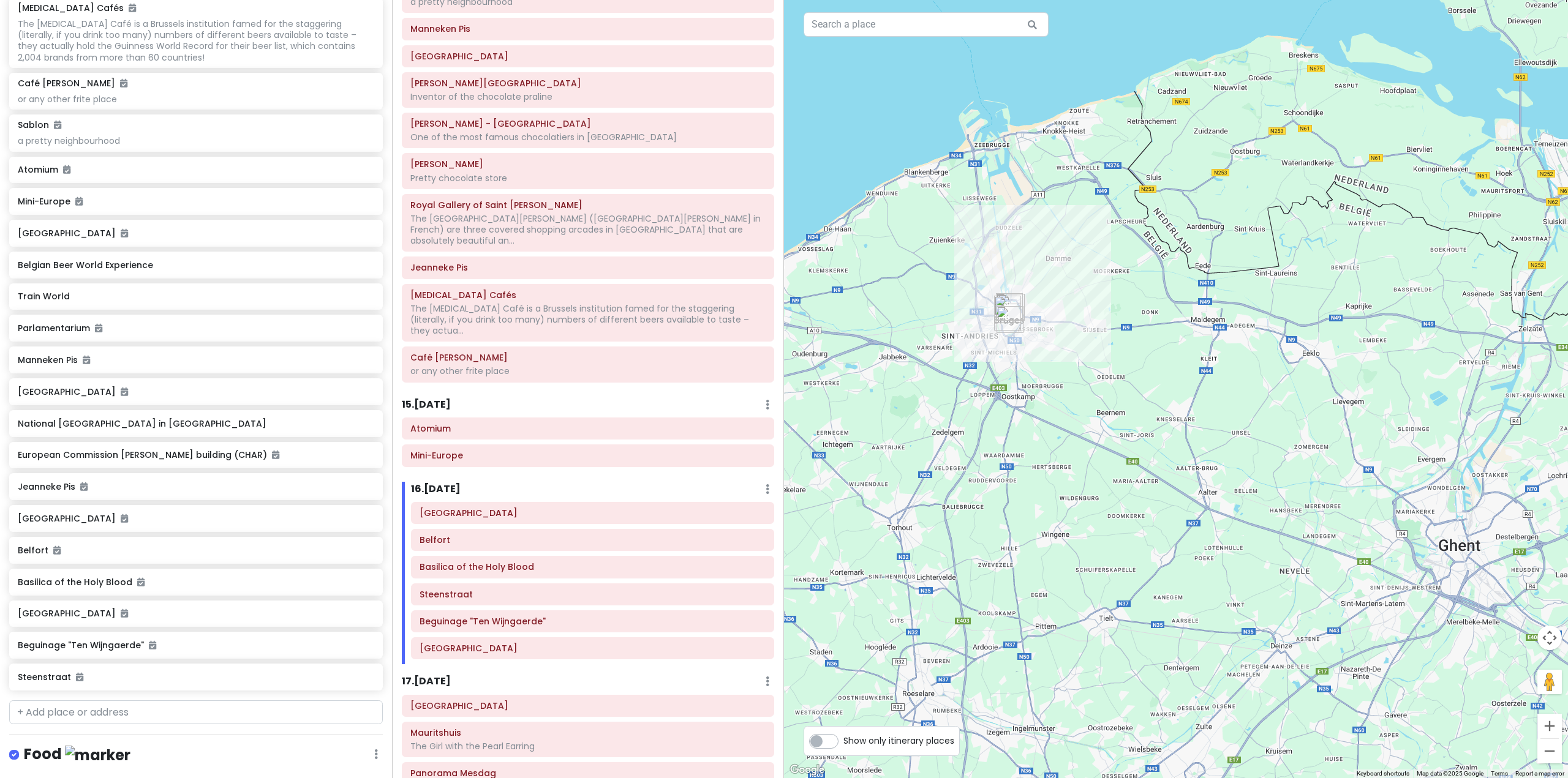
drag, startPoint x: 1180, startPoint y: 437, endPoint x: 1115, endPoint y: 395, distance: 77.4
click at [1127, 415] on div at bounding box center [1176, 389] width 784 height 778
